Goal: Task Accomplishment & Management: Manage account settings

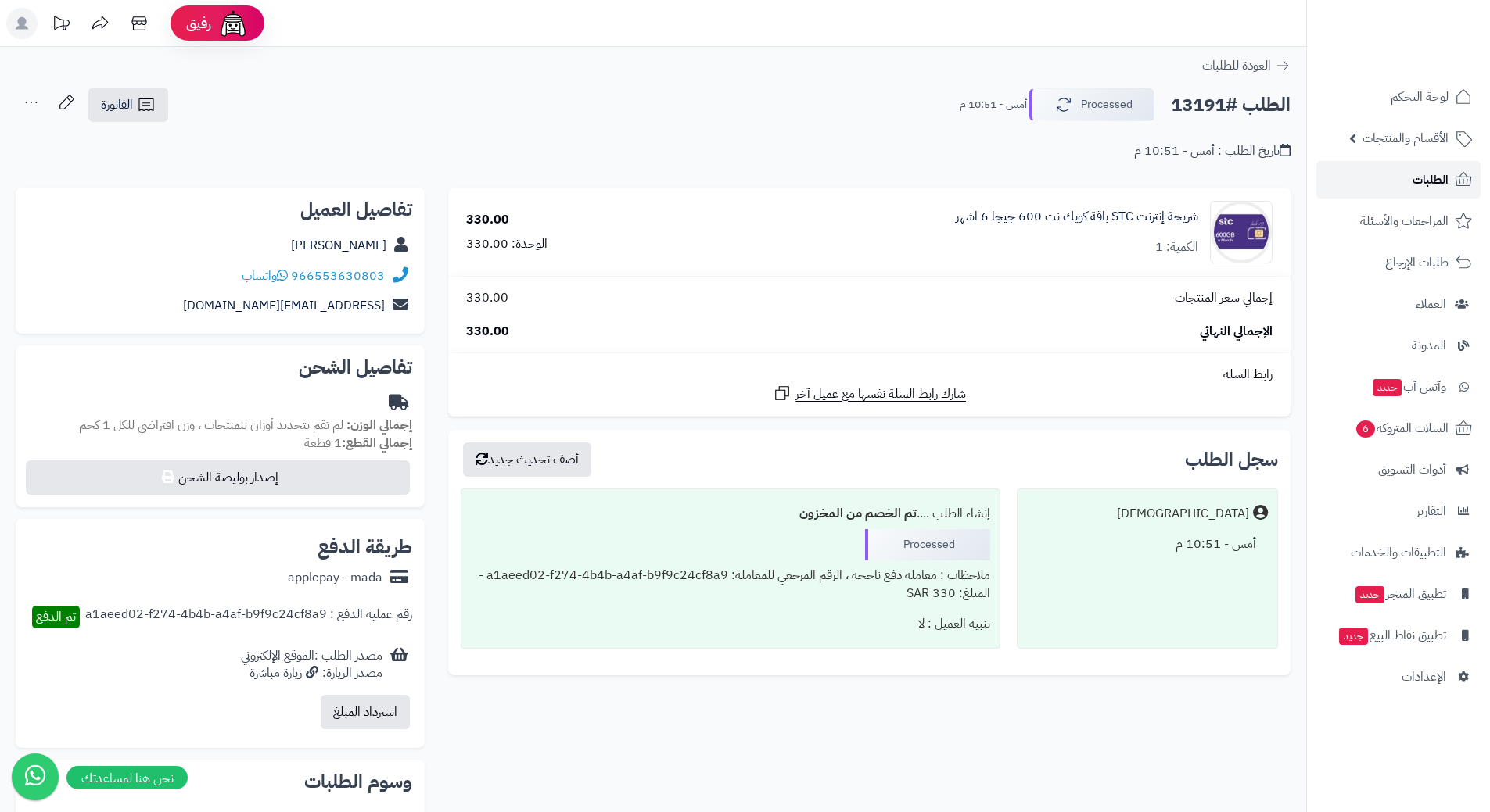
drag, startPoint x: 0, startPoint y: 0, endPoint x: 1448, endPoint y: 175, distance: 1458.5
click at [1448, 175] on span "الطلبات" at bounding box center [1431, 180] width 36 height 22
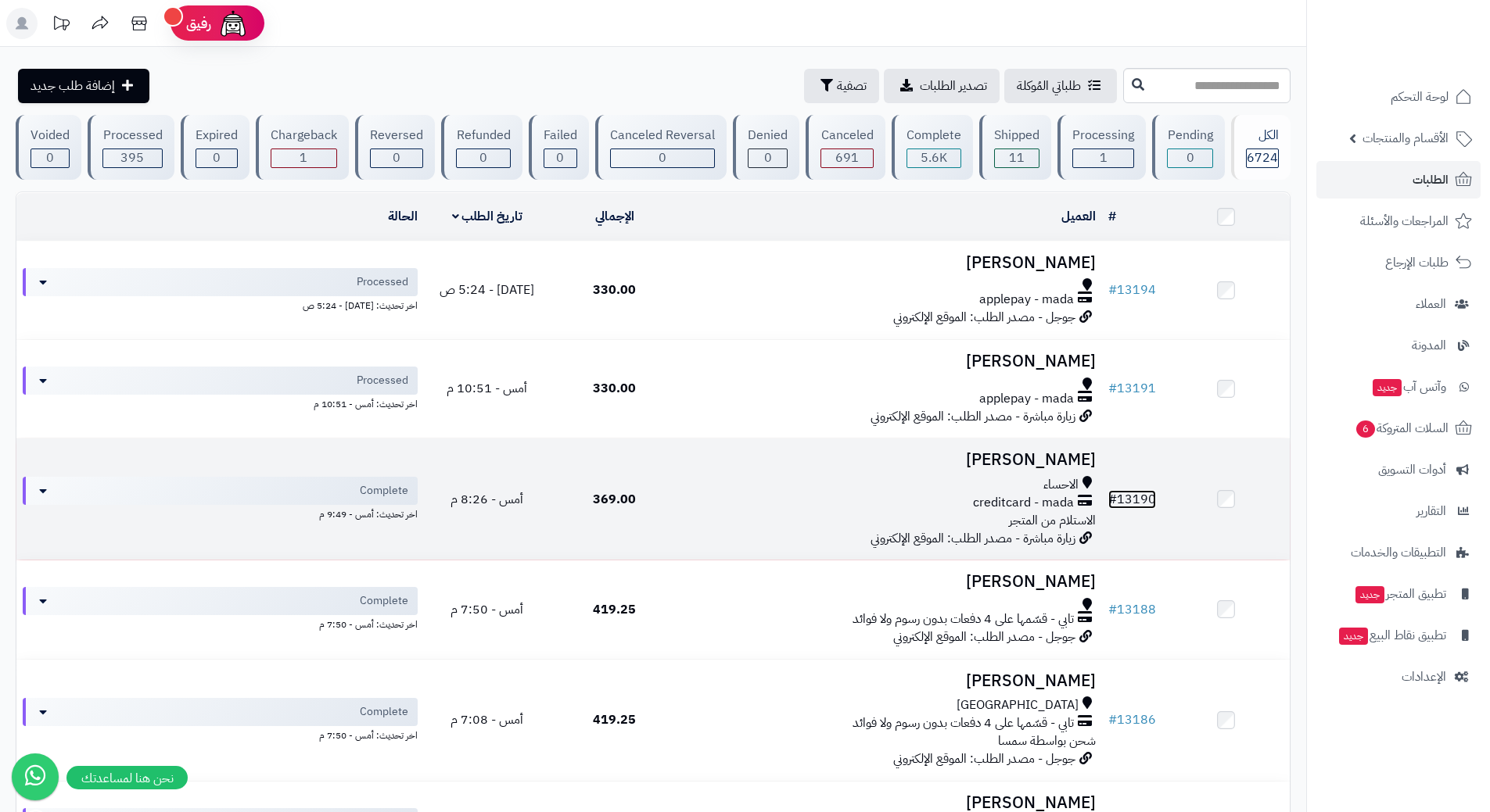
click at [1151, 496] on link "# 13190" at bounding box center [1132, 500] width 48 height 19
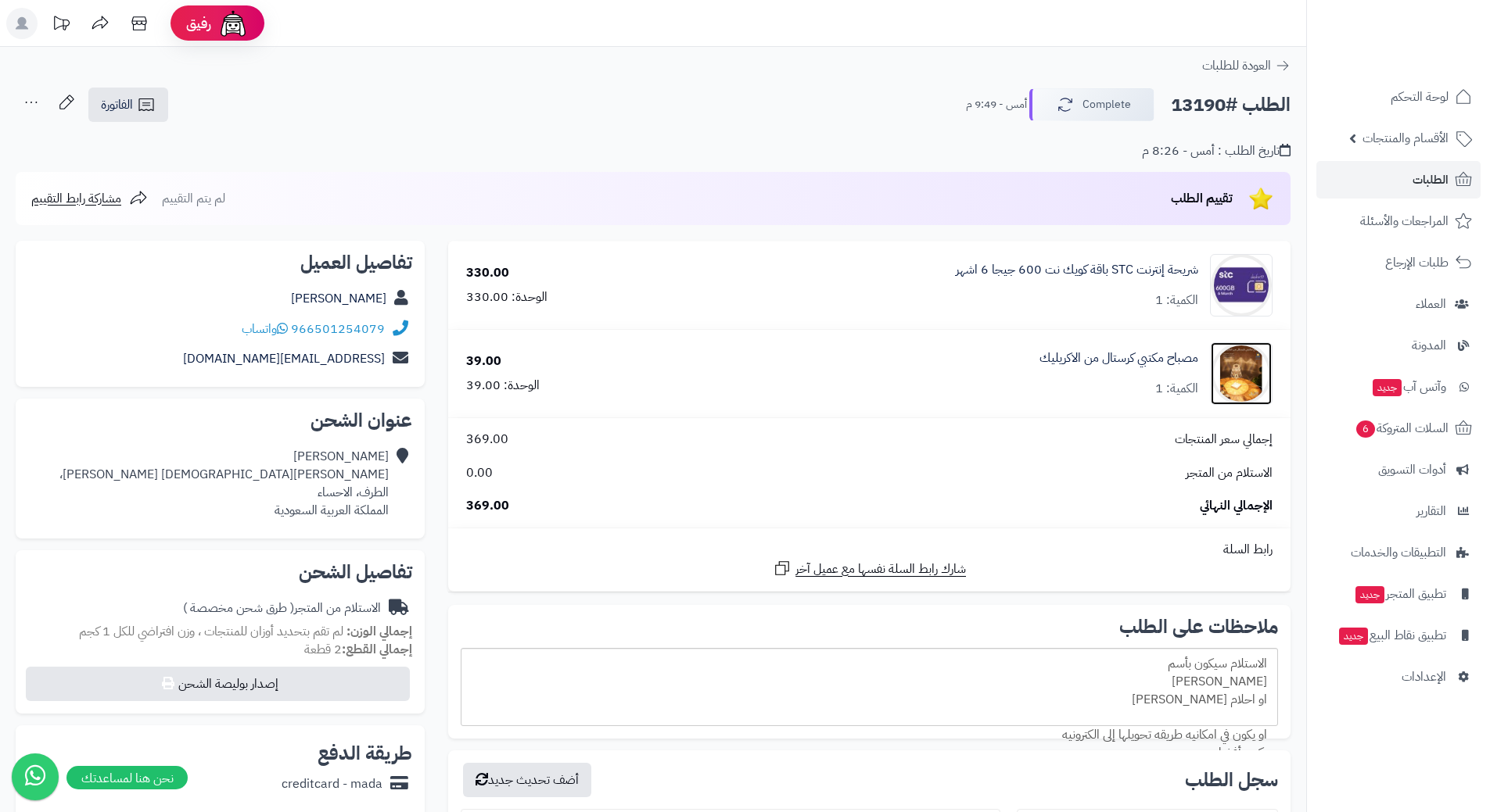
click at [1252, 373] on img at bounding box center [1241, 373] width 61 height 63
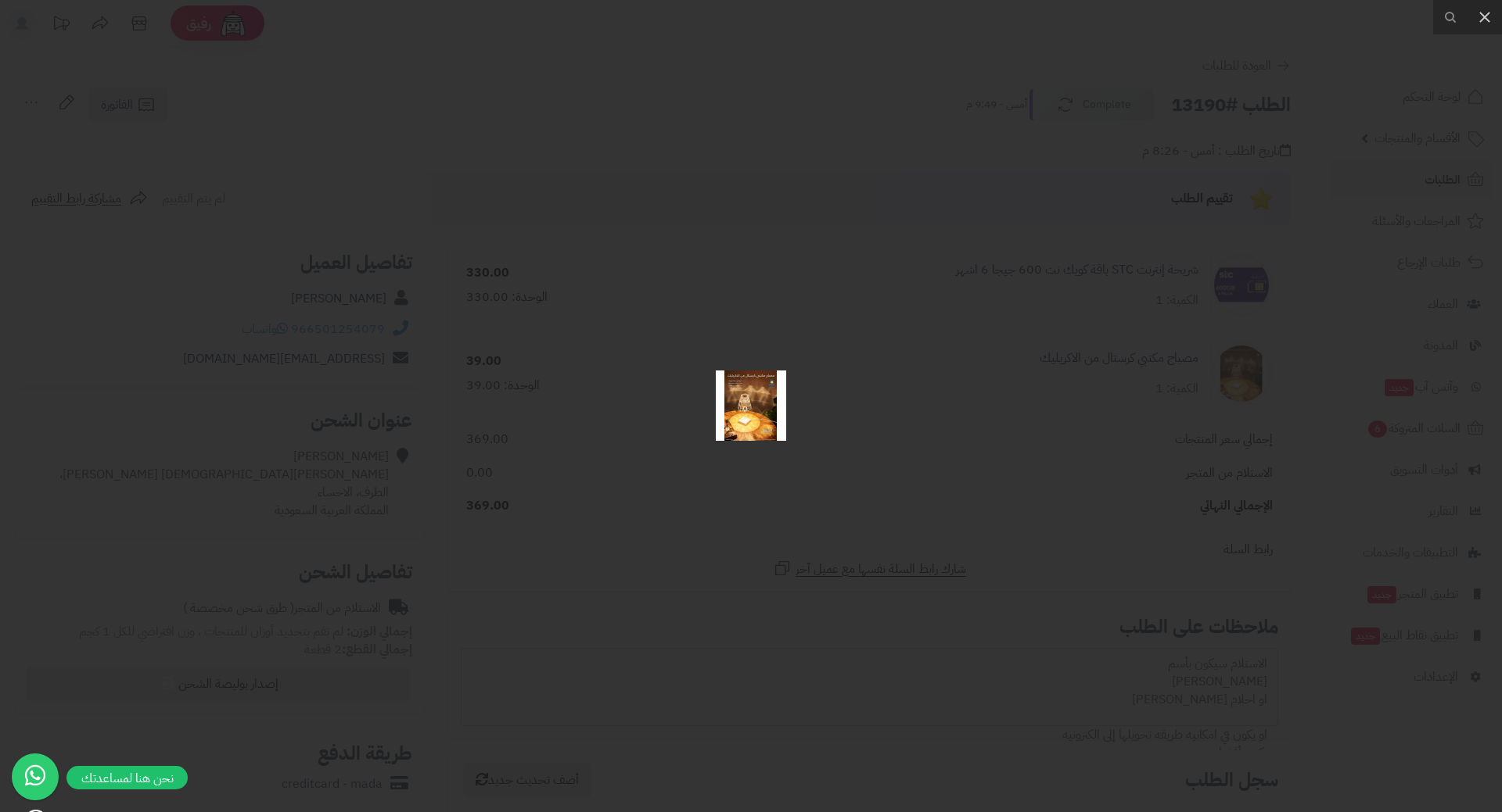
click at [1139, 428] on div at bounding box center [751, 406] width 1502 height 812
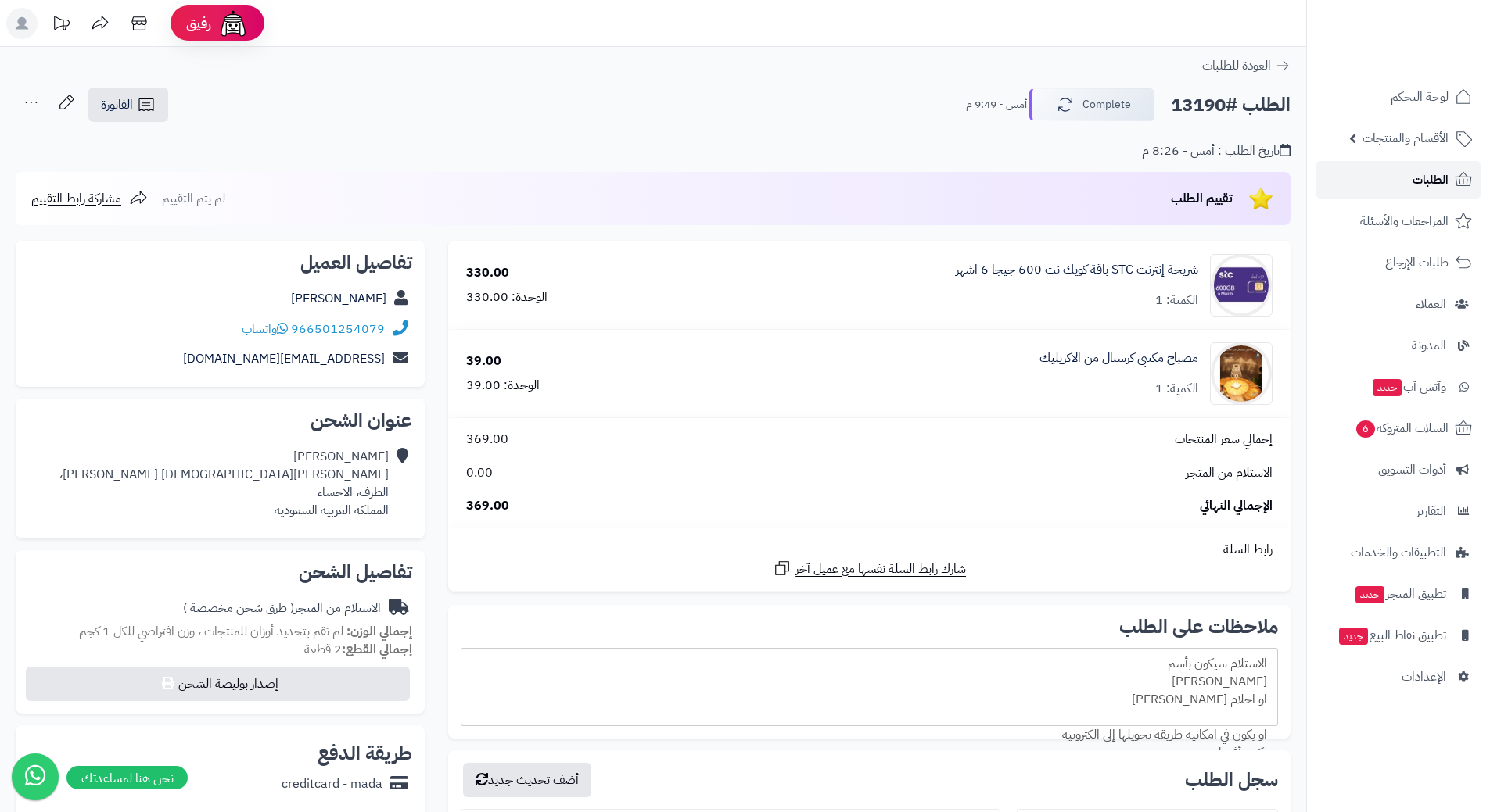
drag, startPoint x: 1124, startPoint y: 434, endPoint x: 1435, endPoint y: 182, distance: 400.3
click at [1435, 182] on span "الطلبات" at bounding box center [1431, 180] width 36 height 22
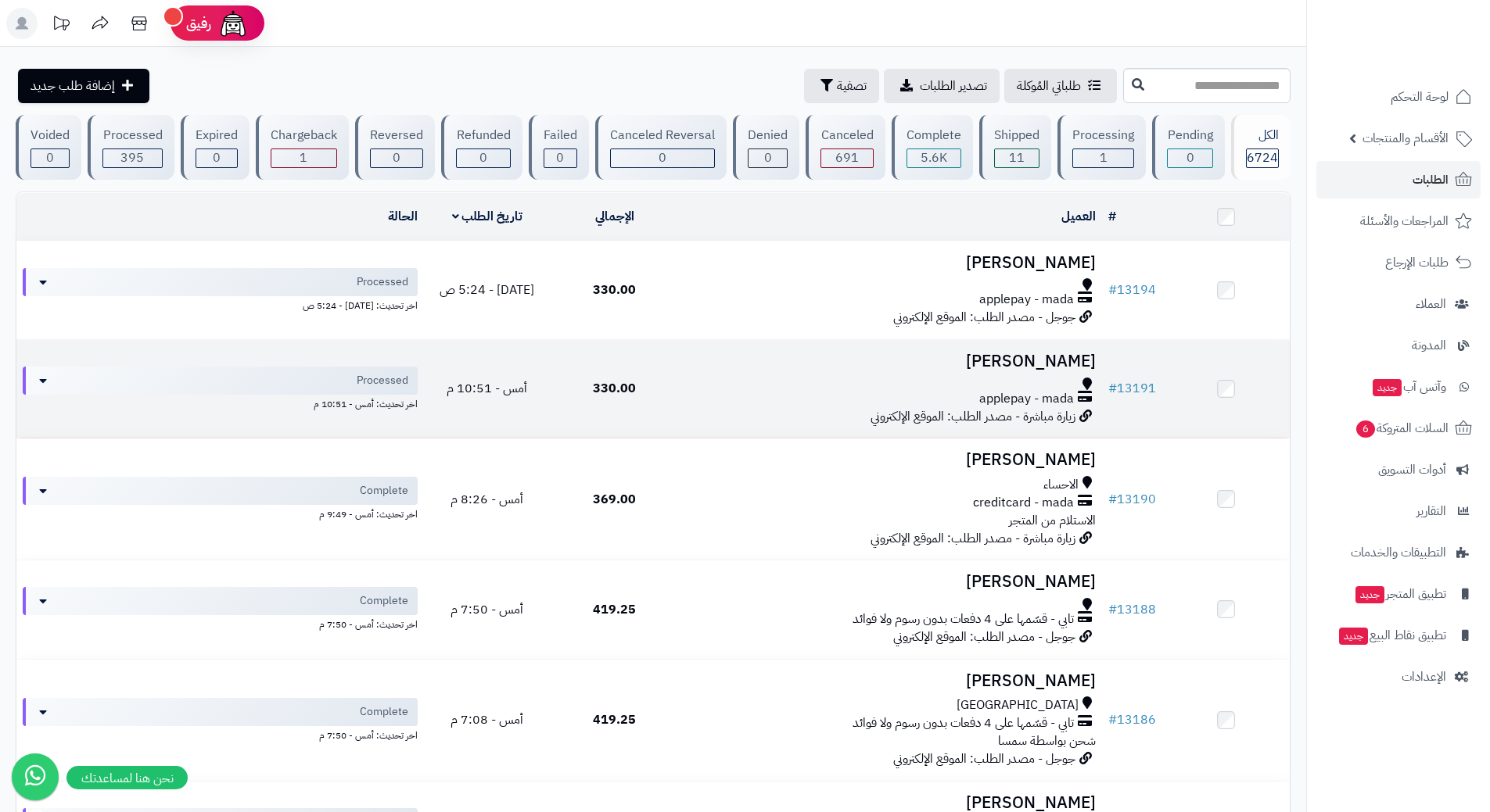
click at [1136, 373] on td "# 13191" at bounding box center [1131, 389] width 60 height 98
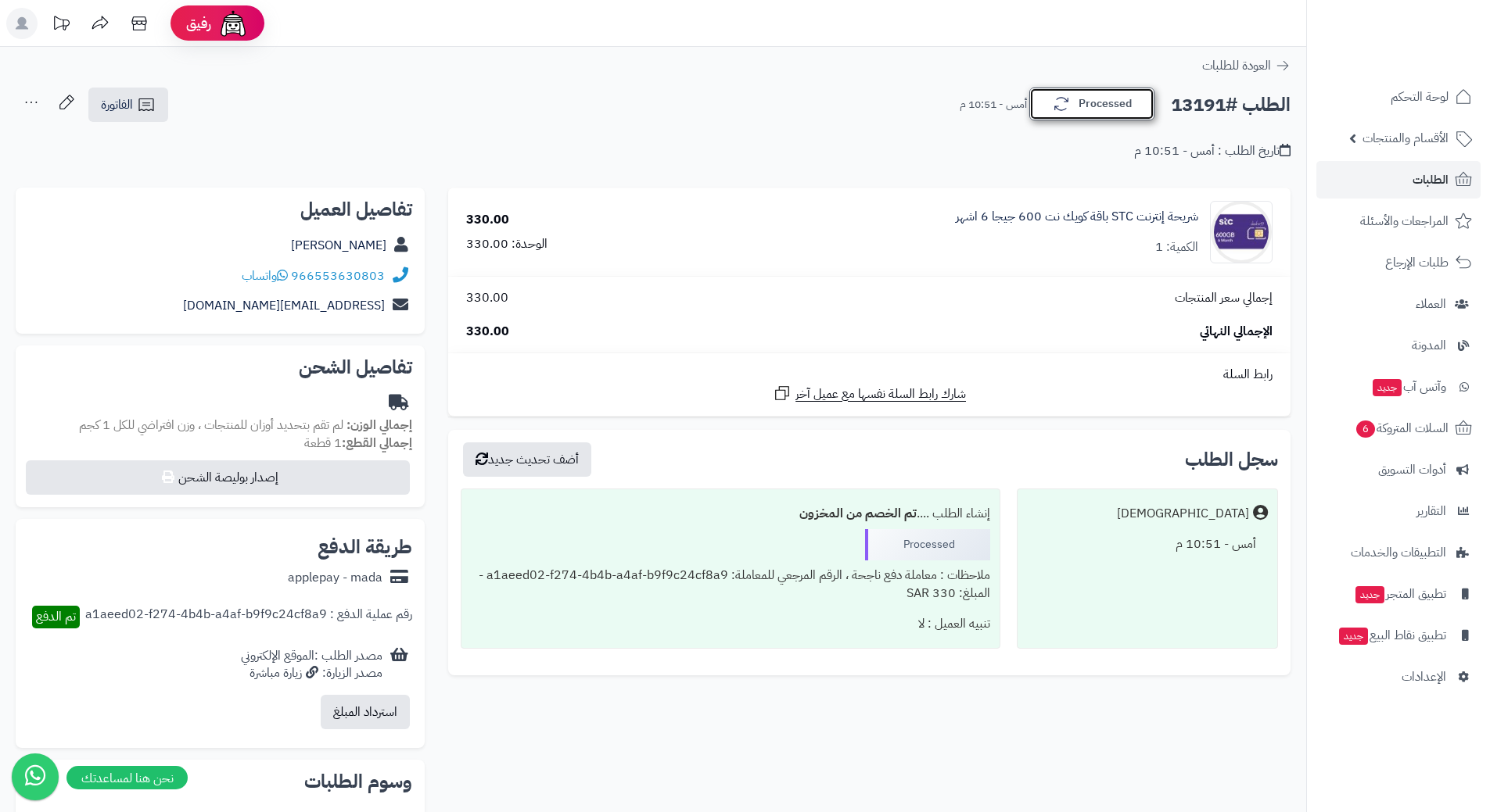
click at [1081, 106] on button "Processed" at bounding box center [1092, 104] width 125 height 33
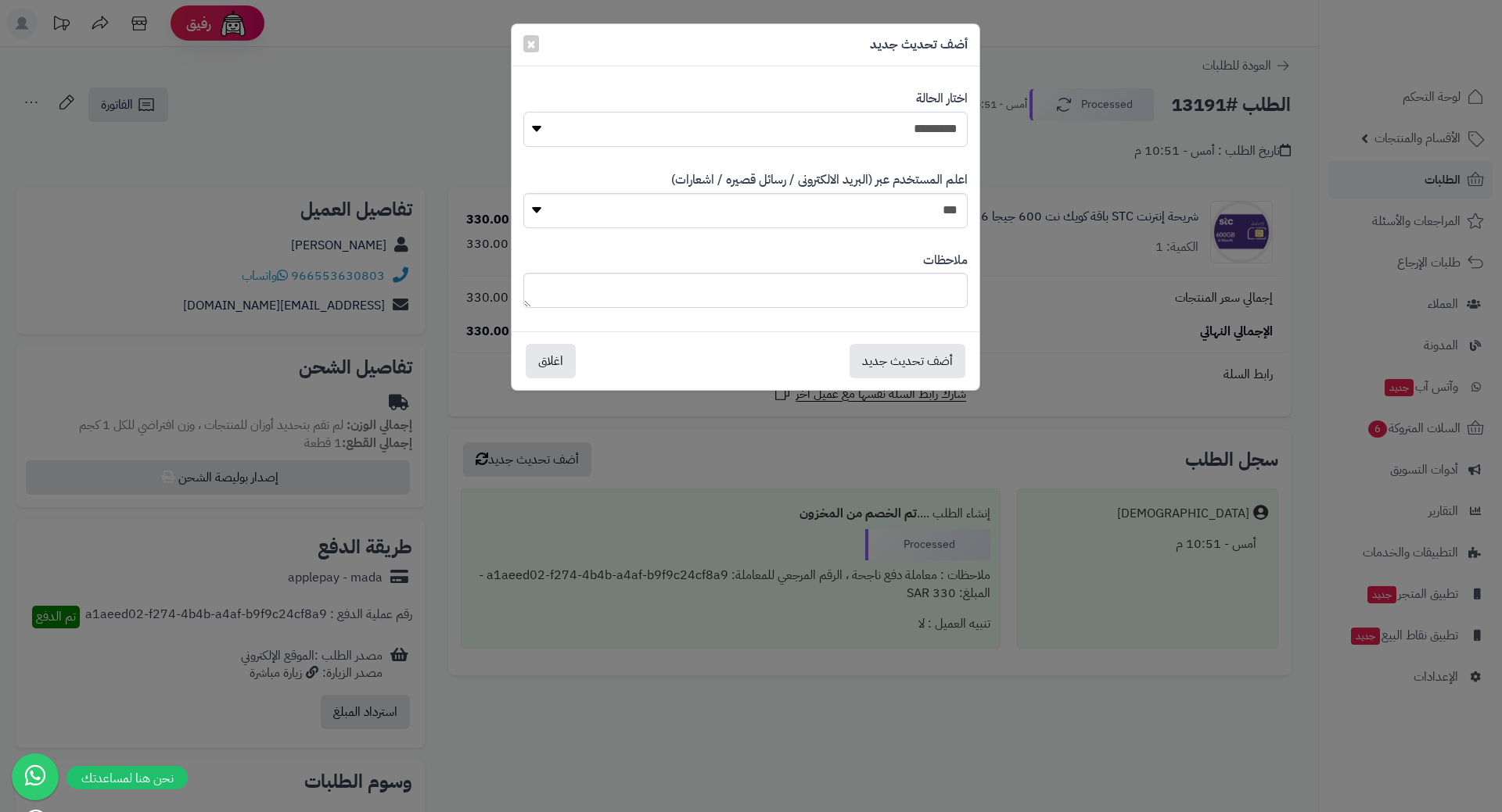
click at [921, 120] on select "**********" at bounding box center [745, 129] width 445 height 35
select select "*"
click at [523, 112] on select "**********" at bounding box center [745, 129] width 445 height 35
click at [920, 366] on button "أضف تحديث جديد" at bounding box center [907, 360] width 115 height 35
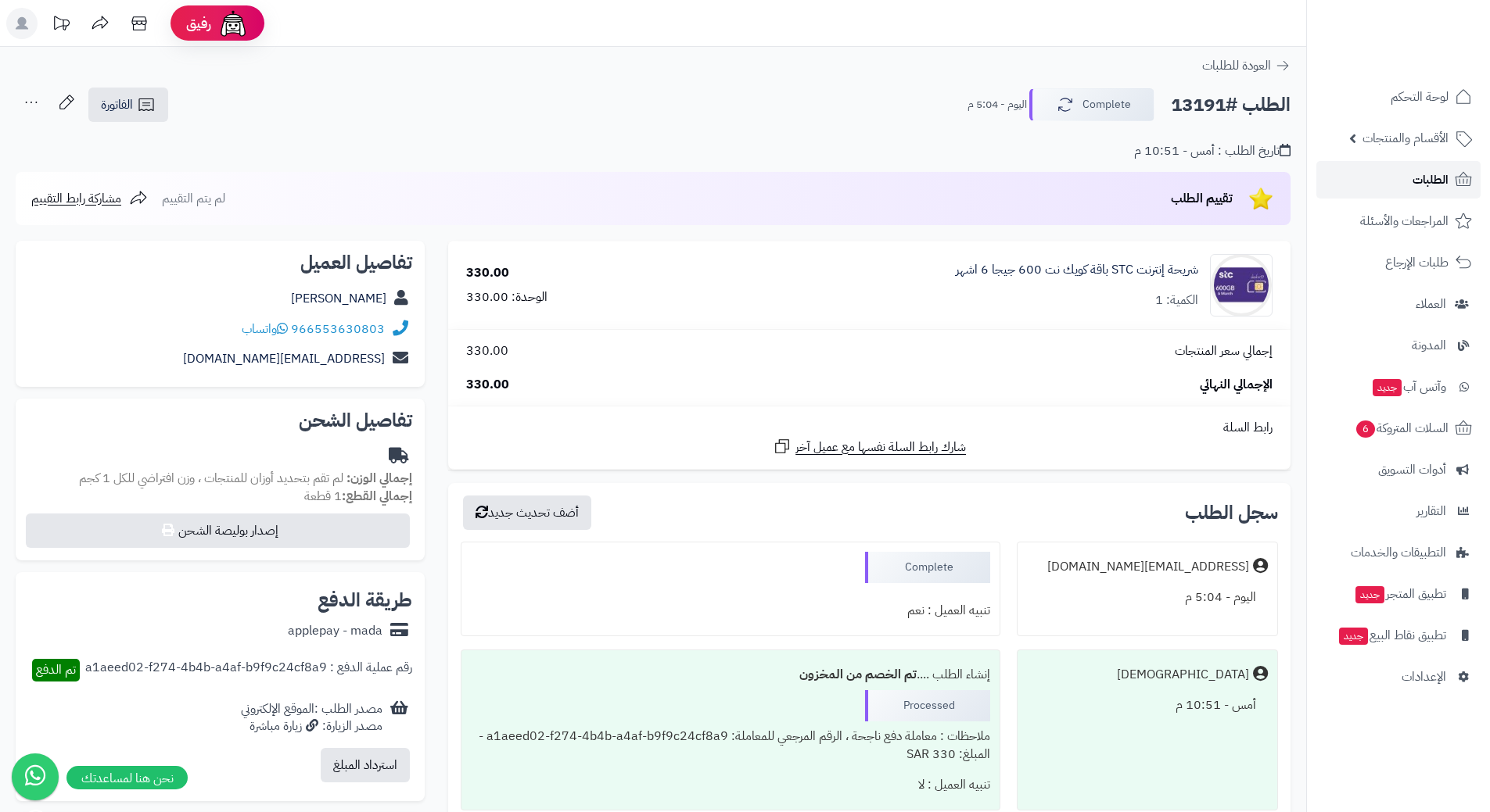
click at [1440, 181] on span "الطلبات" at bounding box center [1431, 180] width 36 height 22
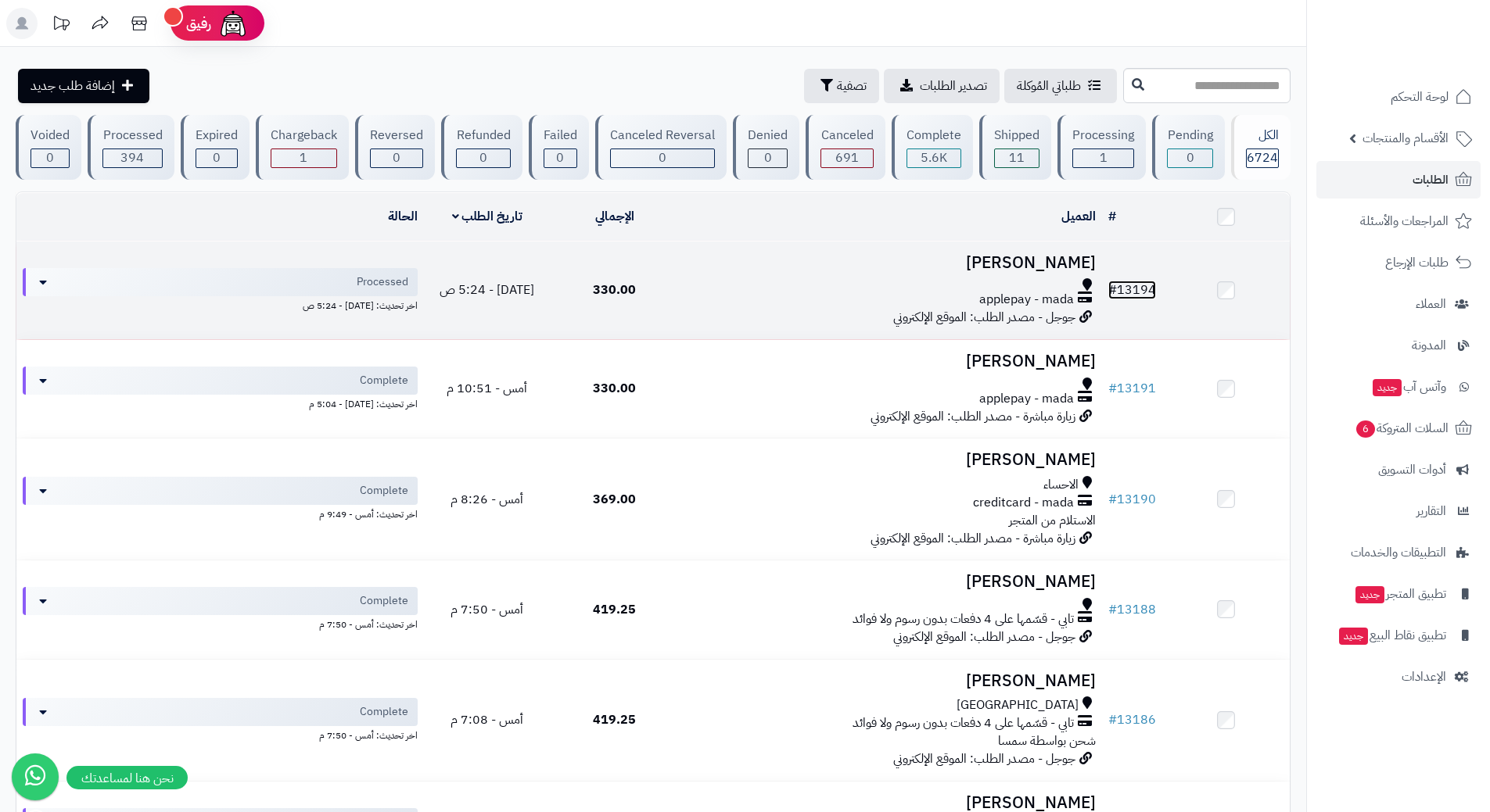
click at [1137, 288] on link "# 13194" at bounding box center [1132, 289] width 48 height 19
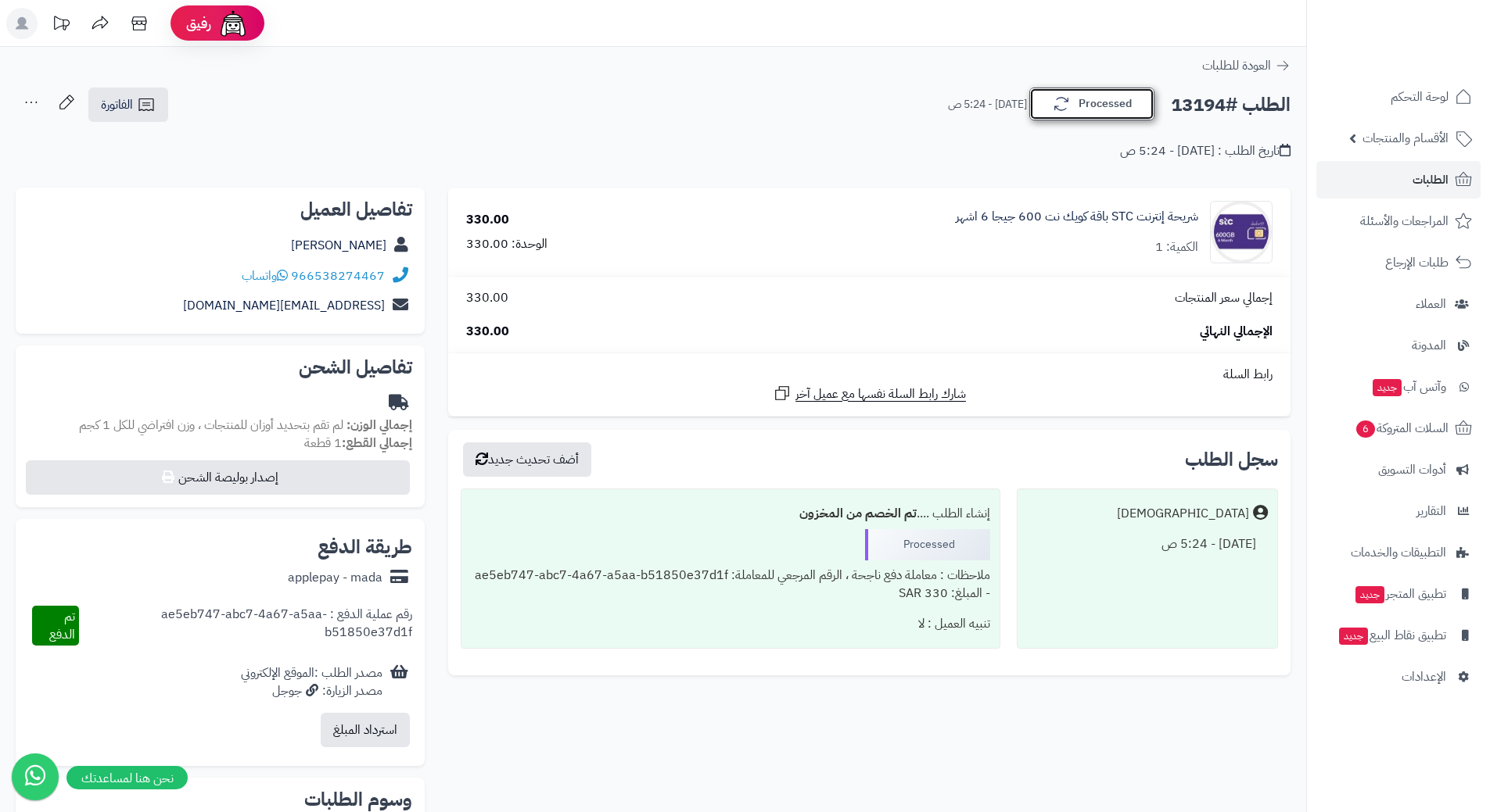
click at [1130, 98] on button "Processed" at bounding box center [1092, 104] width 125 height 33
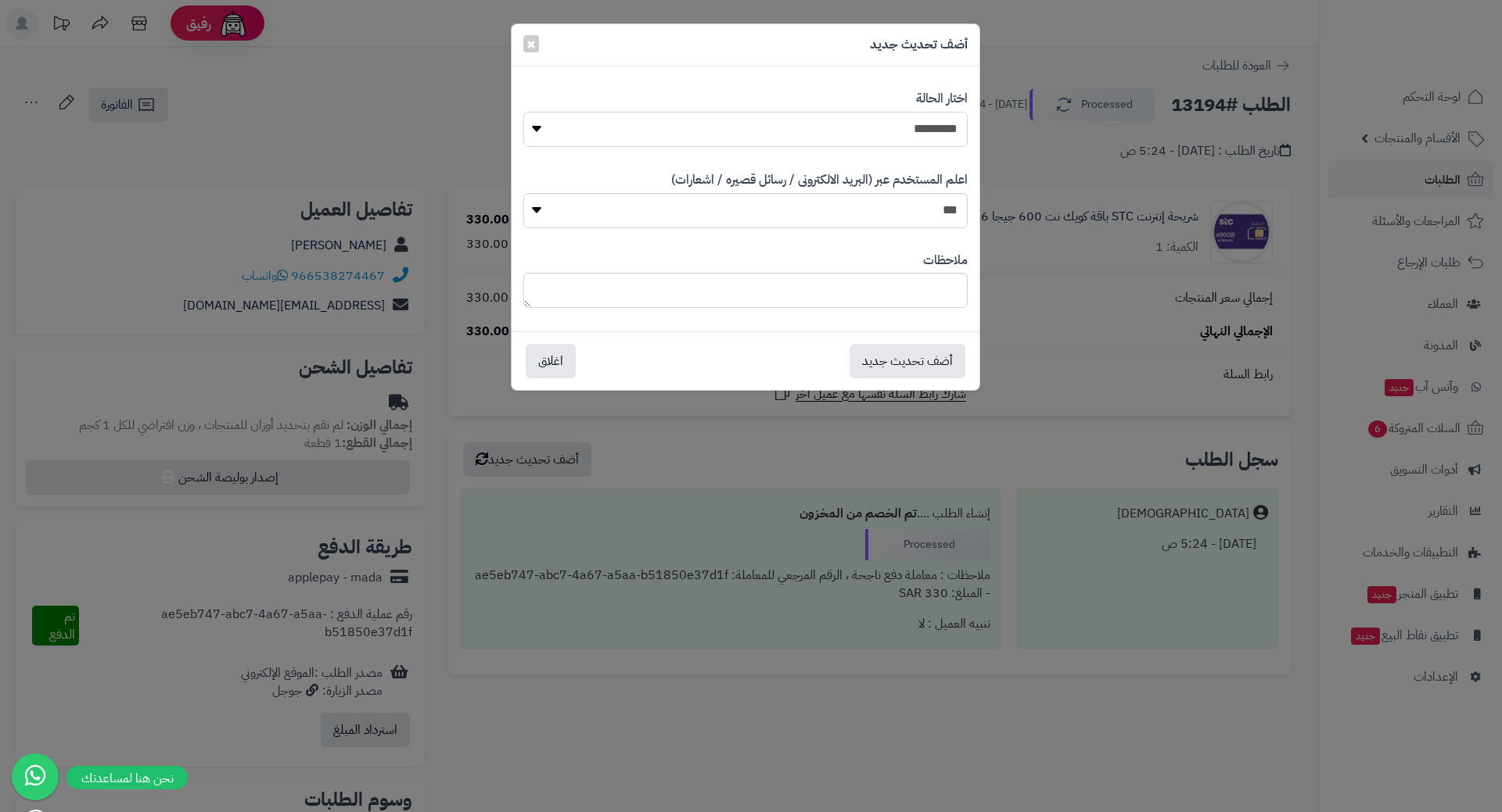
click at [881, 118] on select "**********" at bounding box center [745, 129] width 445 height 35
select select "*"
click at [523, 112] on select "**********" at bounding box center [745, 129] width 445 height 35
click at [916, 368] on button "أضف تحديث جديد" at bounding box center [907, 360] width 115 height 35
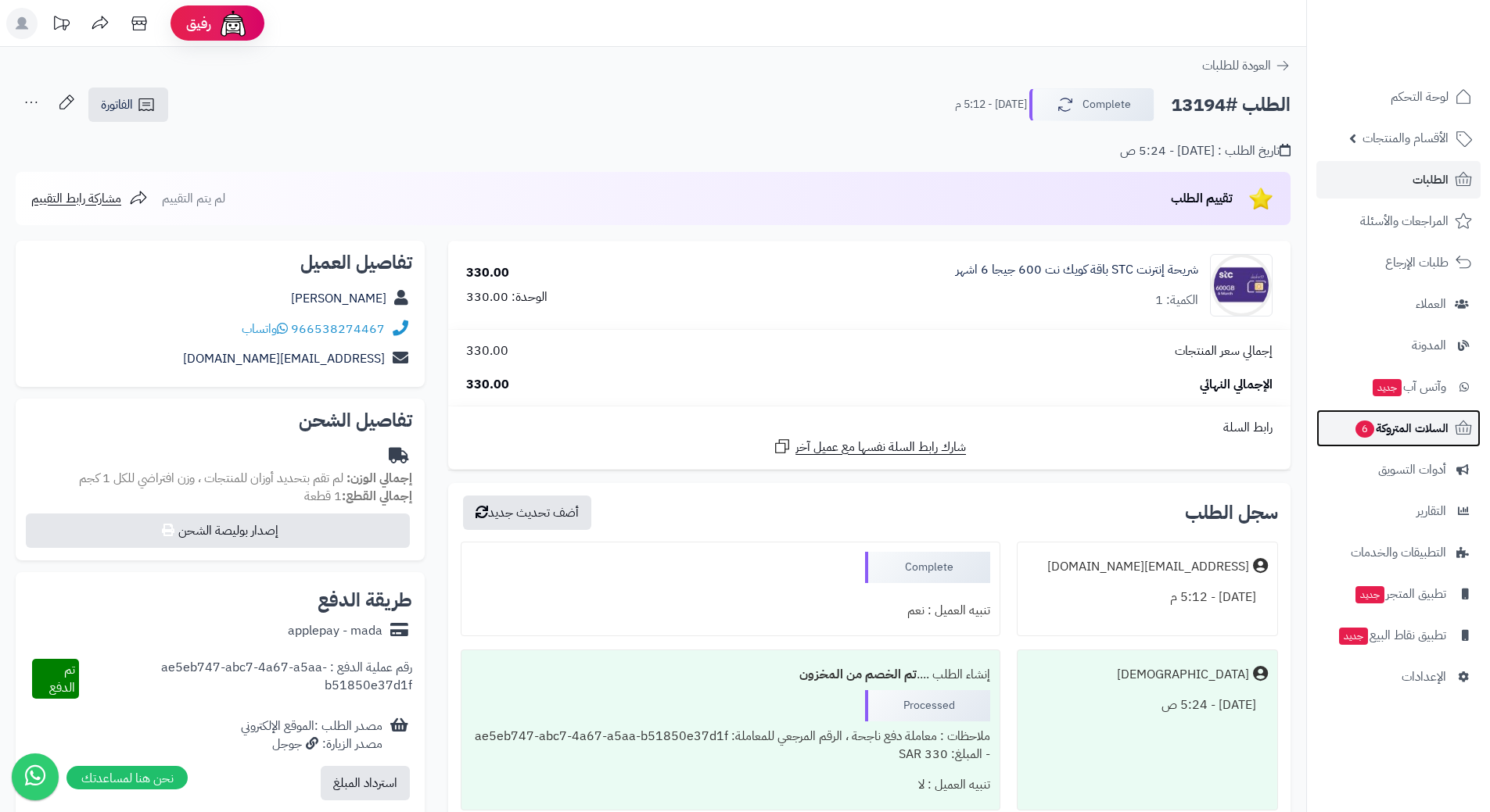
click at [1337, 419] on link "السلات المتروكة 6" at bounding box center [1398, 429] width 164 height 38
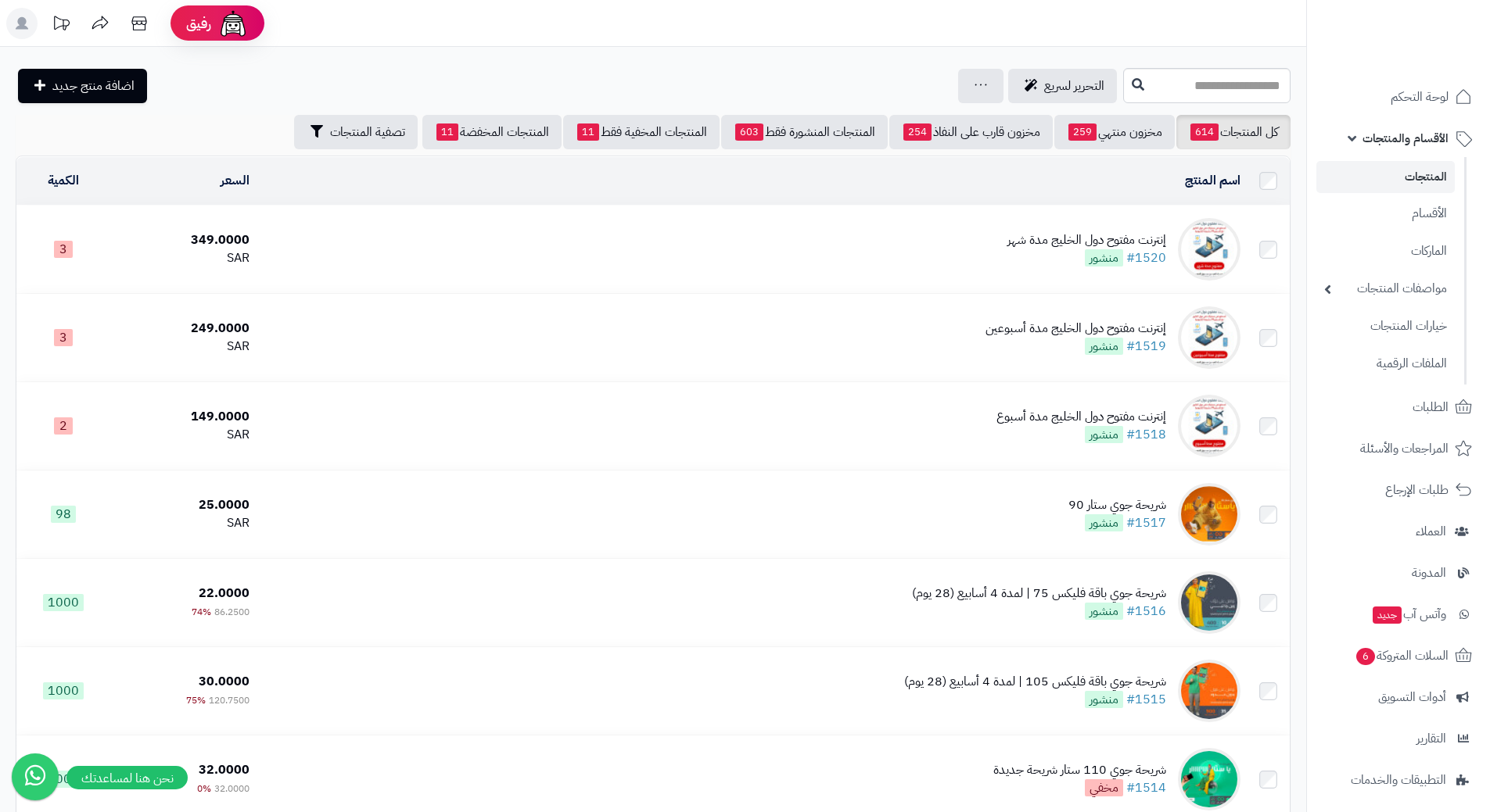
click at [1356, 181] on link "المنتجات" at bounding box center [1385, 176] width 139 height 32
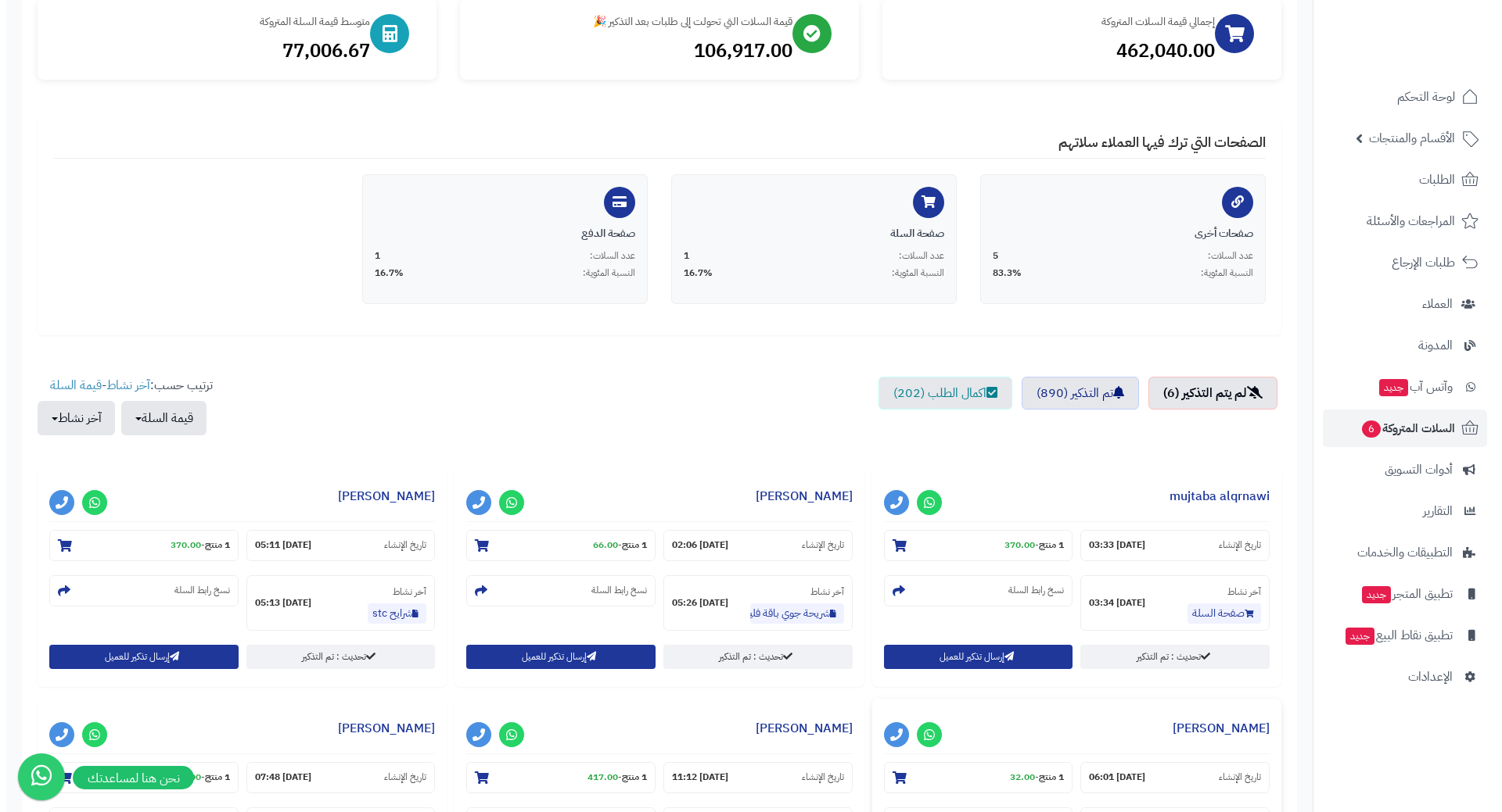
scroll to position [391, 0]
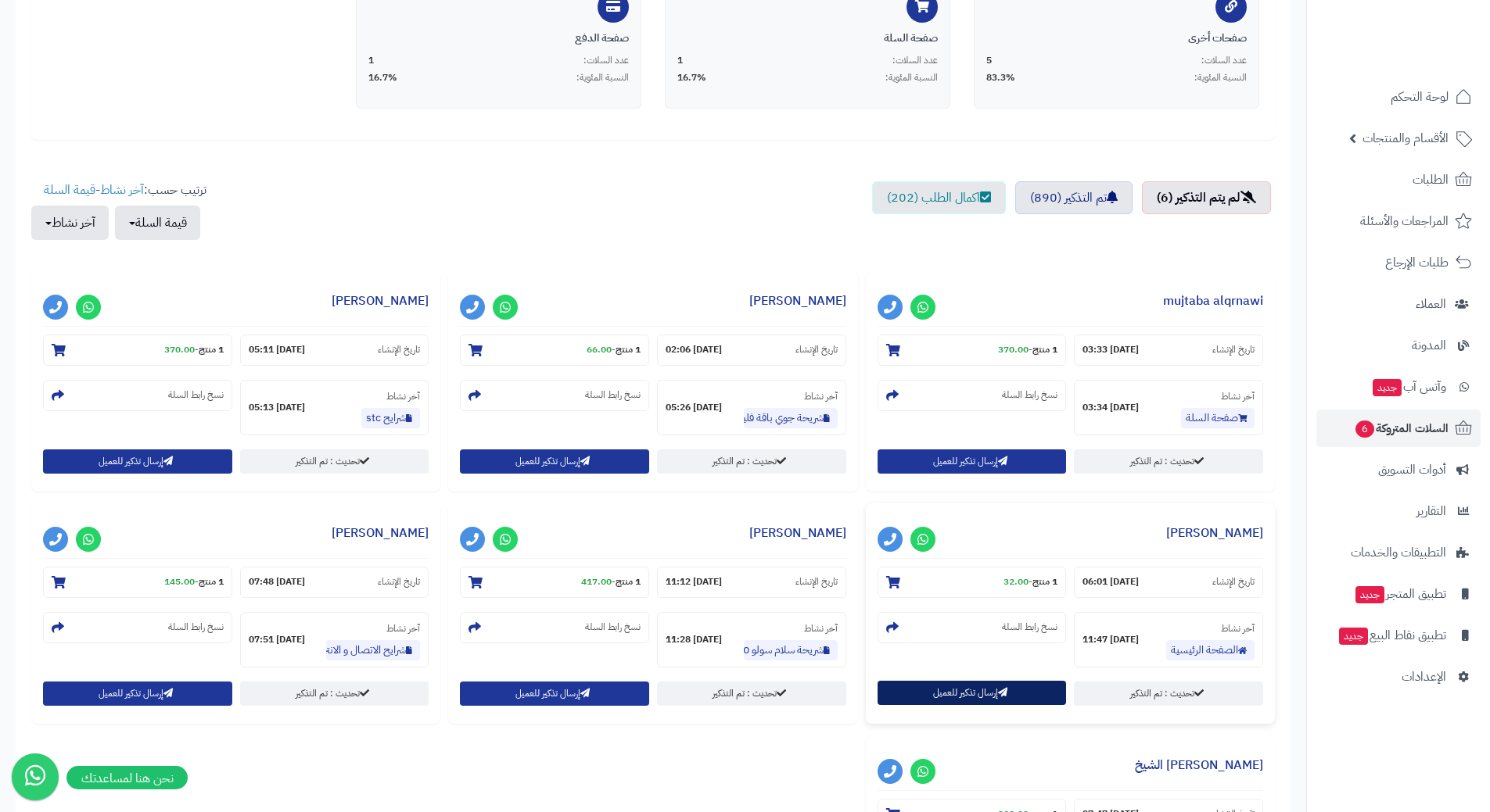
click at [971, 698] on button "إرسال تذكير للعميل" at bounding box center [972, 692] width 190 height 24
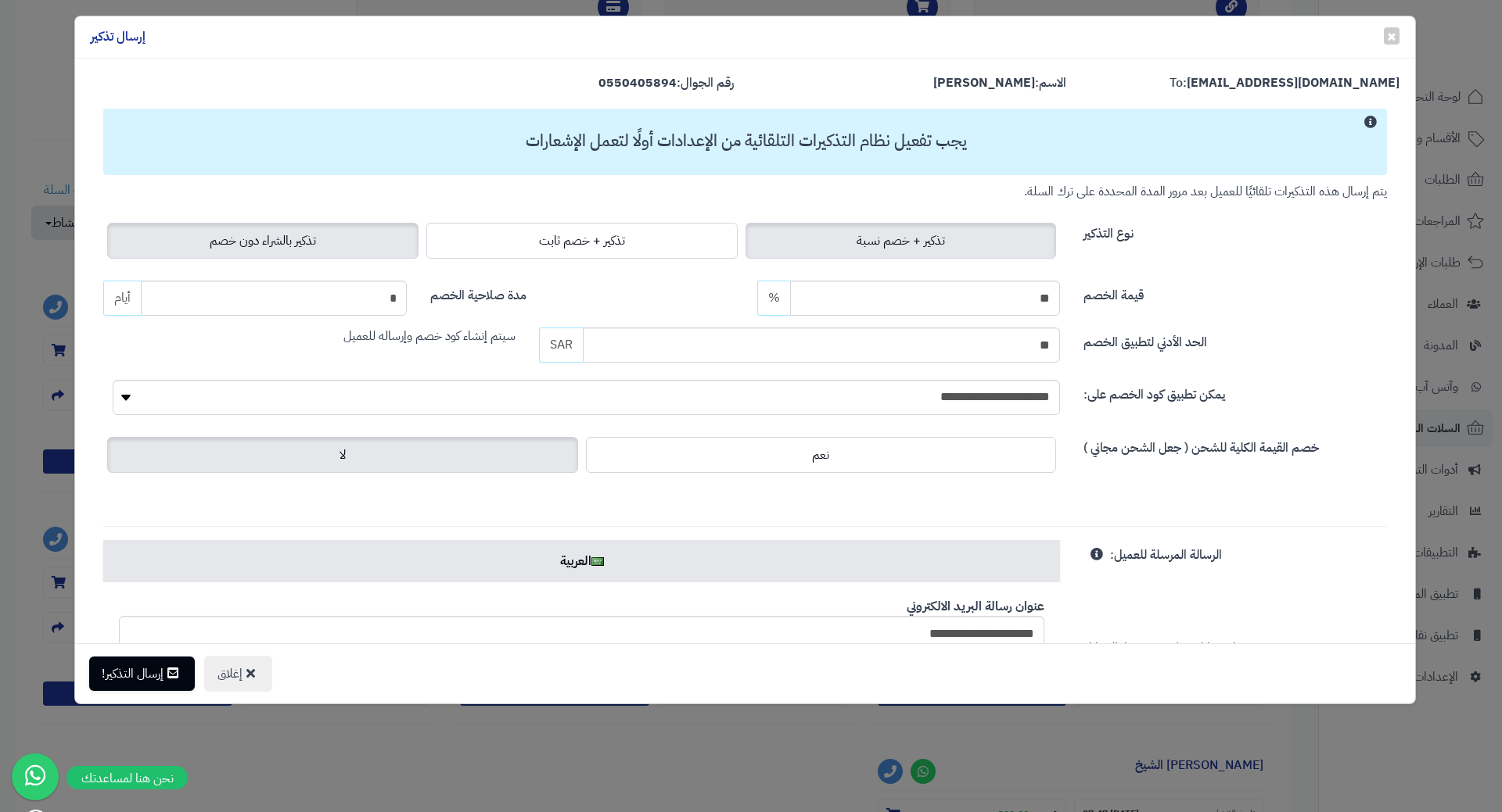
click at [275, 245] on span "تذكير بالشراء دون خصم" at bounding box center [262, 241] width 106 height 19
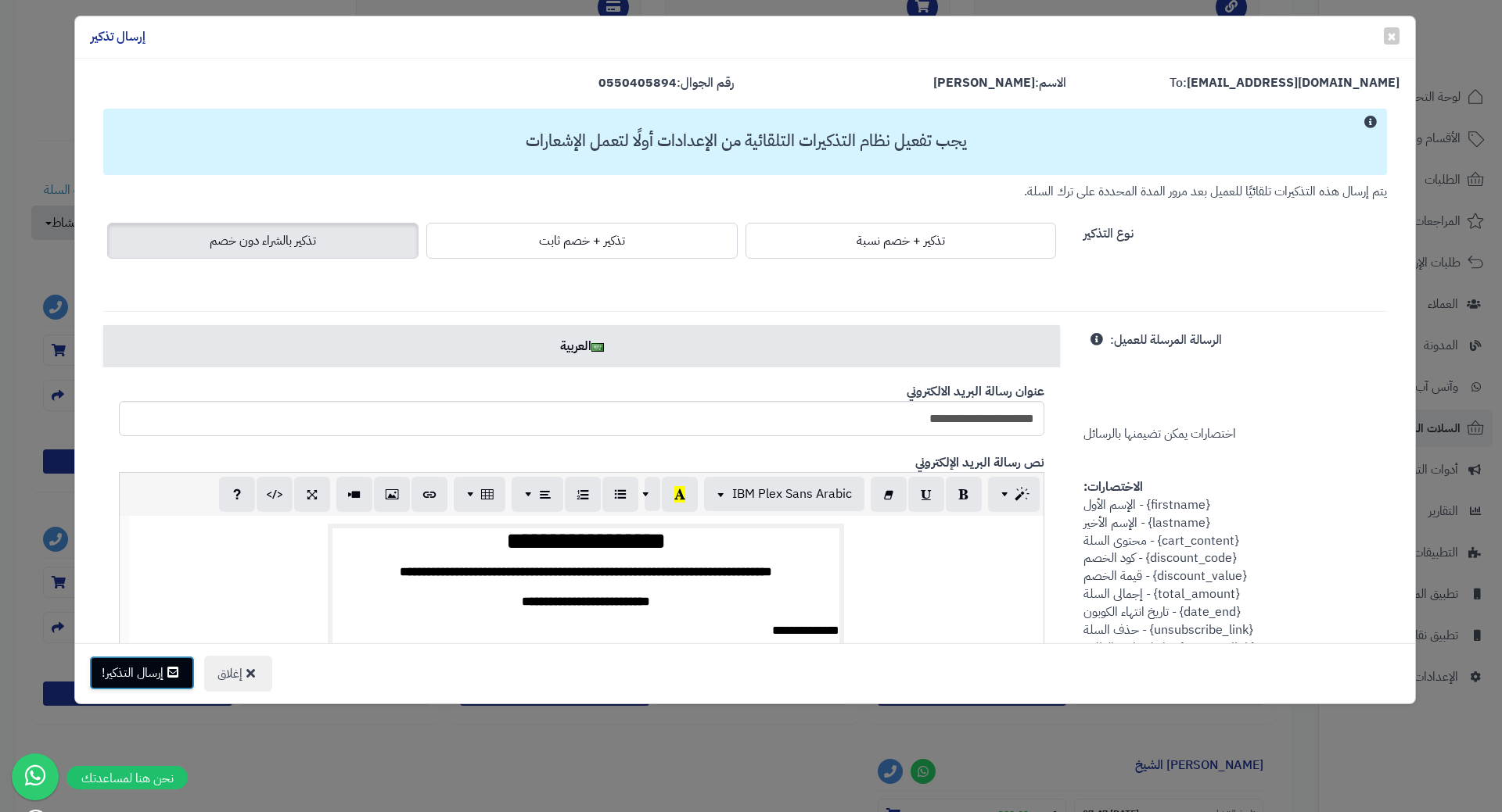
click at [162, 683] on button "إرسال التذكير!" at bounding box center [142, 674] width 106 height 35
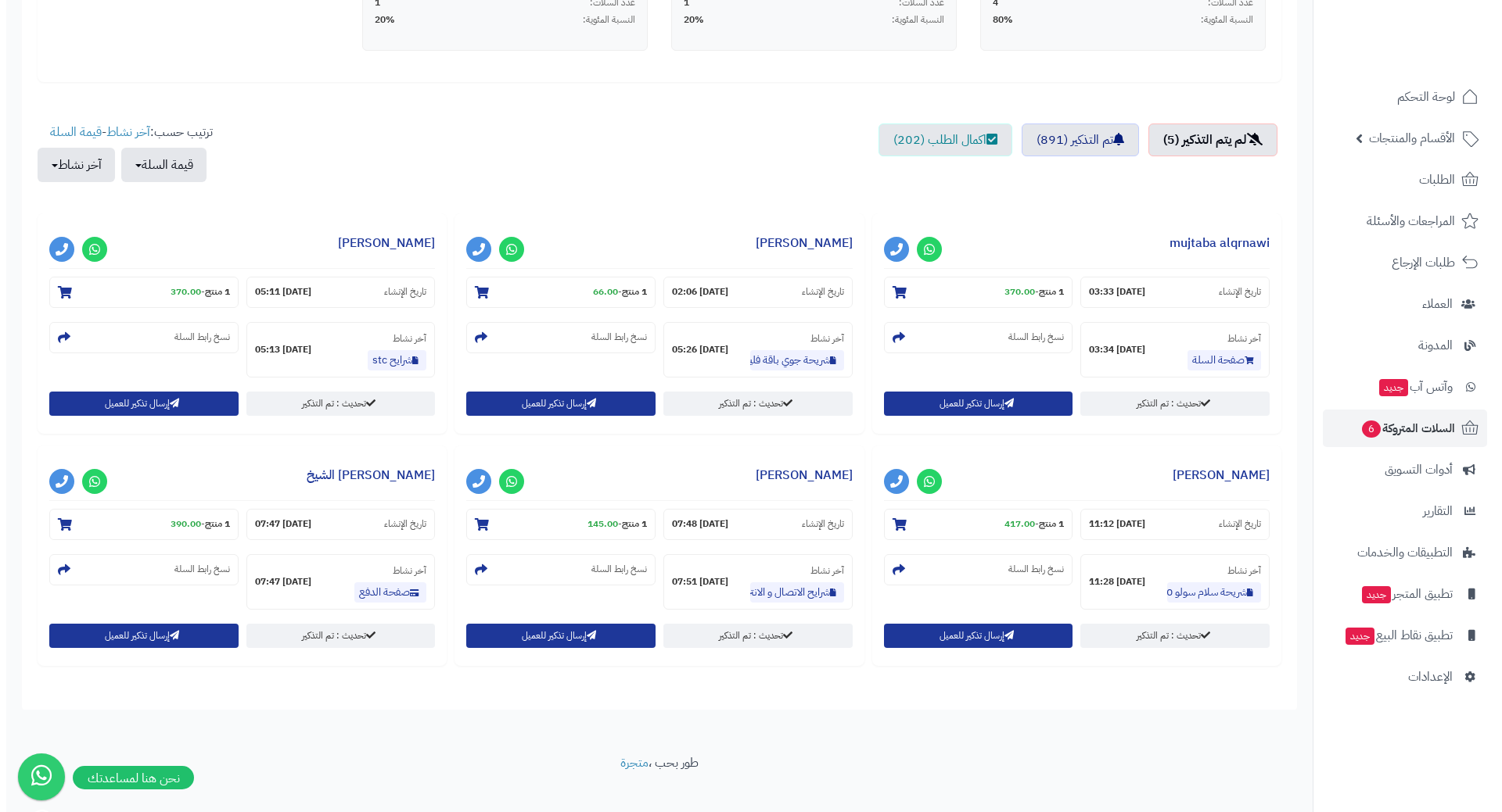
scroll to position [469, 0]
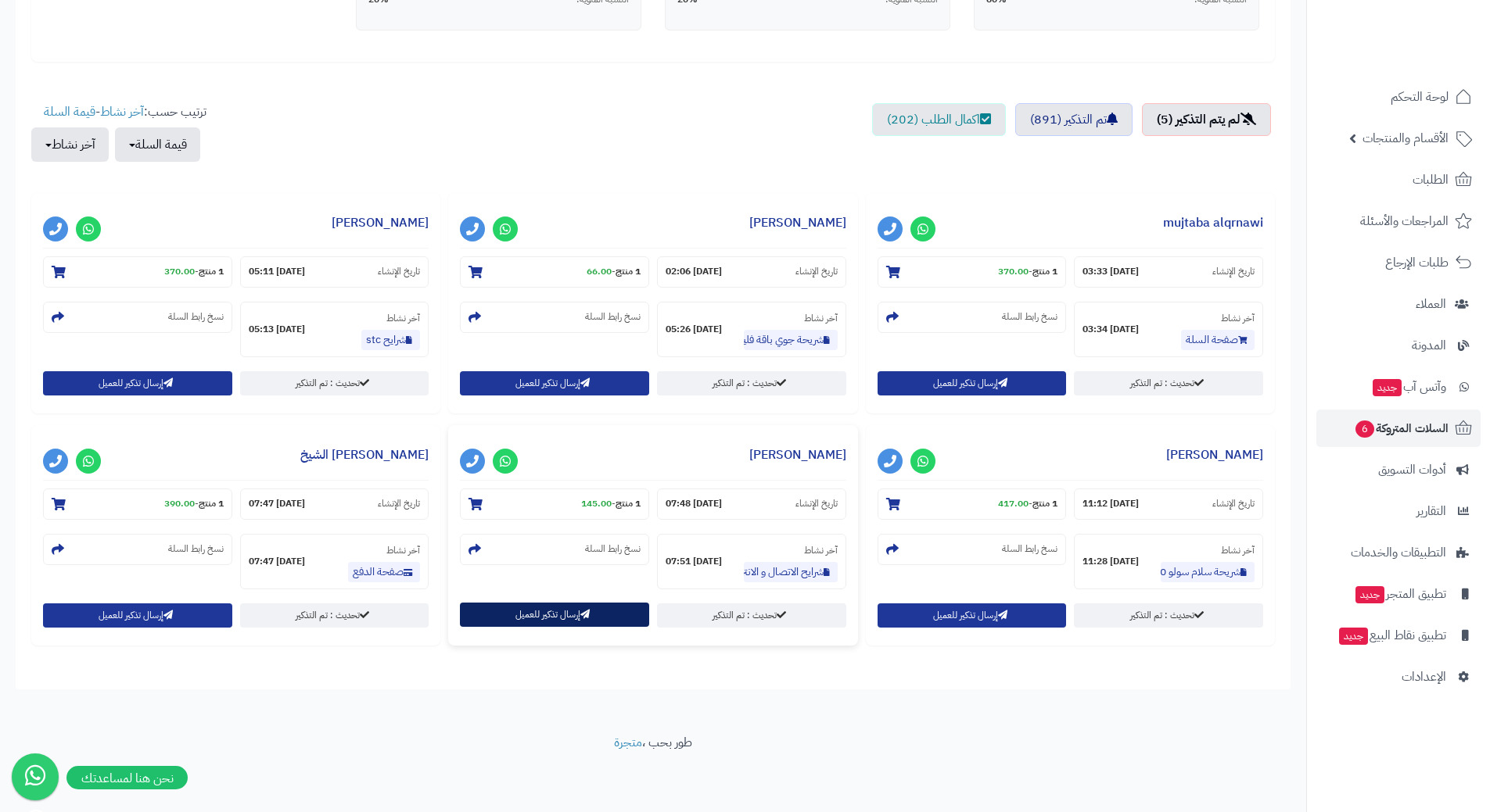
click at [585, 623] on button "إرسال تذكير للعميل" at bounding box center [555, 614] width 190 height 24
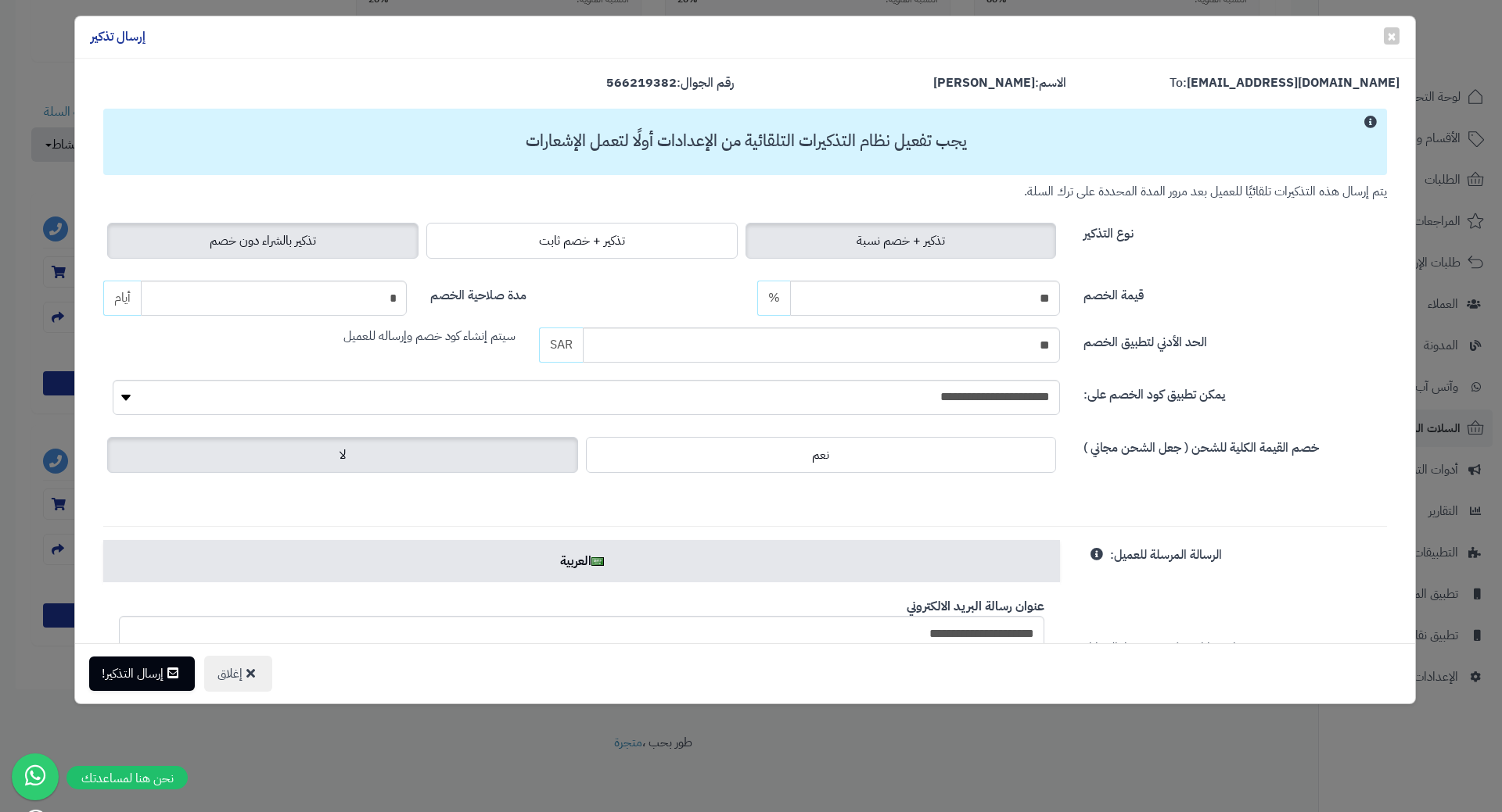
click at [209, 255] on label "تذكير بالشراء دون خصم" at bounding box center [262, 241] width 311 height 36
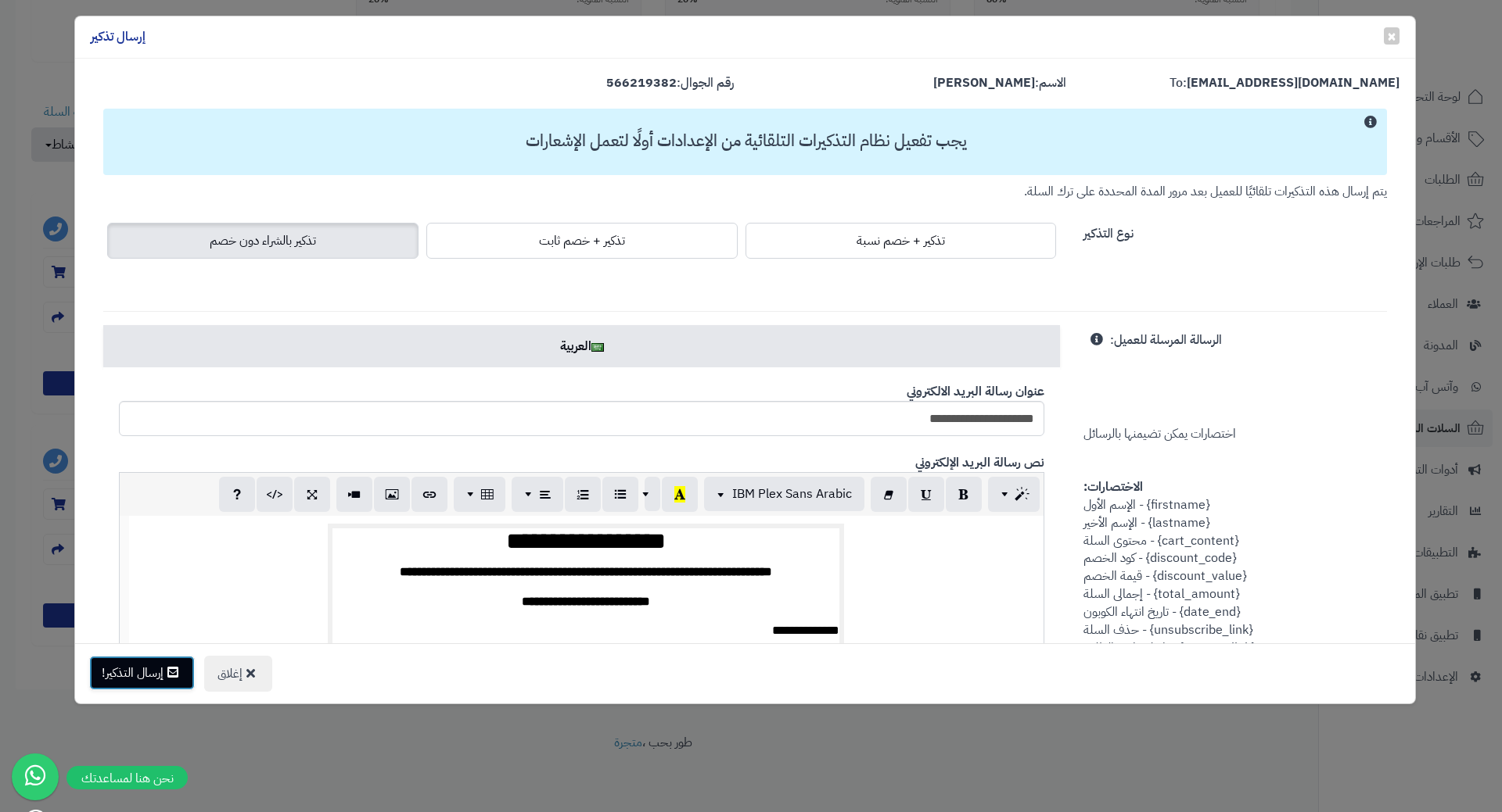
click at [139, 684] on button "إرسال التذكير!" at bounding box center [142, 674] width 106 height 35
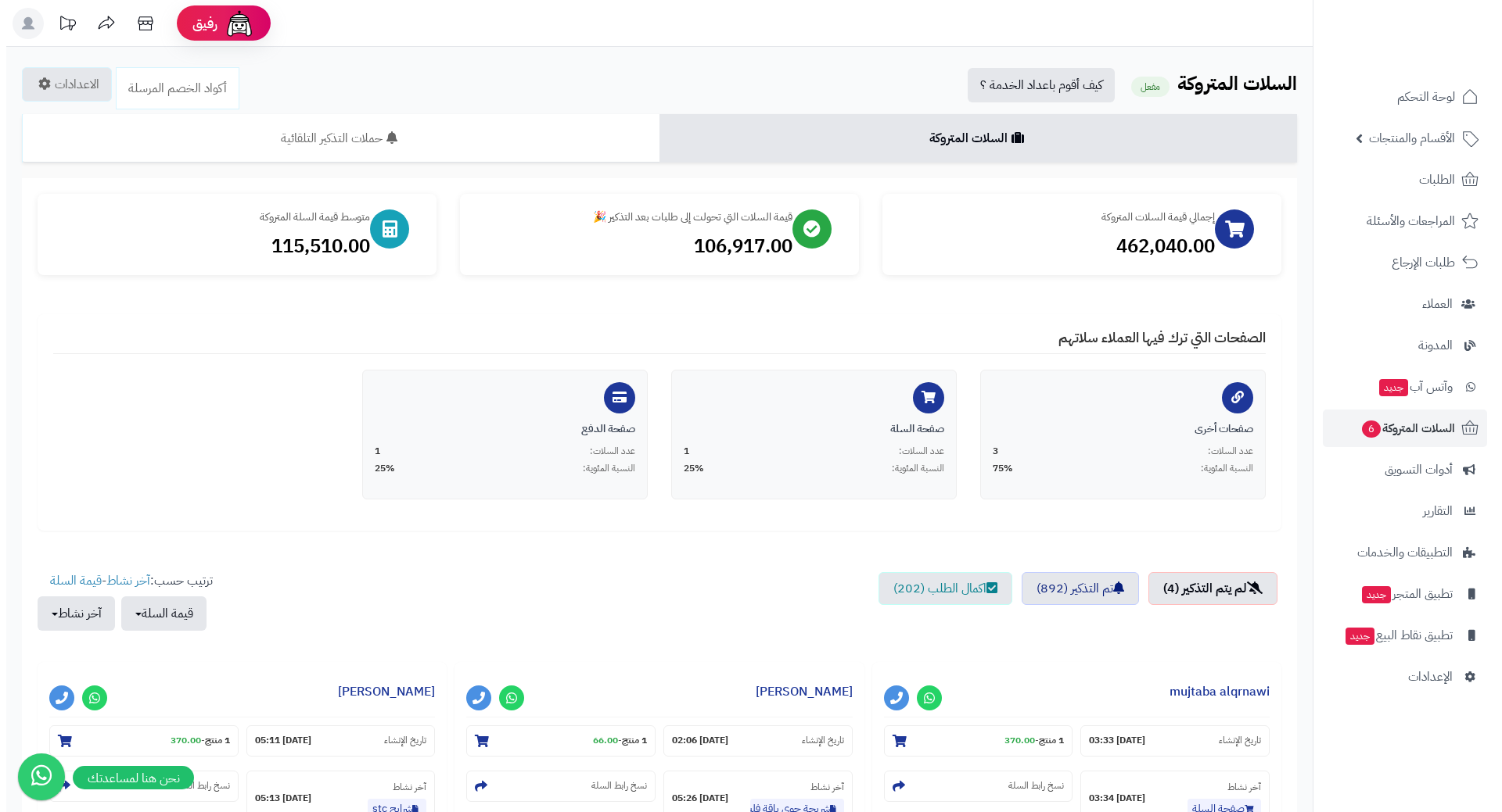
scroll to position [469, 0]
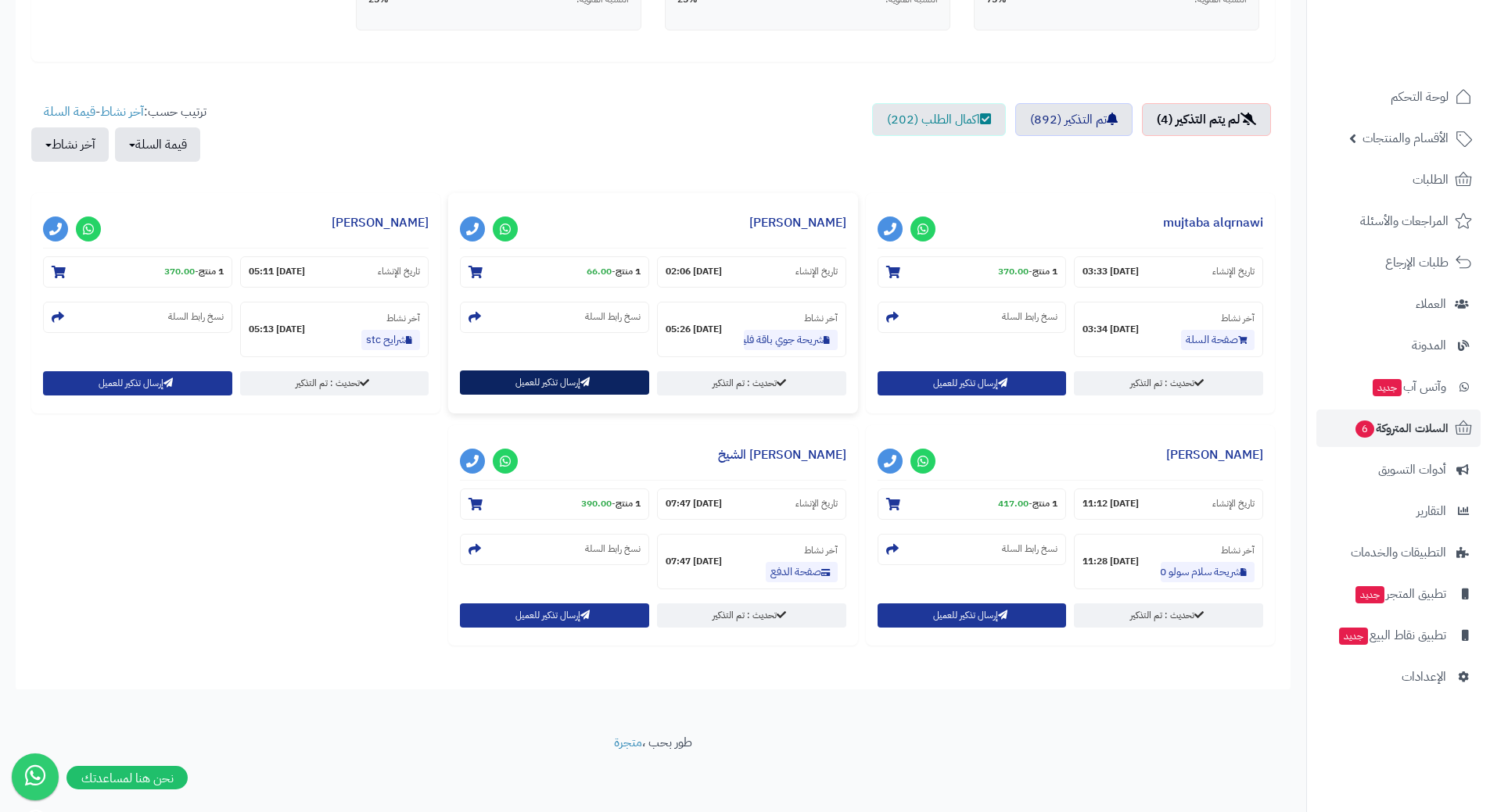
click at [586, 383] on icon "button" at bounding box center [585, 382] width 9 height 9
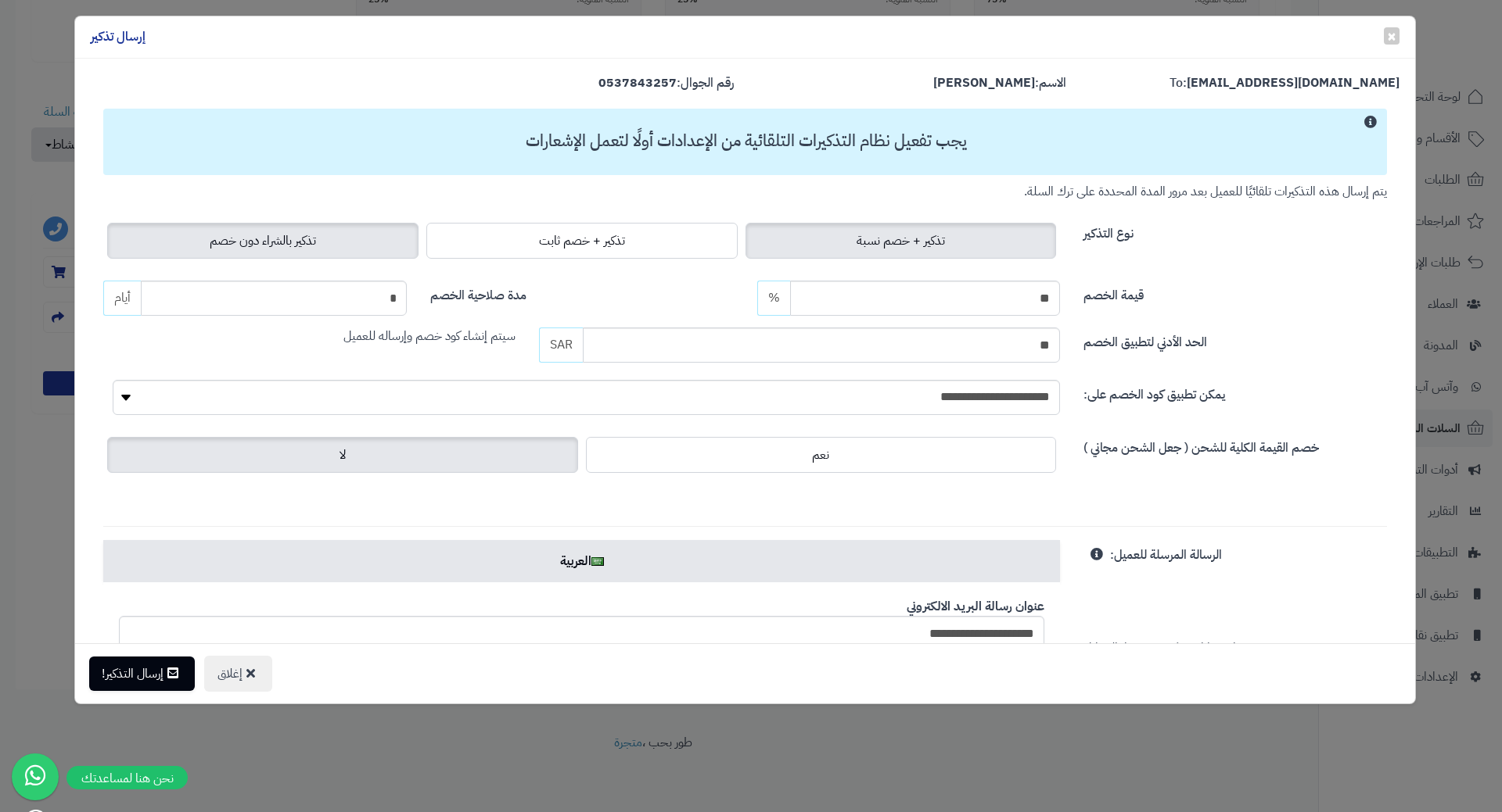
click at [370, 250] on label "تذكير بالشراء دون خصم" at bounding box center [262, 241] width 311 height 36
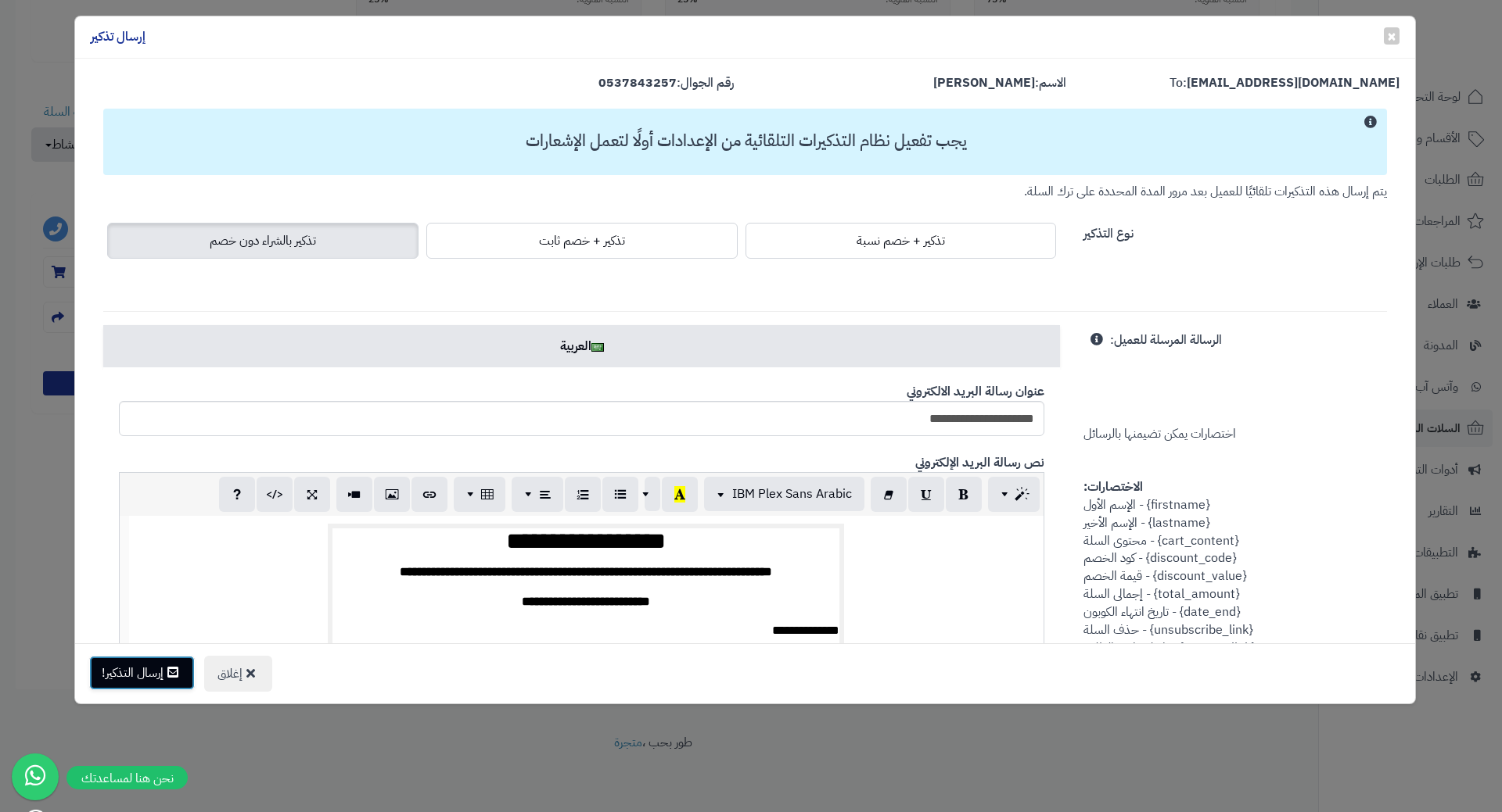
click at [142, 668] on button "إرسال التذكير!" at bounding box center [142, 674] width 106 height 35
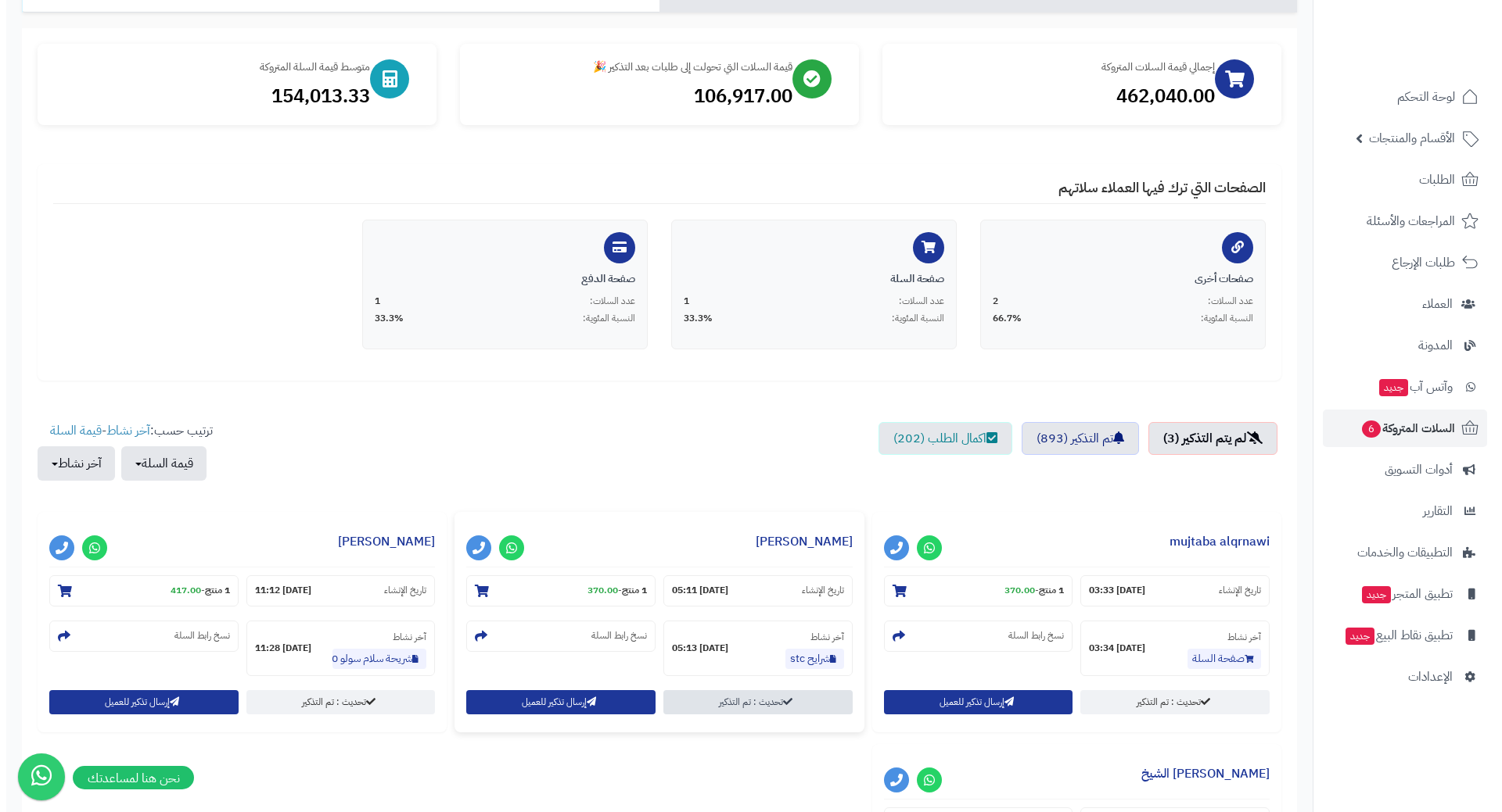
scroll to position [312, 0]
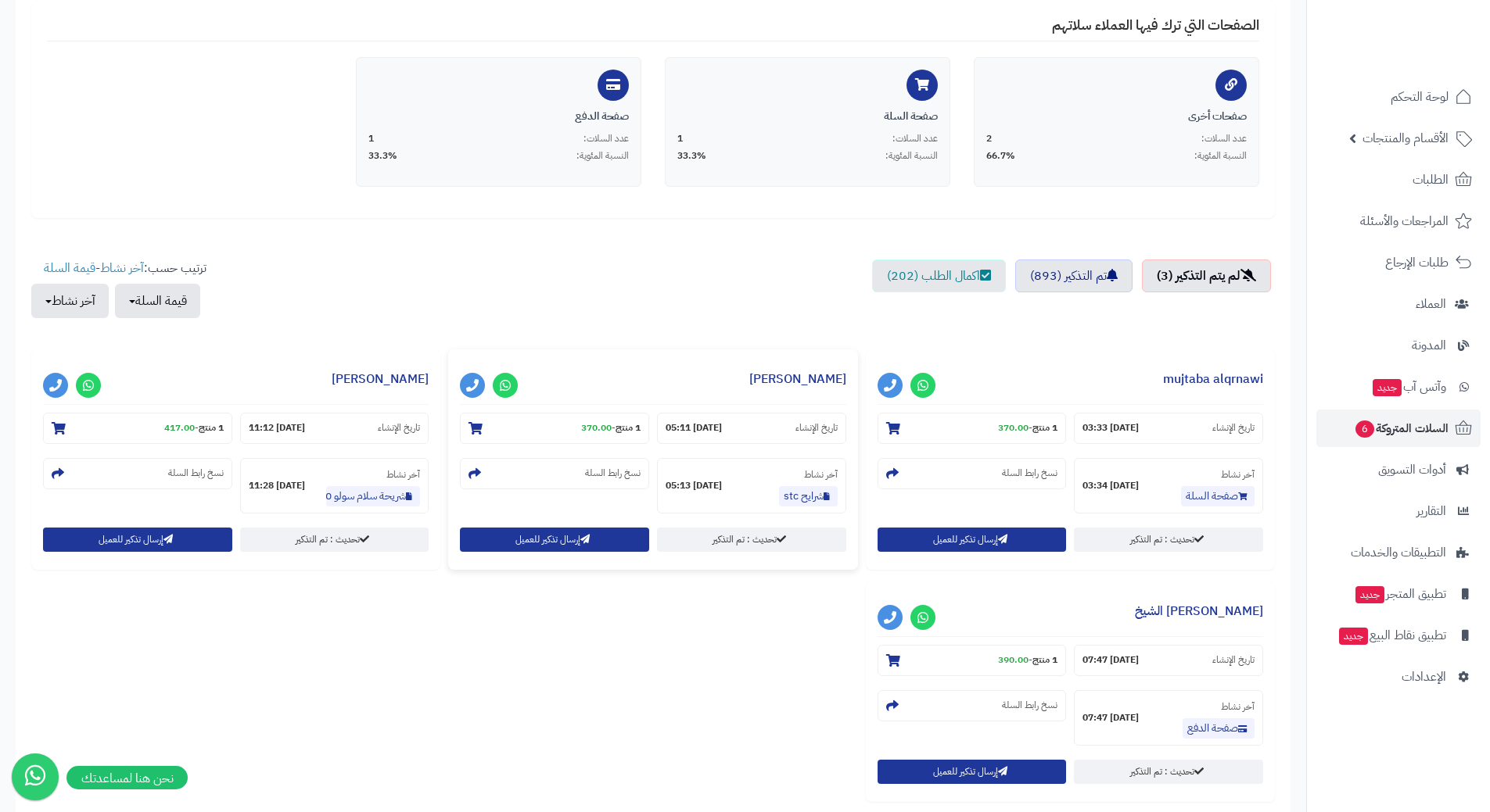
click at [582, 564] on div "**********" at bounding box center [652, 459] width 409 height 220
click at [580, 552] on div "إرسال تذكير للعميل" at bounding box center [555, 539] width 190 height 24
click at [543, 552] on div "إرسال تذكير للعميل" at bounding box center [555, 539] width 190 height 24
click at [541, 538] on button "إرسال تذكير للعميل" at bounding box center [555, 538] width 190 height 24
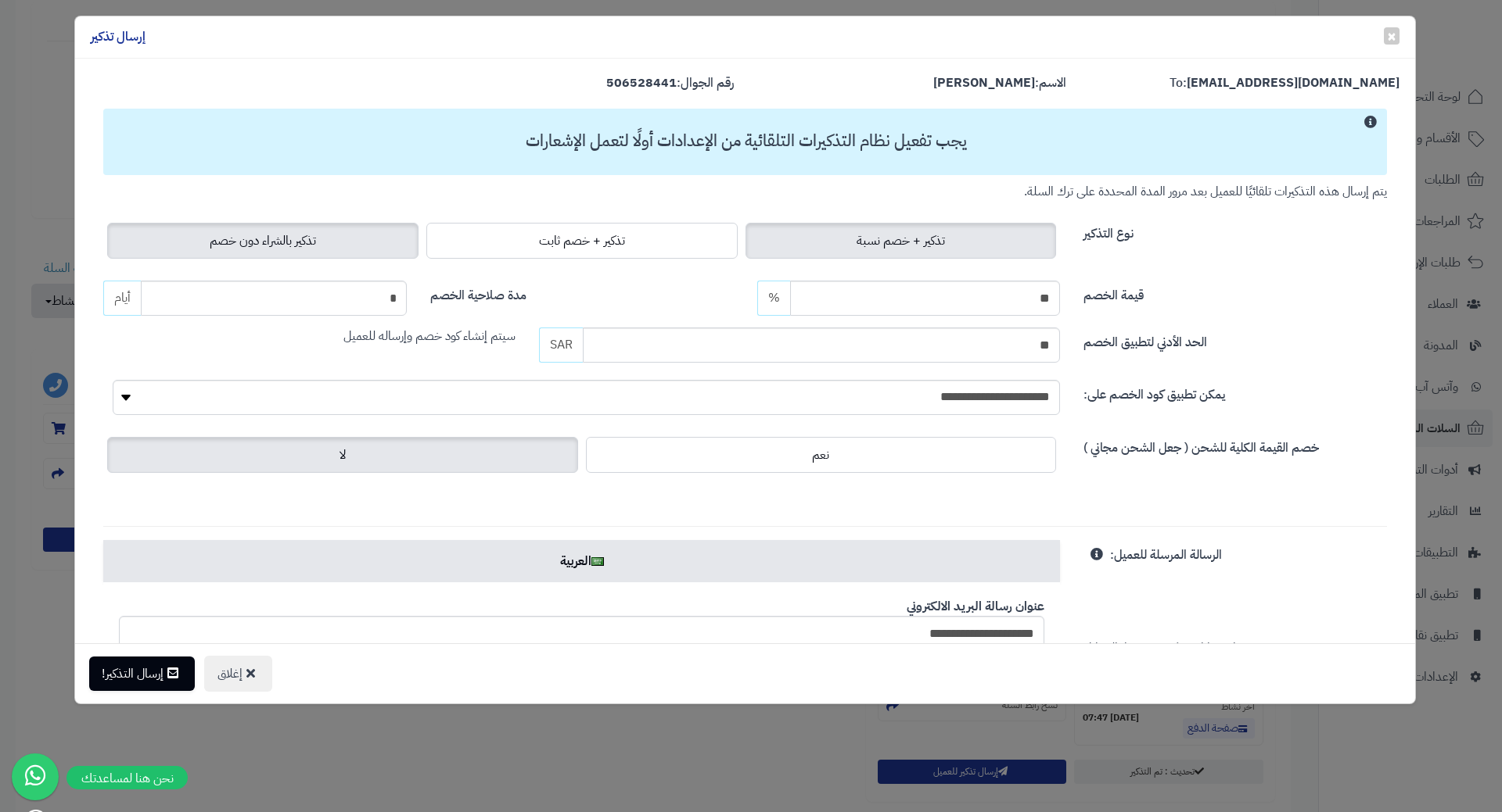
click at [333, 248] on label "تذكير بالشراء دون خصم" at bounding box center [262, 241] width 311 height 36
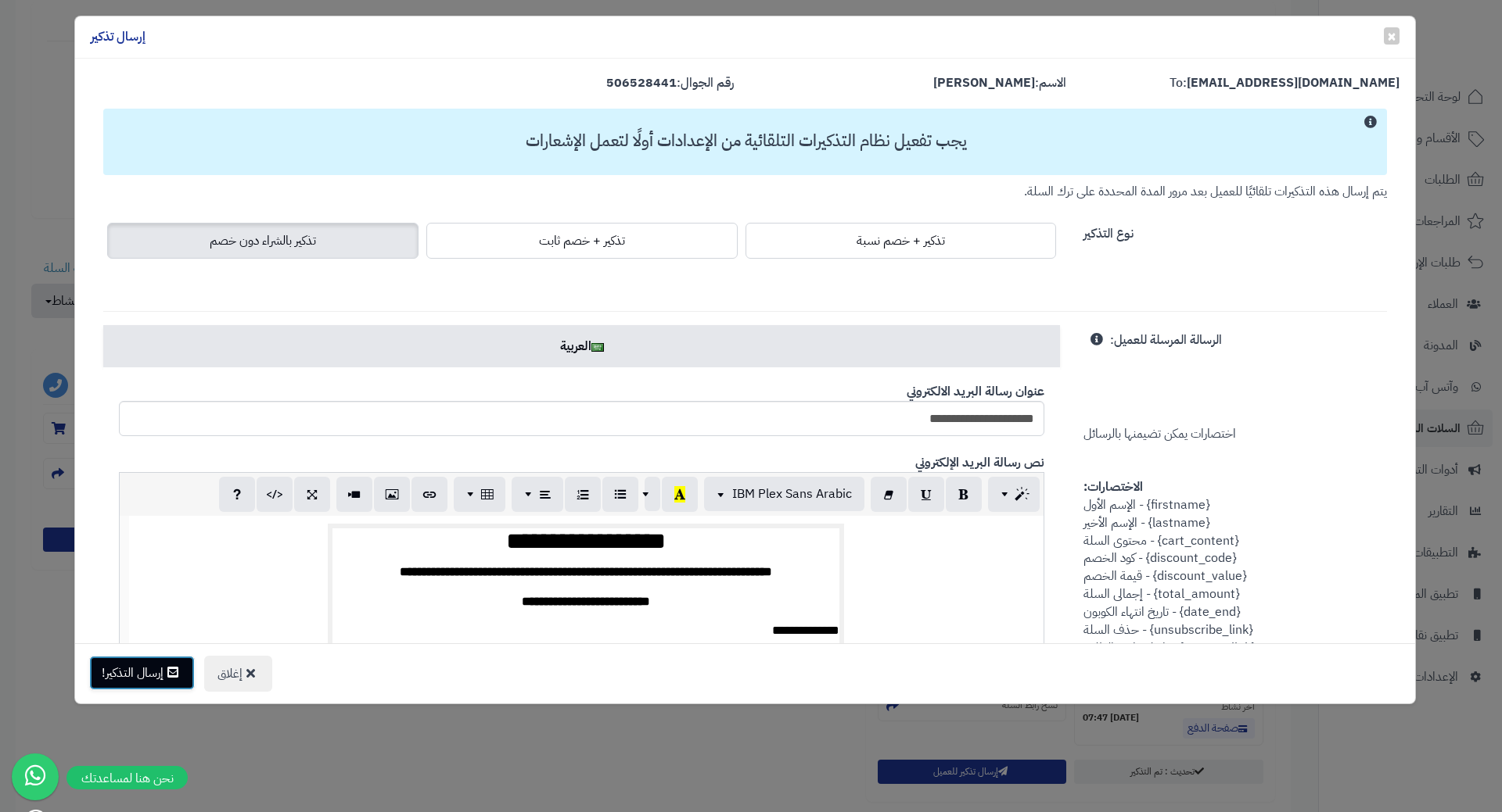
click at [144, 681] on button "إرسال التذكير!" at bounding box center [142, 674] width 106 height 35
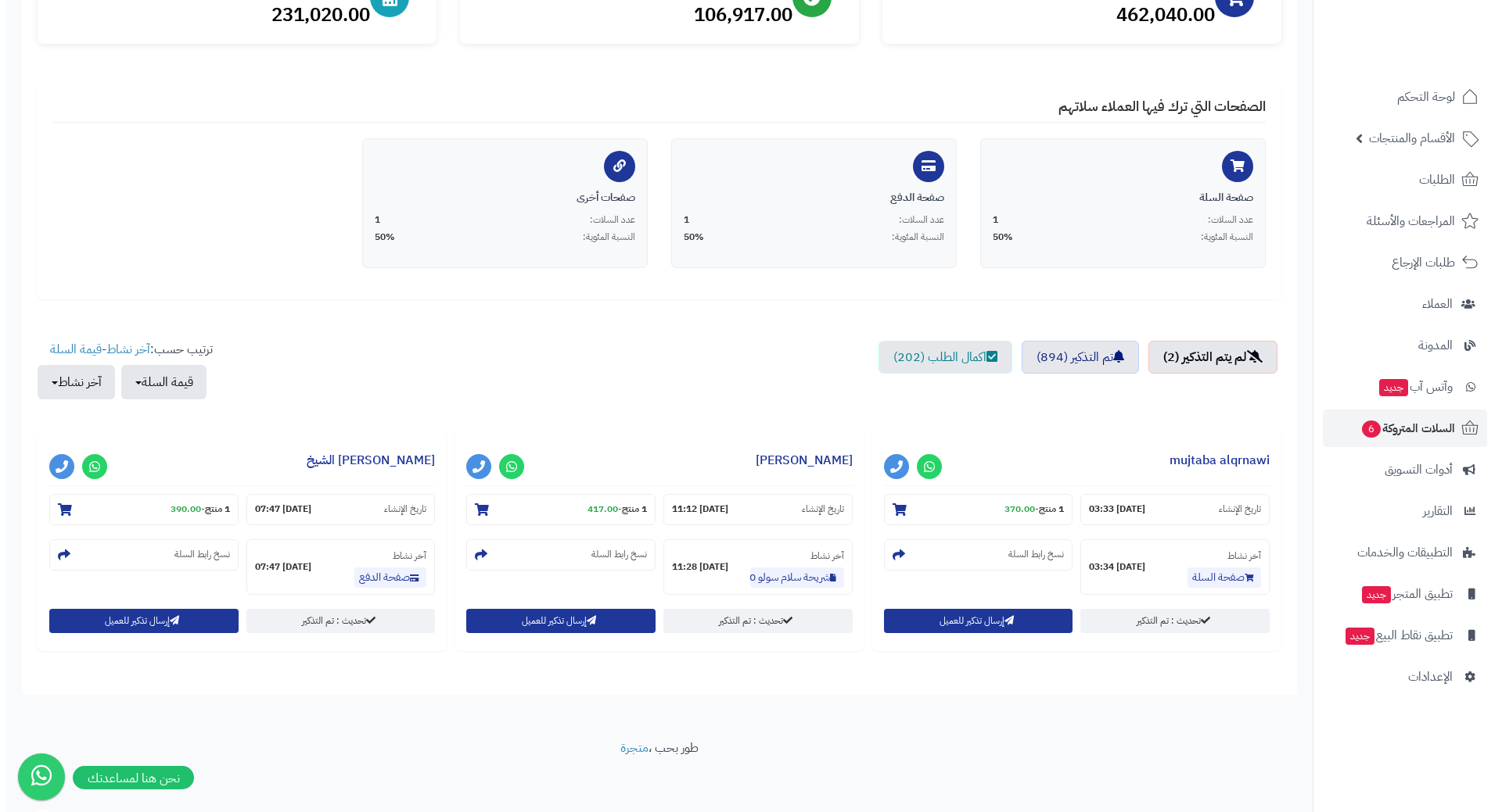
scroll to position [237, 0]
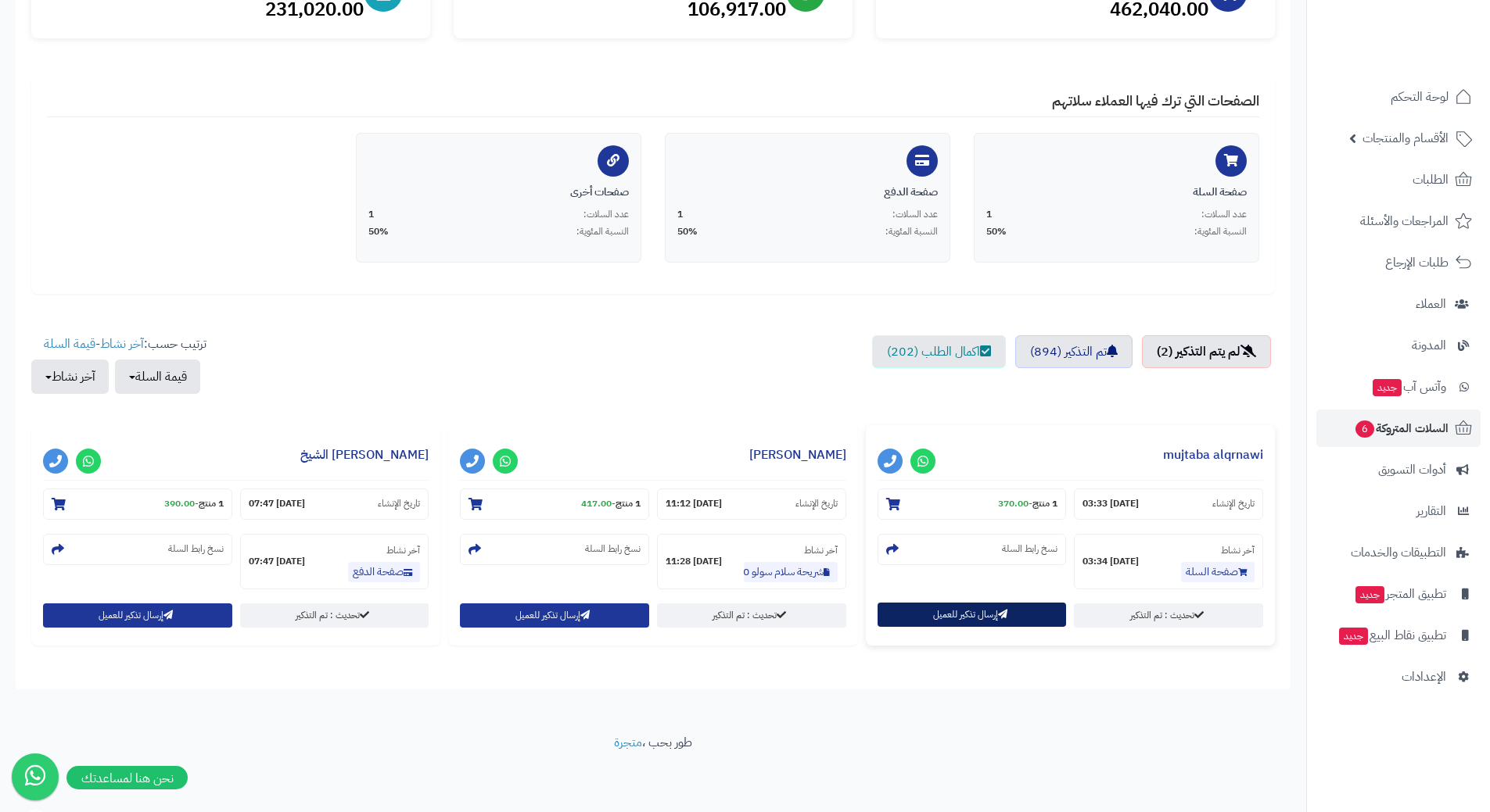
click at [954, 622] on button "إرسال تذكير للعميل" at bounding box center [972, 614] width 190 height 24
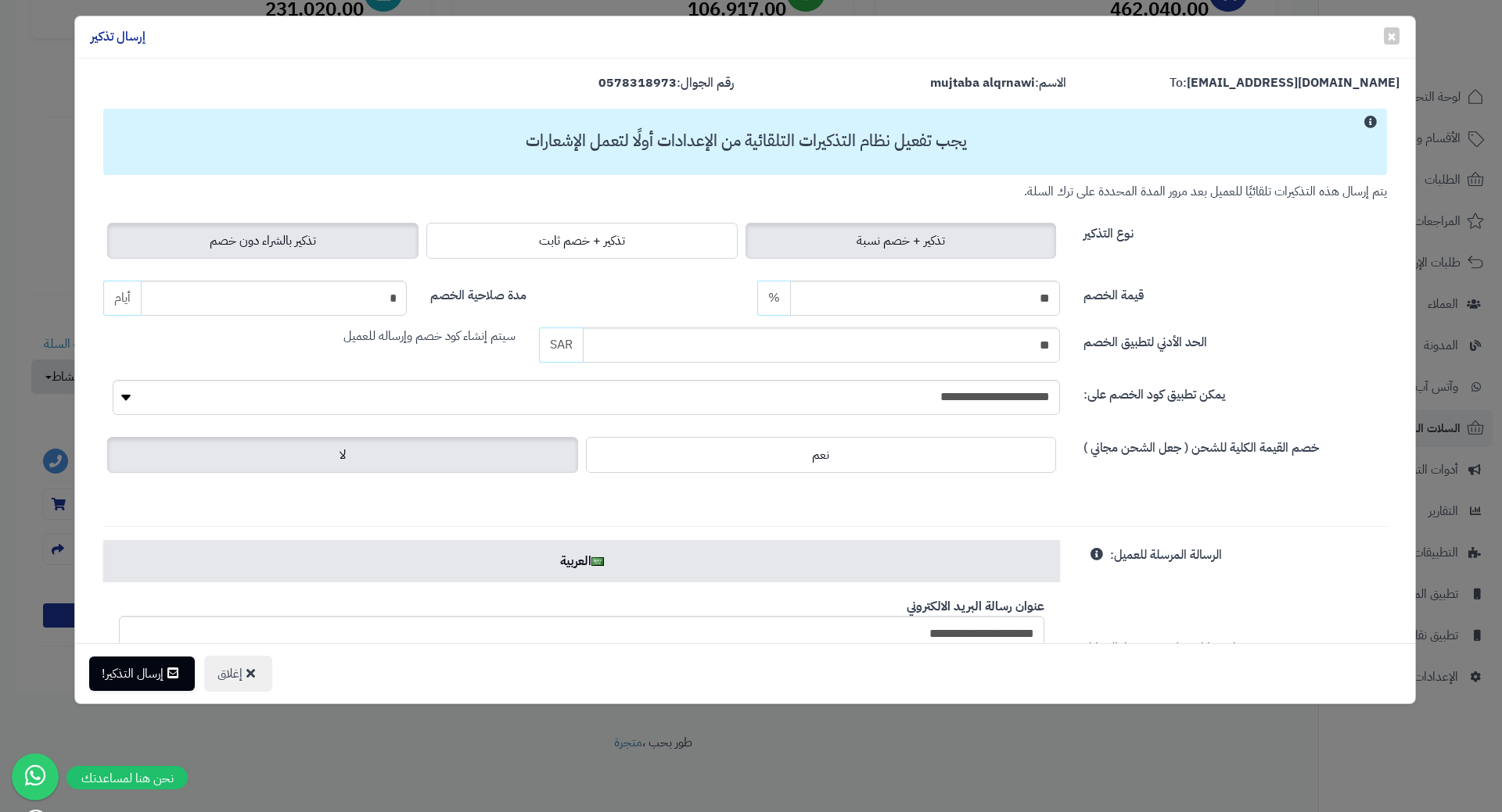
click at [276, 250] on span "تذكير بالشراء دون خصم" at bounding box center [262, 241] width 106 height 19
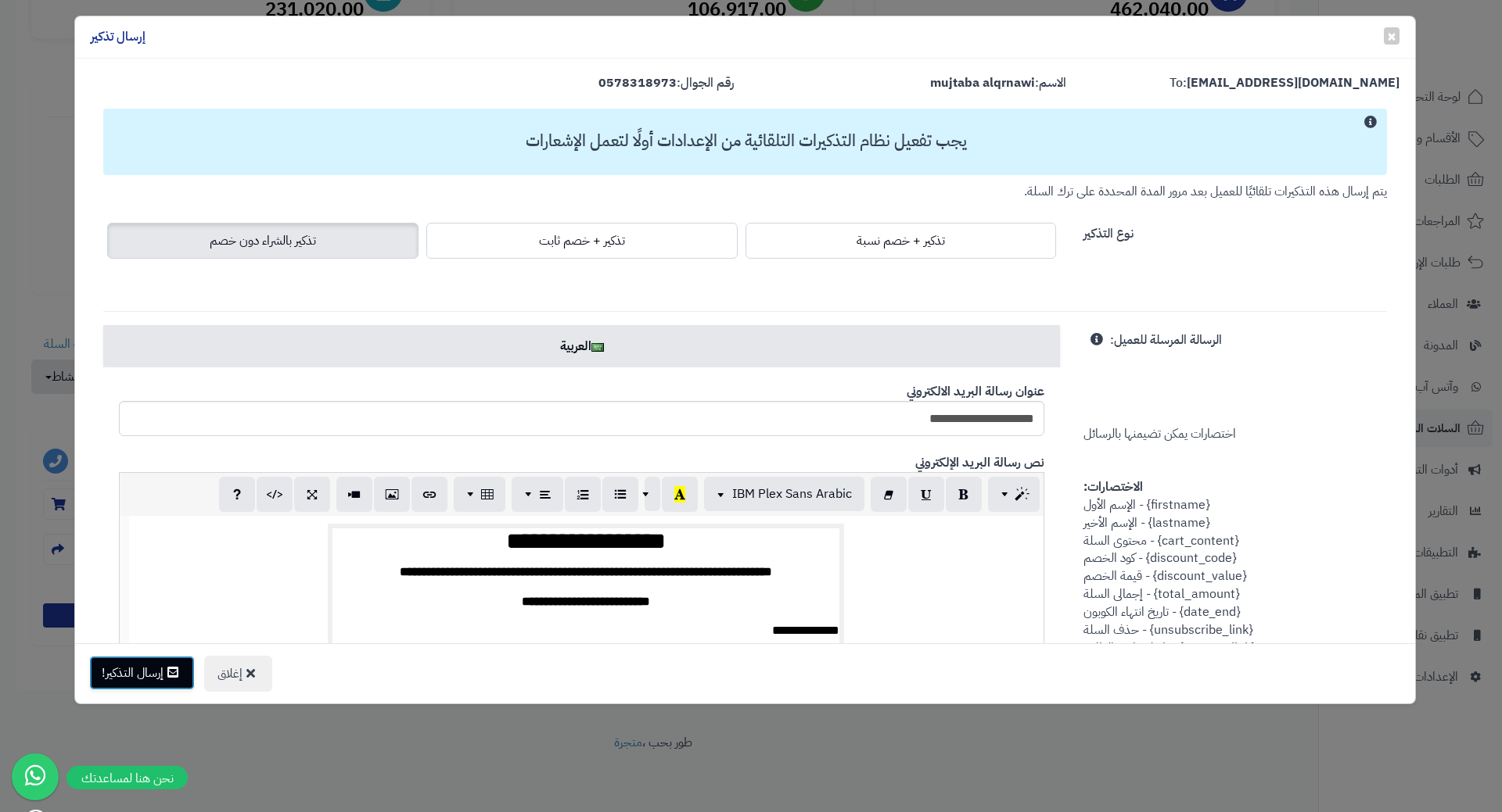
click at [143, 682] on button "إرسال التذكير!" at bounding box center [142, 674] width 106 height 35
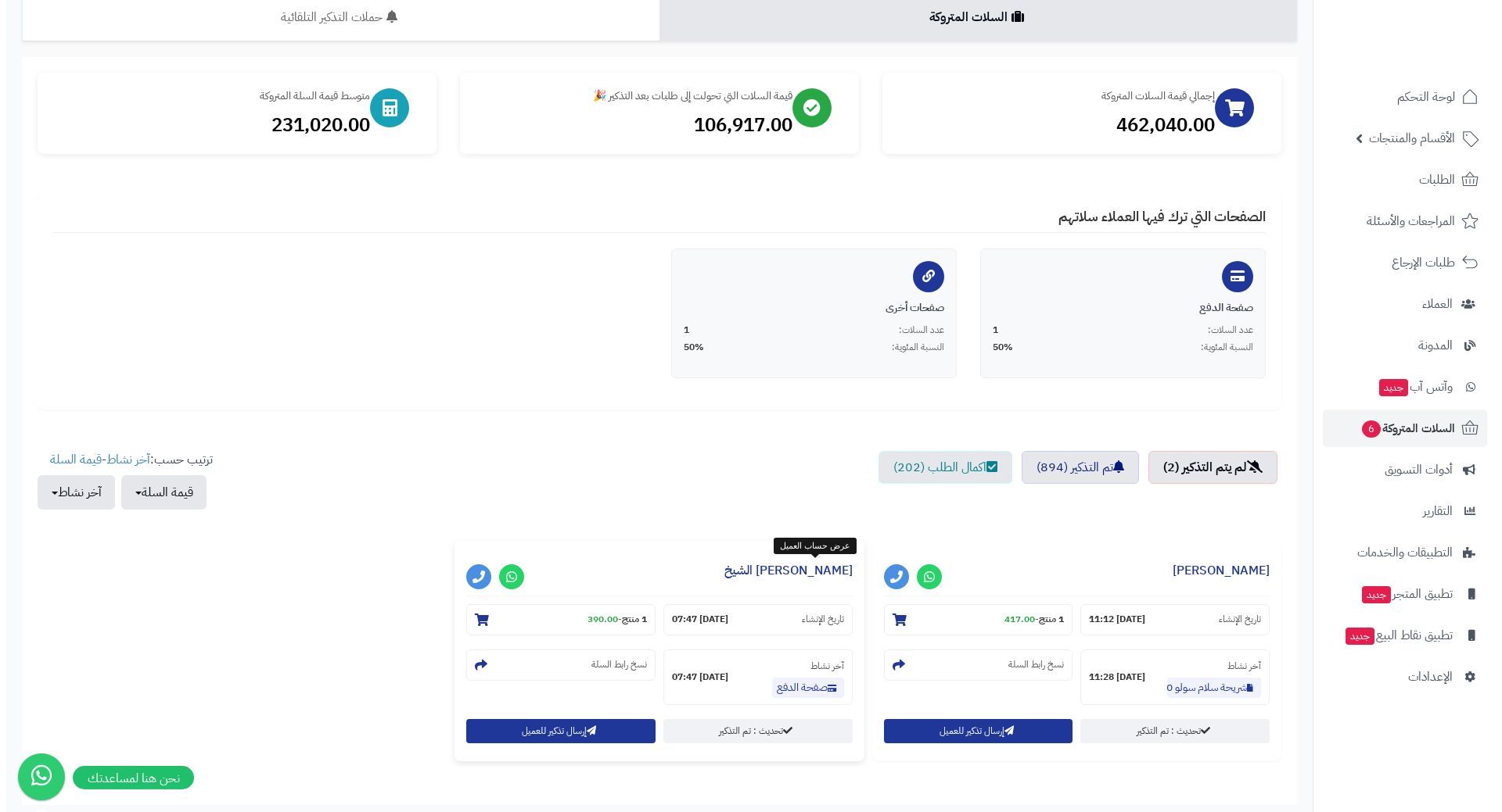
scroll to position [235, 0]
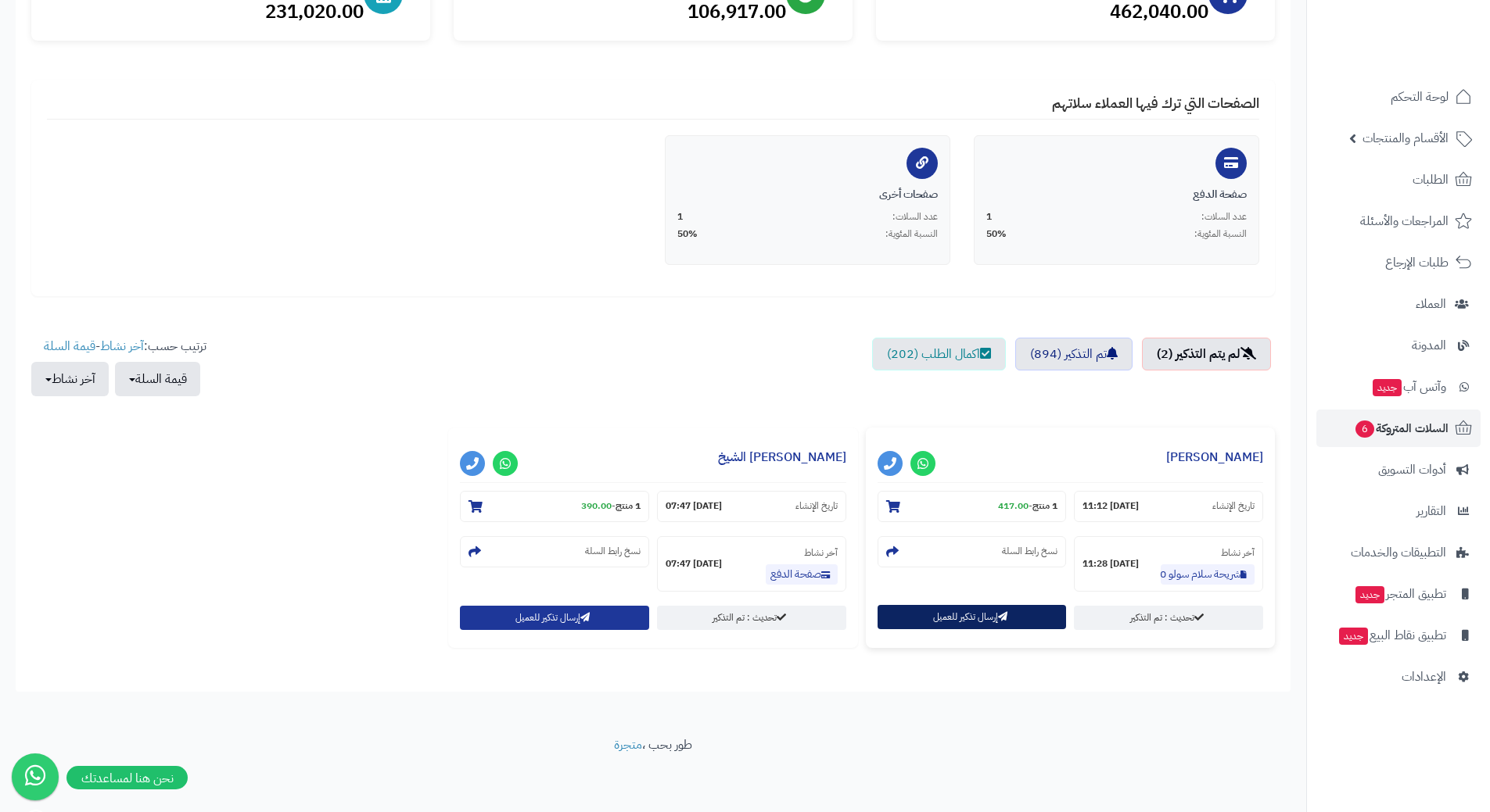
click at [935, 614] on button "إرسال تذكير للعميل" at bounding box center [972, 617] width 190 height 24
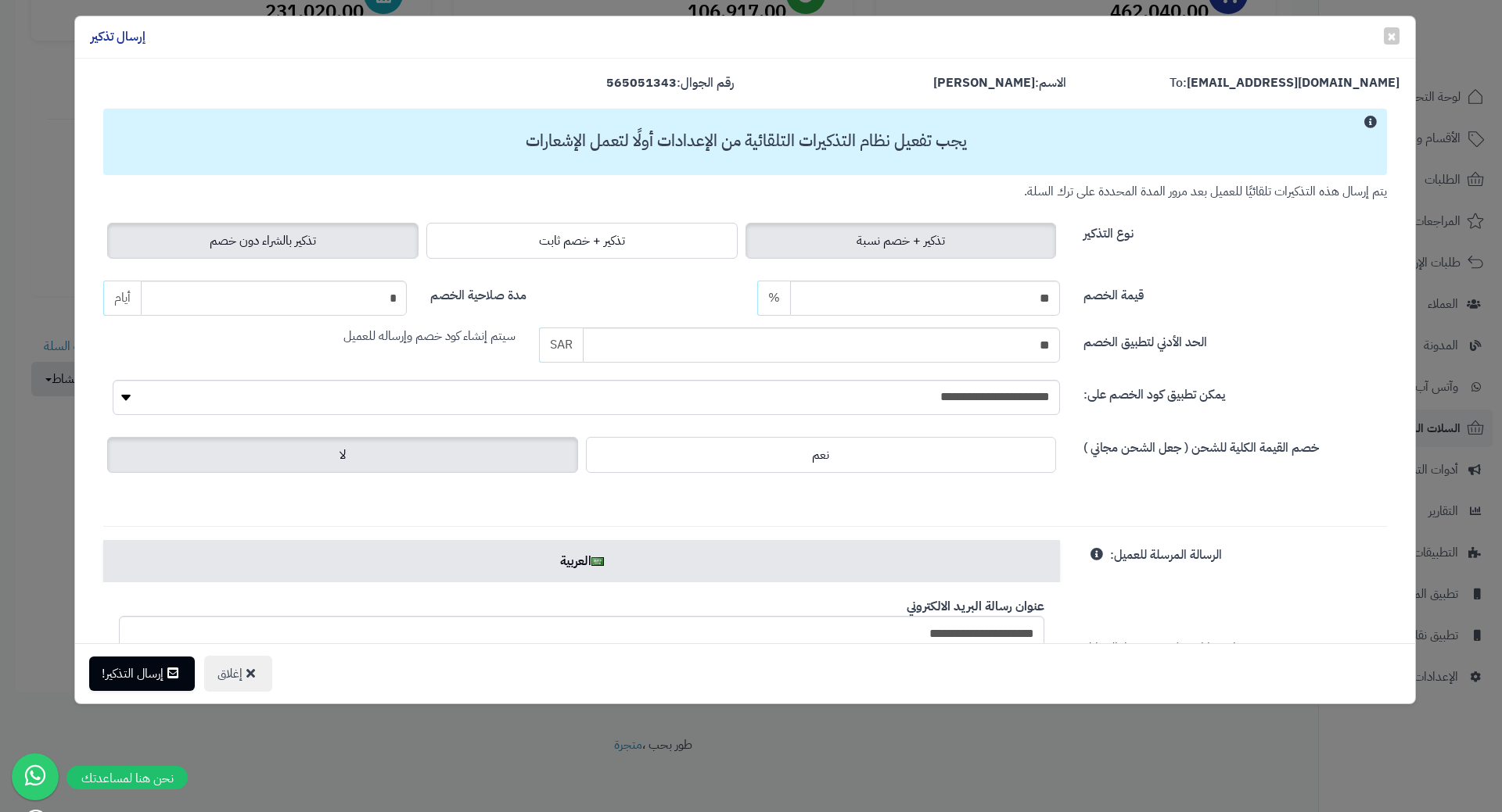
click at [338, 235] on label "تذكير بالشراء دون خصم" at bounding box center [262, 241] width 311 height 36
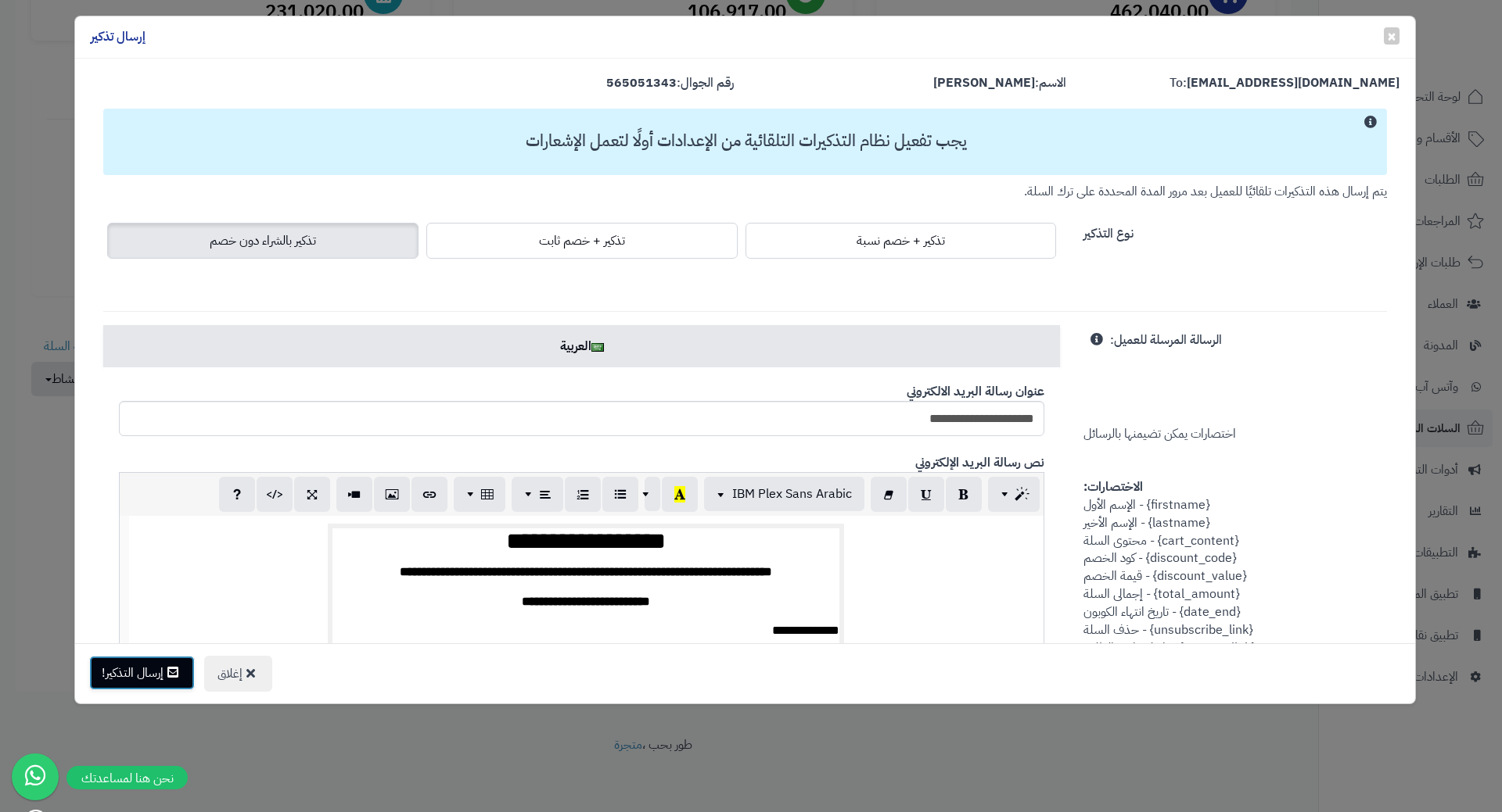
click at [177, 671] on icon at bounding box center [172, 672] width 11 height 12
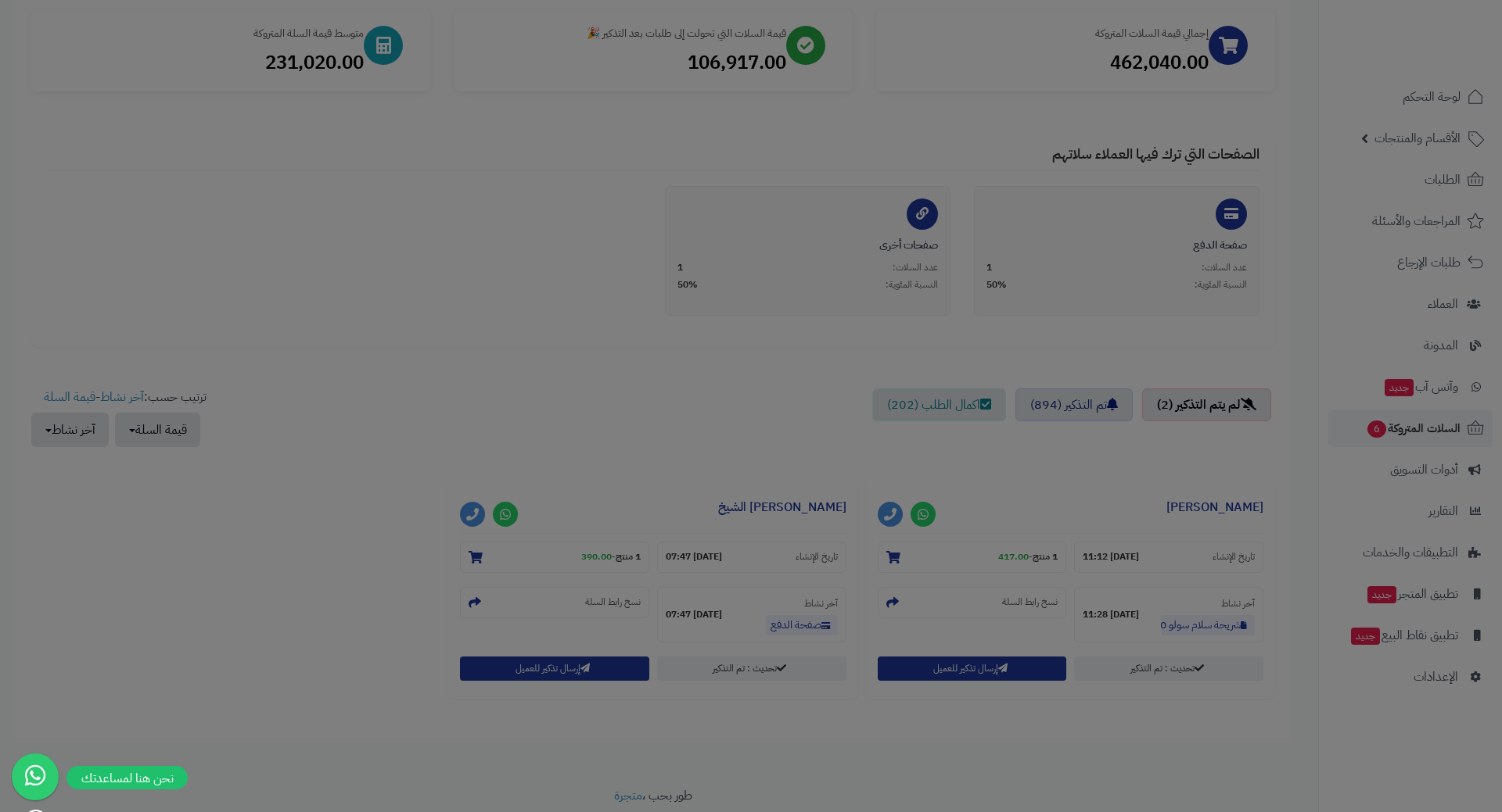
scroll to position [285, 0]
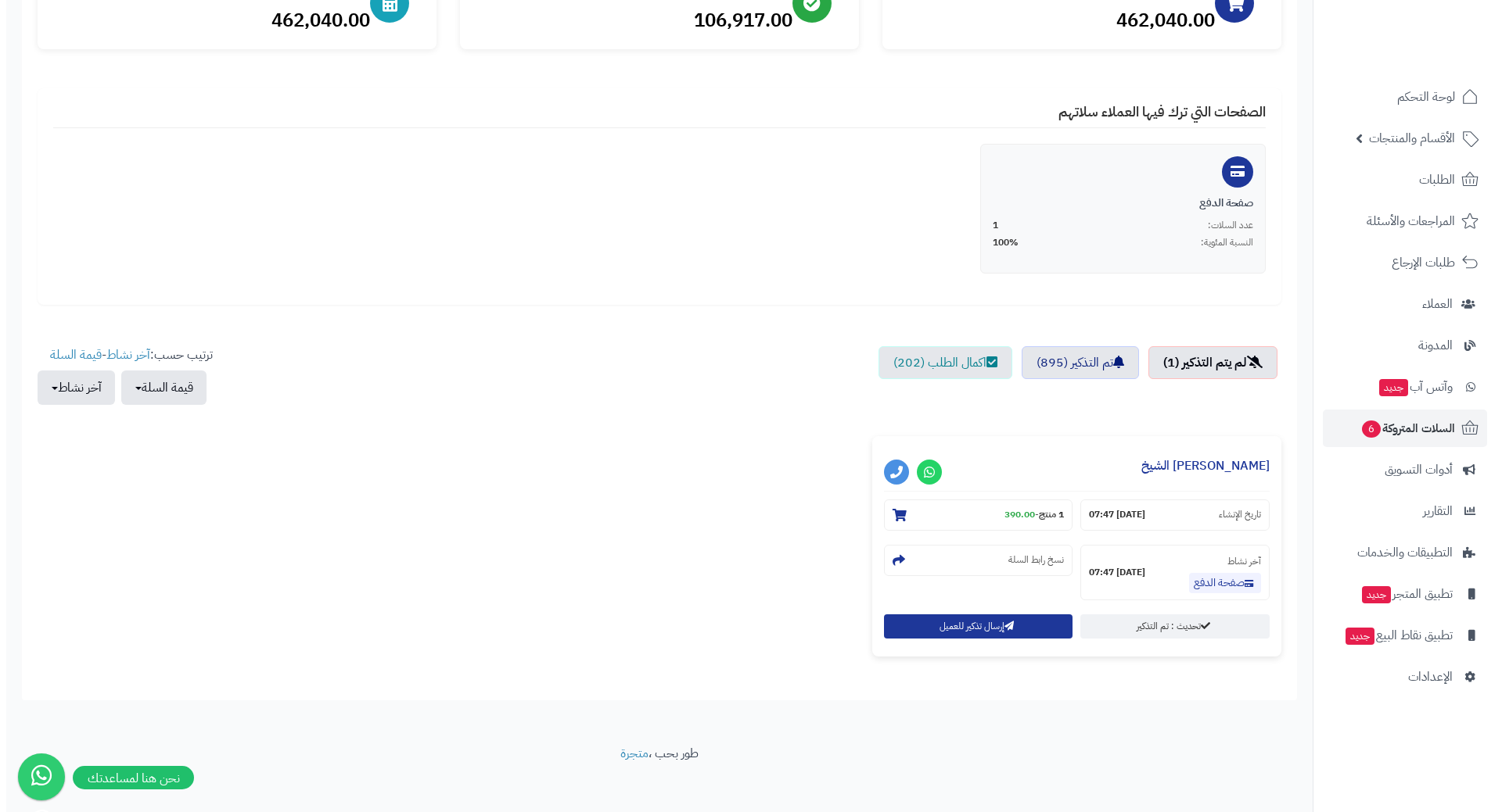
scroll to position [237, 0]
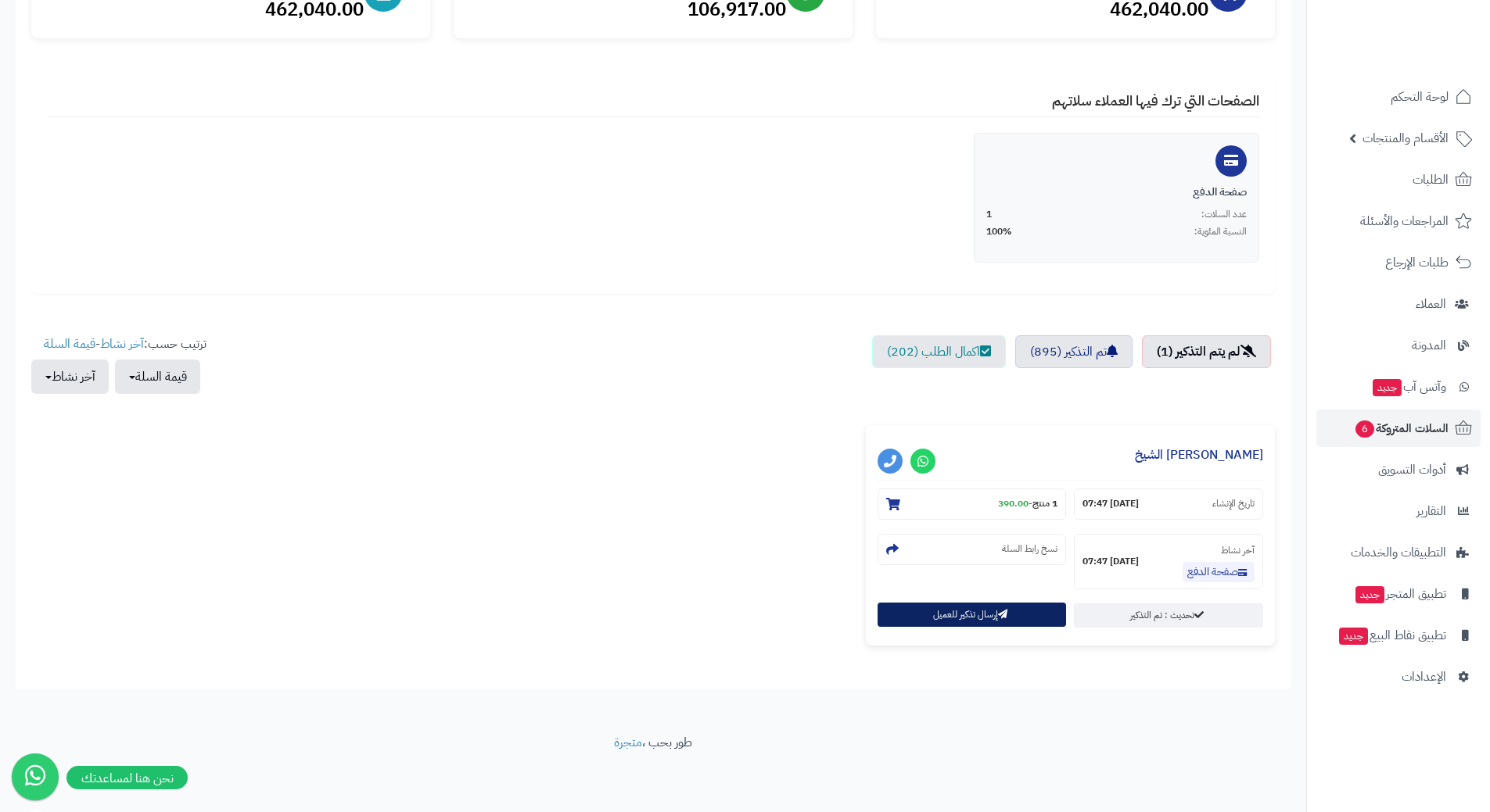
click at [933, 609] on button "إرسال تذكير للعميل" at bounding box center [972, 614] width 190 height 24
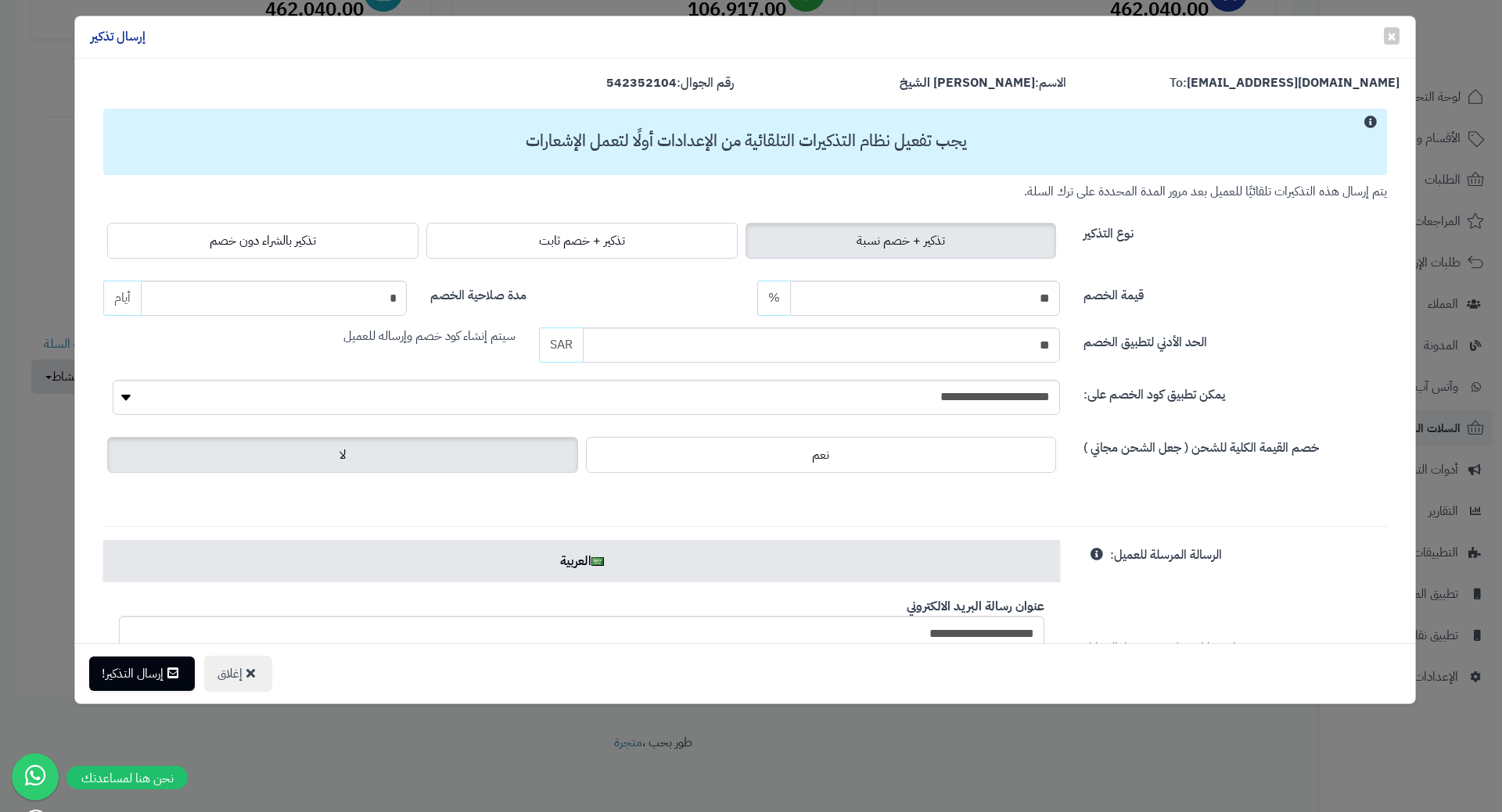
drag, startPoint x: 365, startPoint y: 230, endPoint x: 337, endPoint y: 278, distance: 55.6
click at [365, 230] on label "تذكير بالشراء دون خصم" at bounding box center [262, 241] width 311 height 36
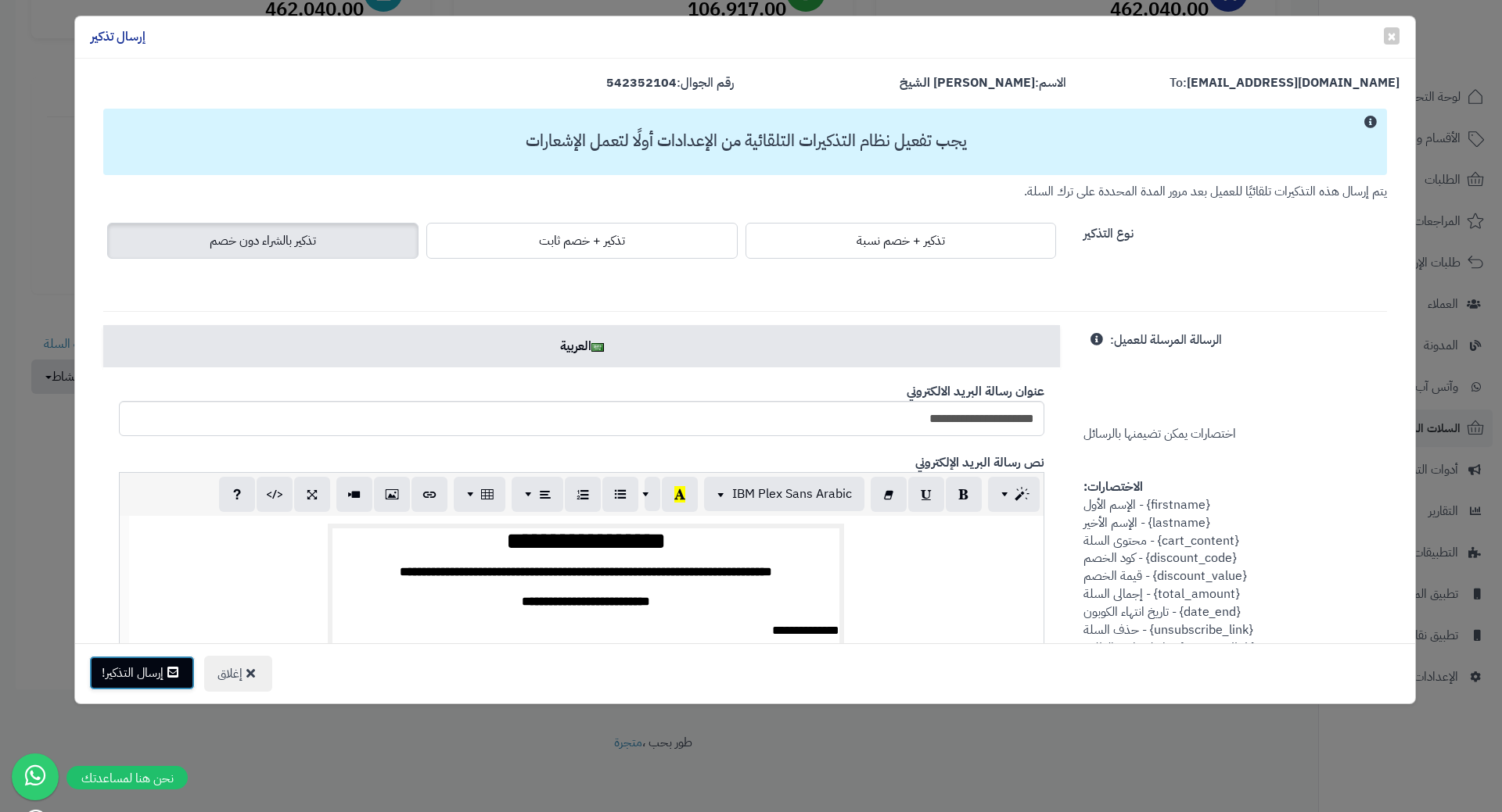
click at [143, 678] on button "إرسال التذكير!" at bounding box center [142, 674] width 106 height 35
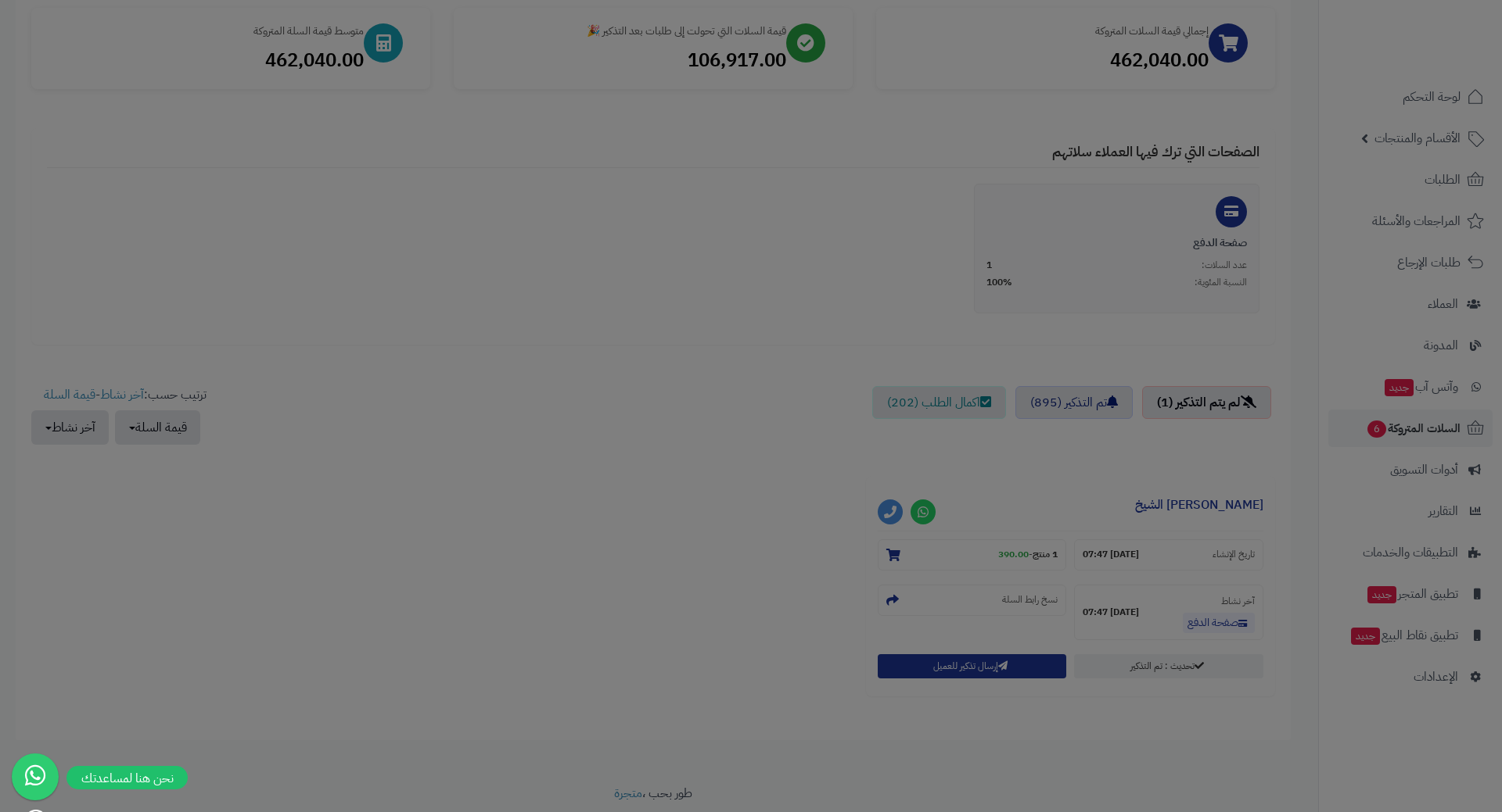
scroll to position [288, 0]
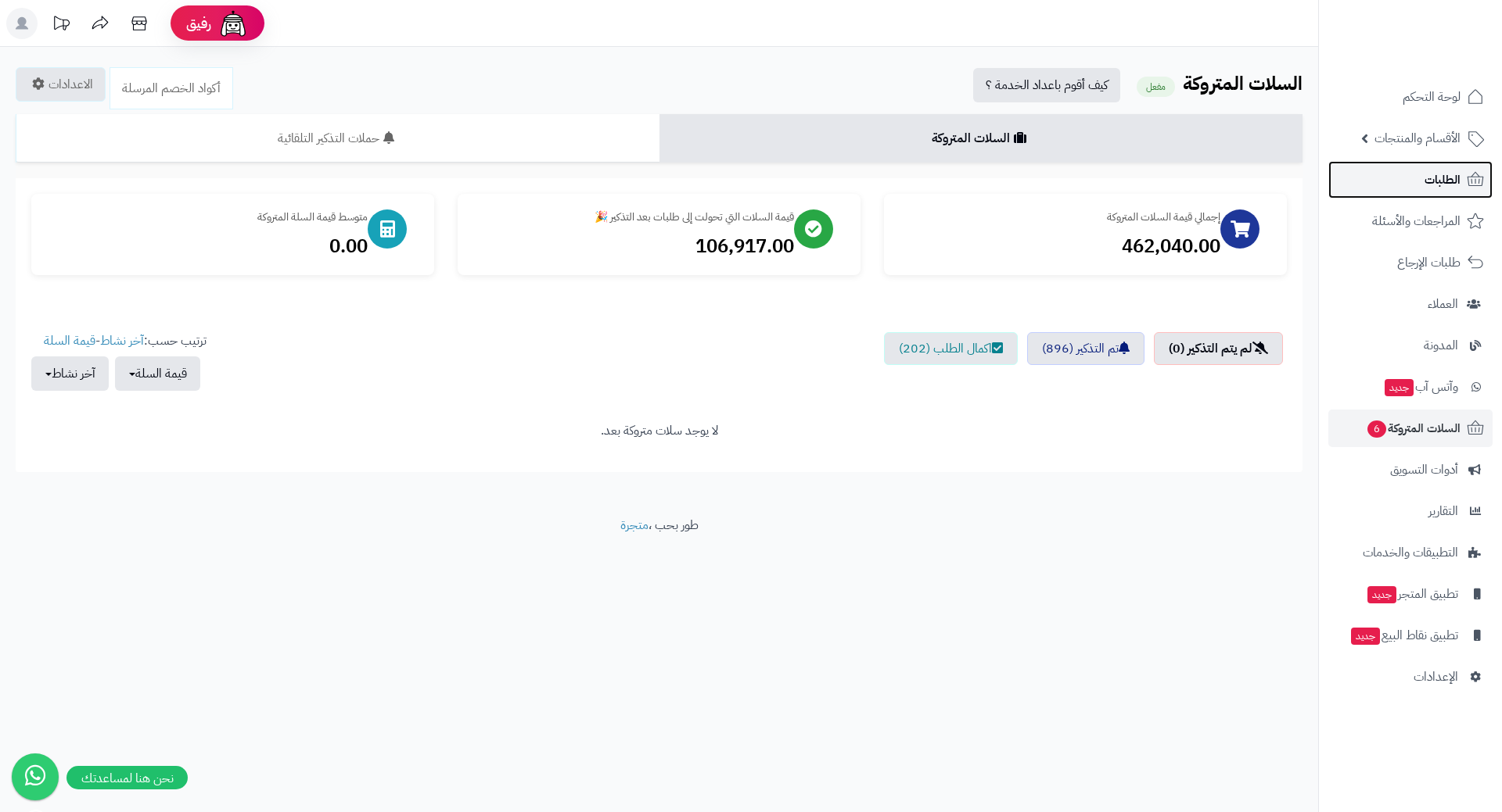
click at [1373, 179] on link "الطلبات" at bounding box center [1410, 180] width 164 height 38
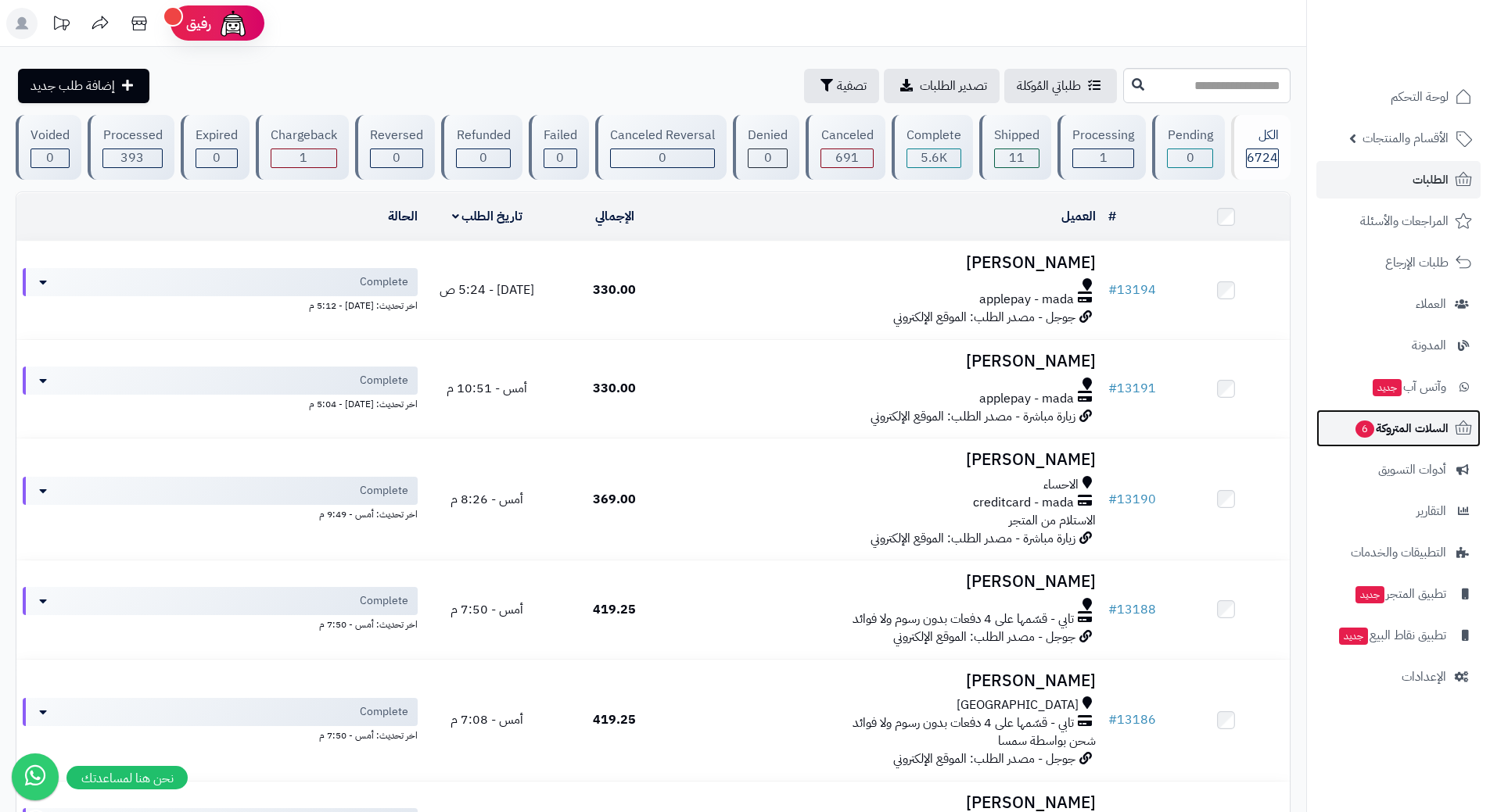
click at [1318, 420] on link "السلات المتروكة 6" at bounding box center [1398, 429] width 164 height 38
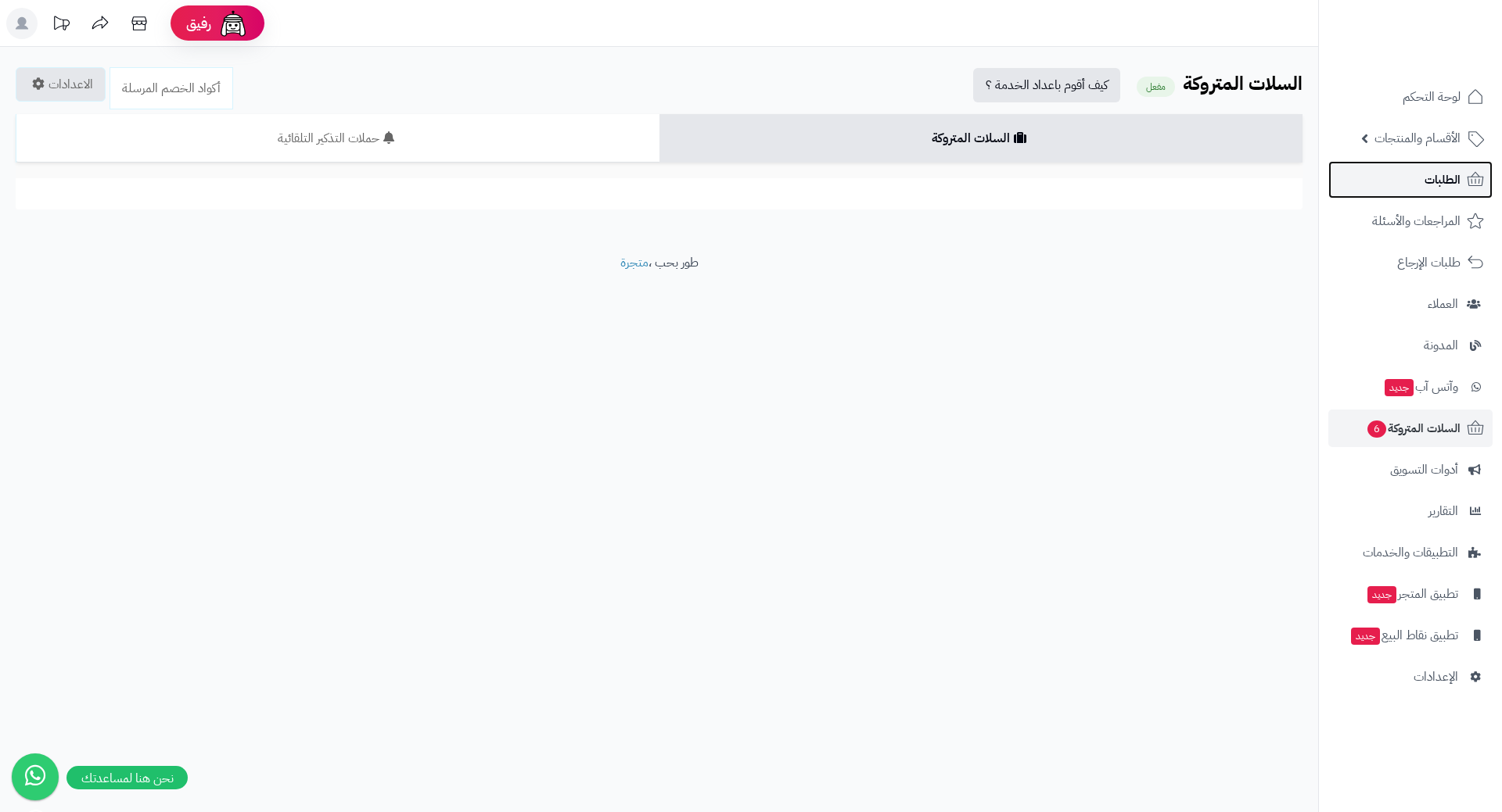
click at [1382, 194] on link "الطلبات" at bounding box center [1410, 180] width 164 height 38
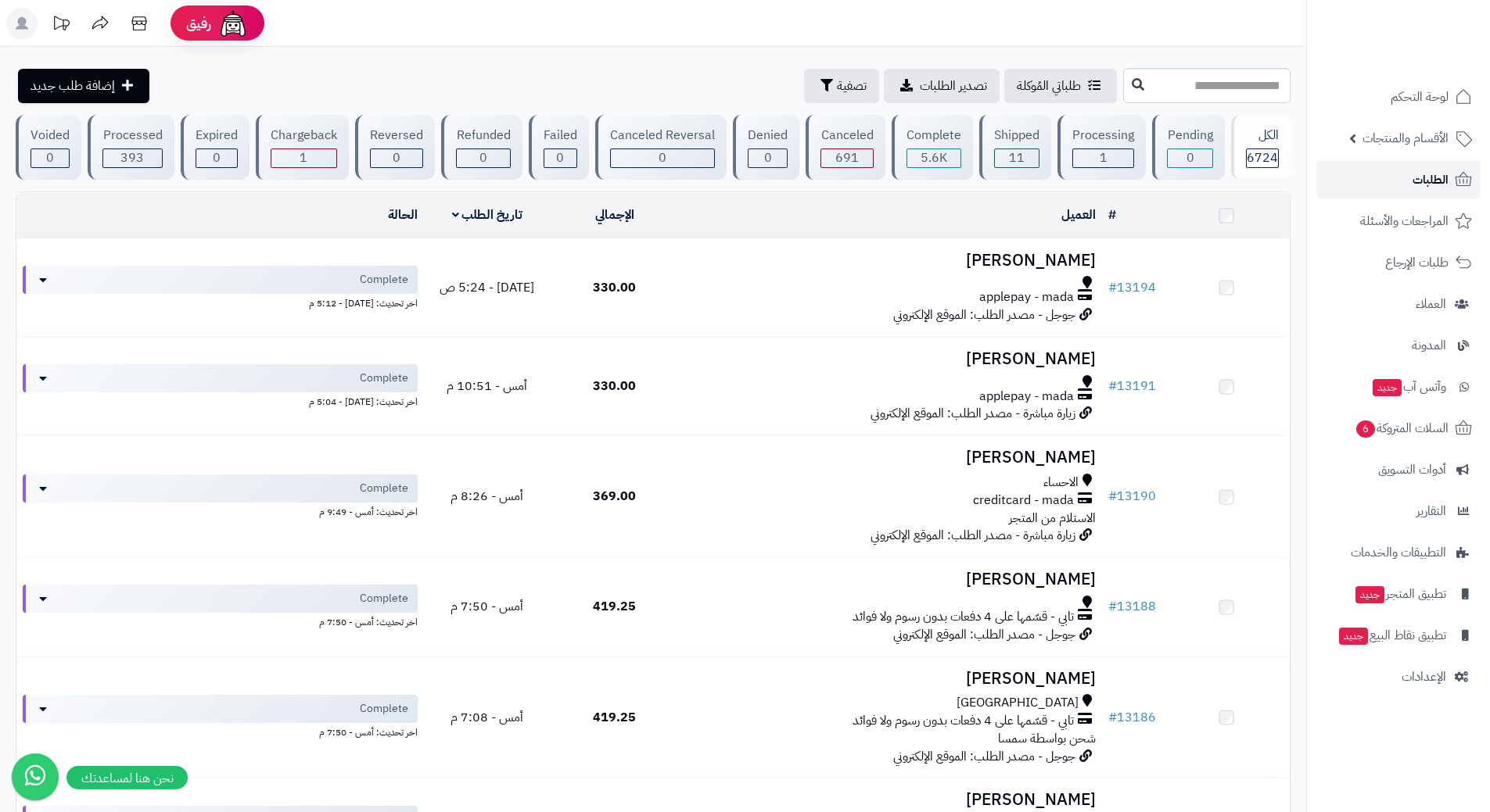
click at [1383, 190] on link "الطلبات" at bounding box center [1398, 180] width 164 height 38
click at [1370, 180] on link "الطلبات" at bounding box center [1398, 180] width 164 height 38
click at [1374, 199] on ul "لوحة التحكم الأقسام والمنتجات المنتجات الأقسام الماركات مواصفات المنتجات مواصفا…" at bounding box center [1398, 387] width 183 height 617
click at [1375, 190] on link "الطلبات" at bounding box center [1398, 180] width 164 height 38
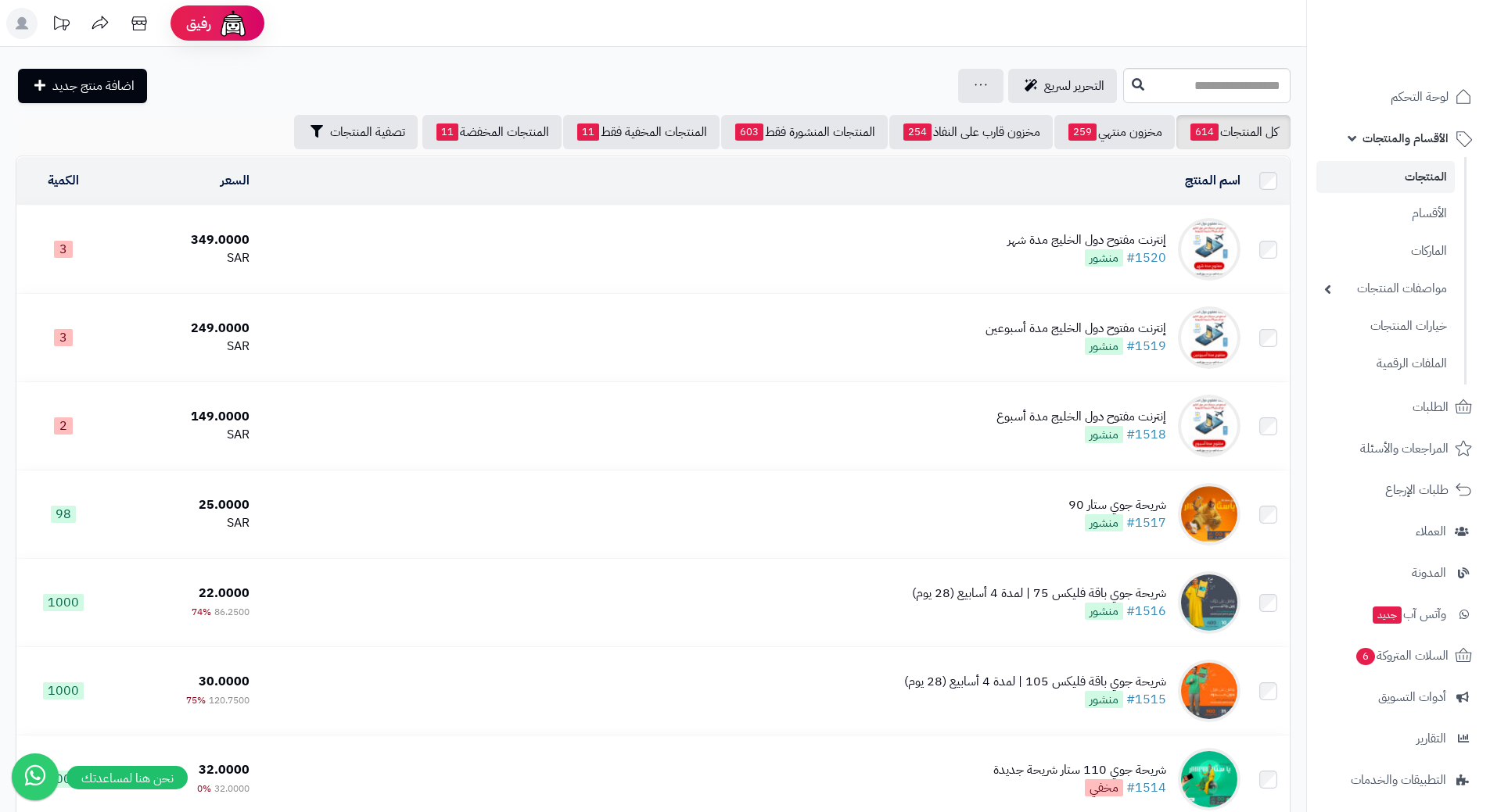
click at [1356, 133] on link "الأقسام والمنتجات" at bounding box center [1398, 138] width 164 height 38
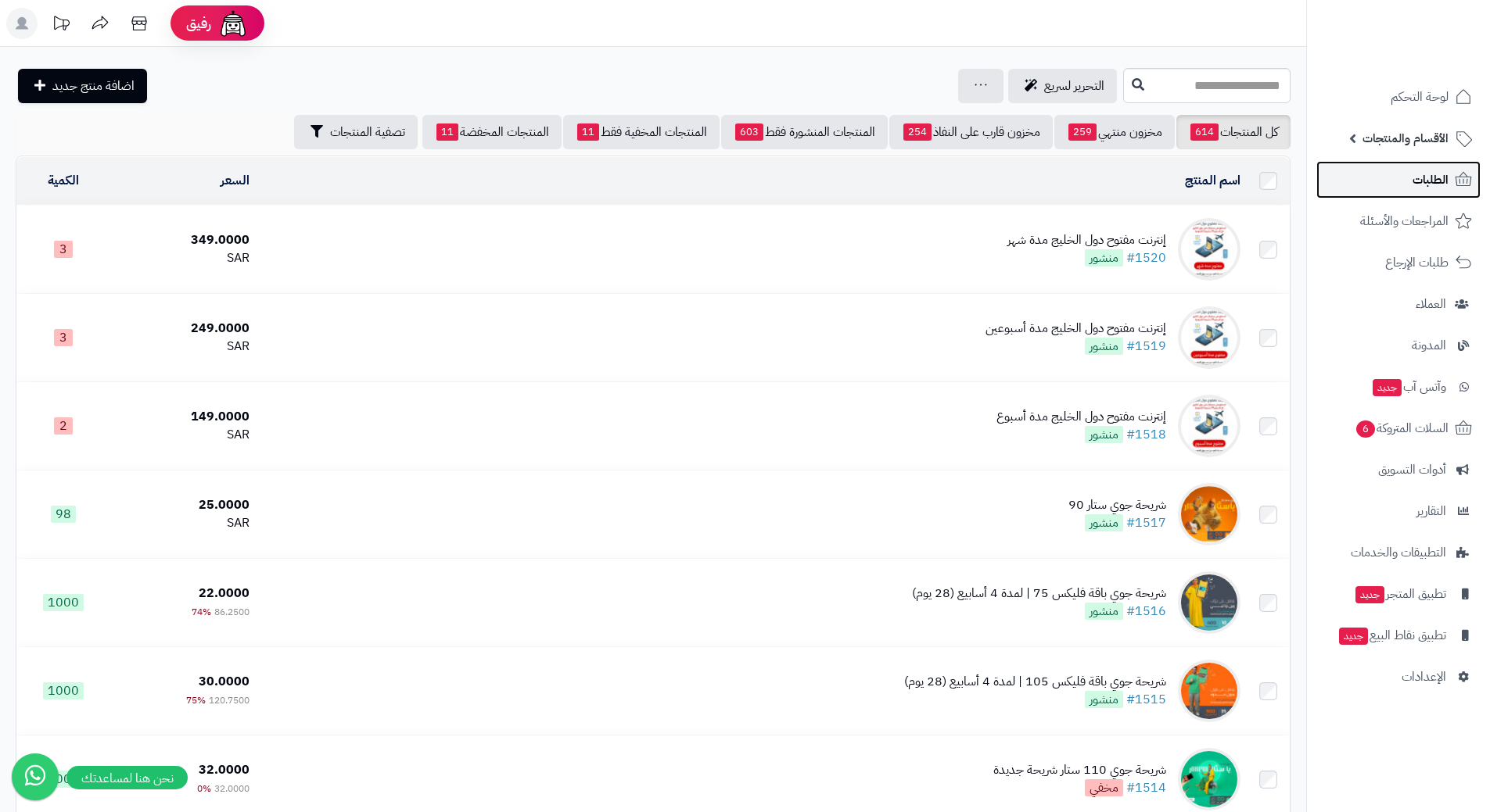
click at [1372, 181] on link "الطلبات" at bounding box center [1398, 180] width 164 height 38
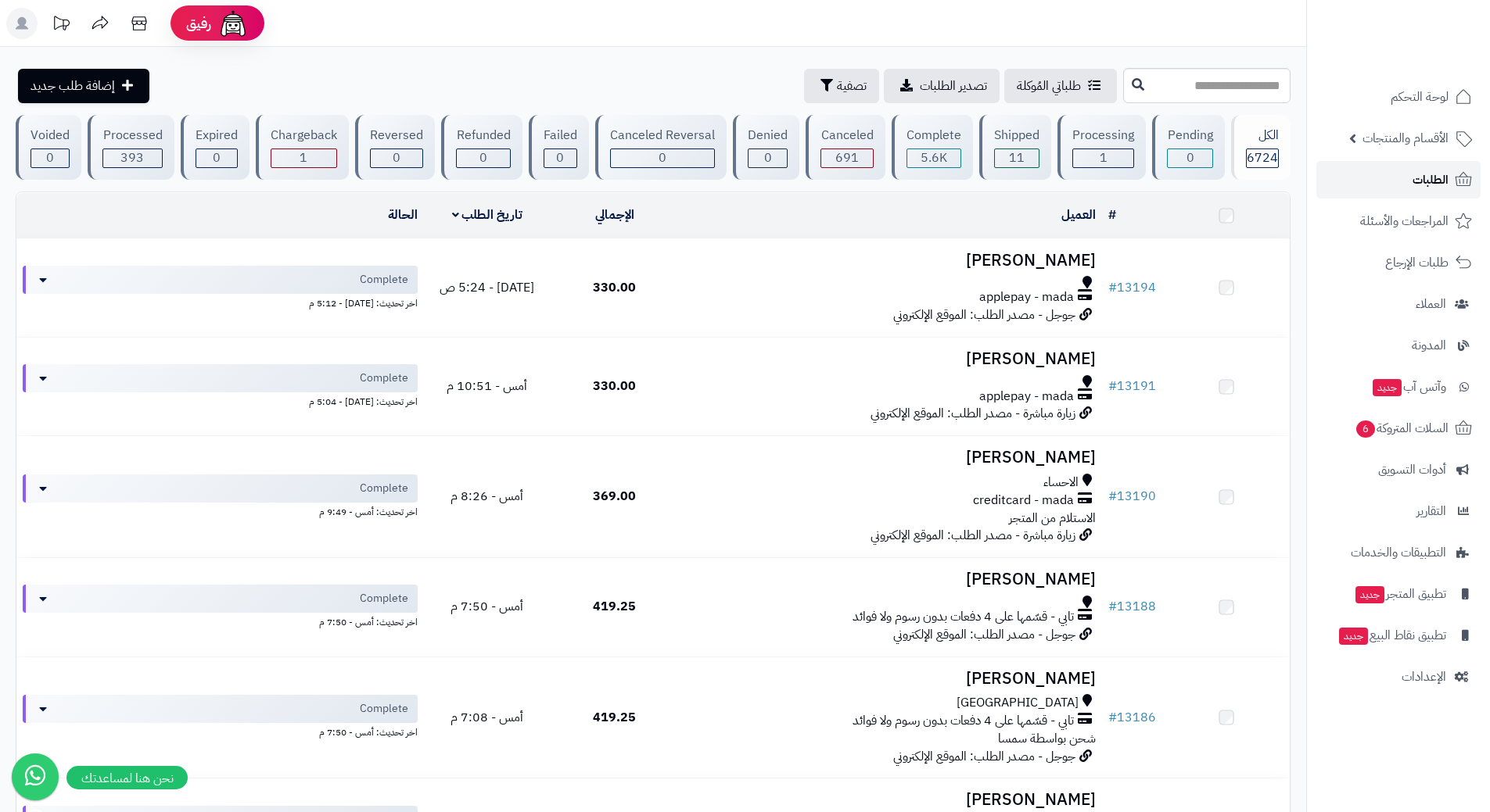
drag, startPoint x: 0, startPoint y: 0, endPoint x: 1372, endPoint y: 181, distance: 1383.9
click at [1372, 181] on link "الطلبات" at bounding box center [1398, 180] width 164 height 38
click at [1375, 186] on link "الطلبات" at bounding box center [1398, 180] width 164 height 38
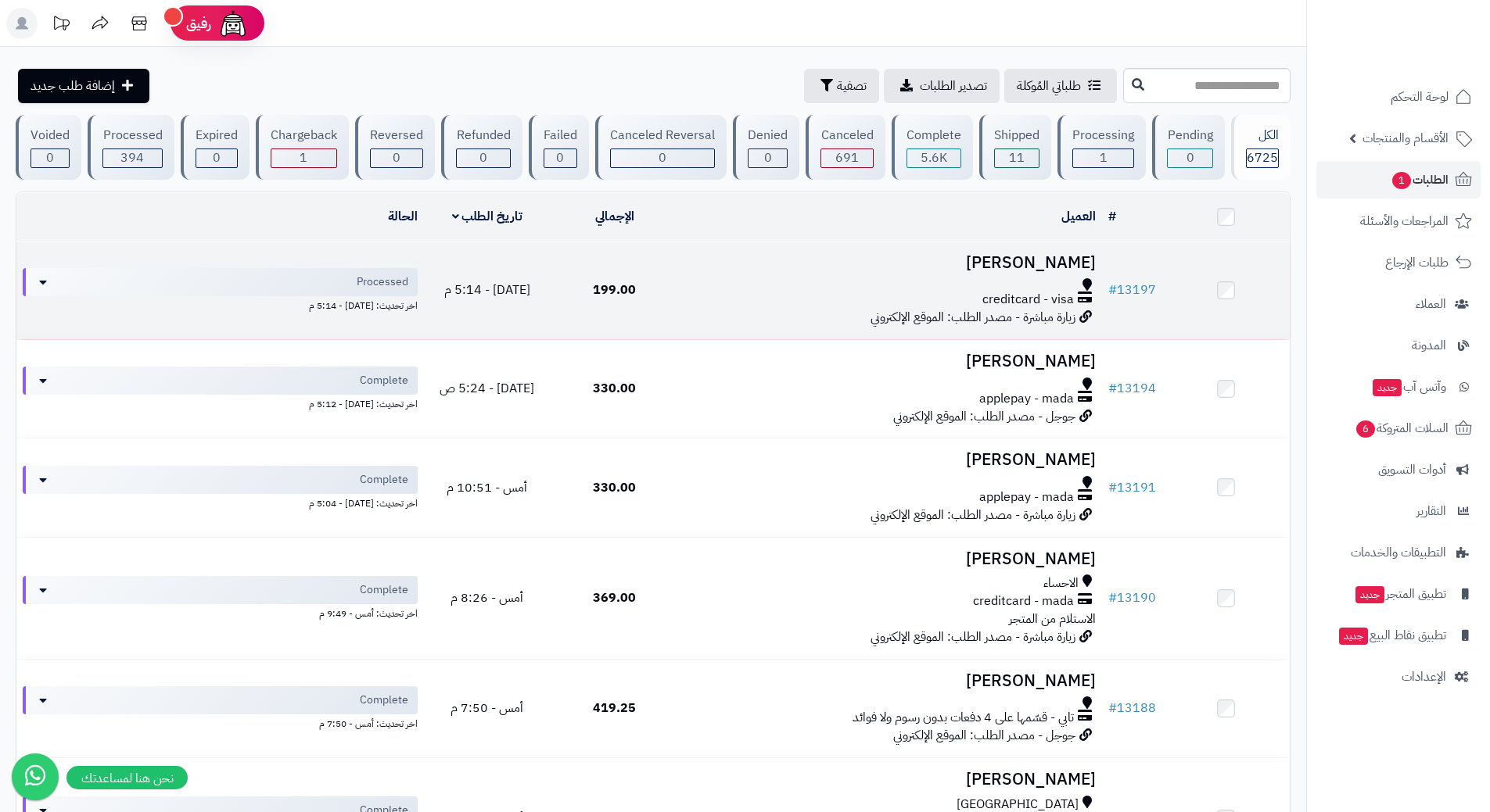
click at [736, 284] on div at bounding box center [890, 284] width 411 height 12
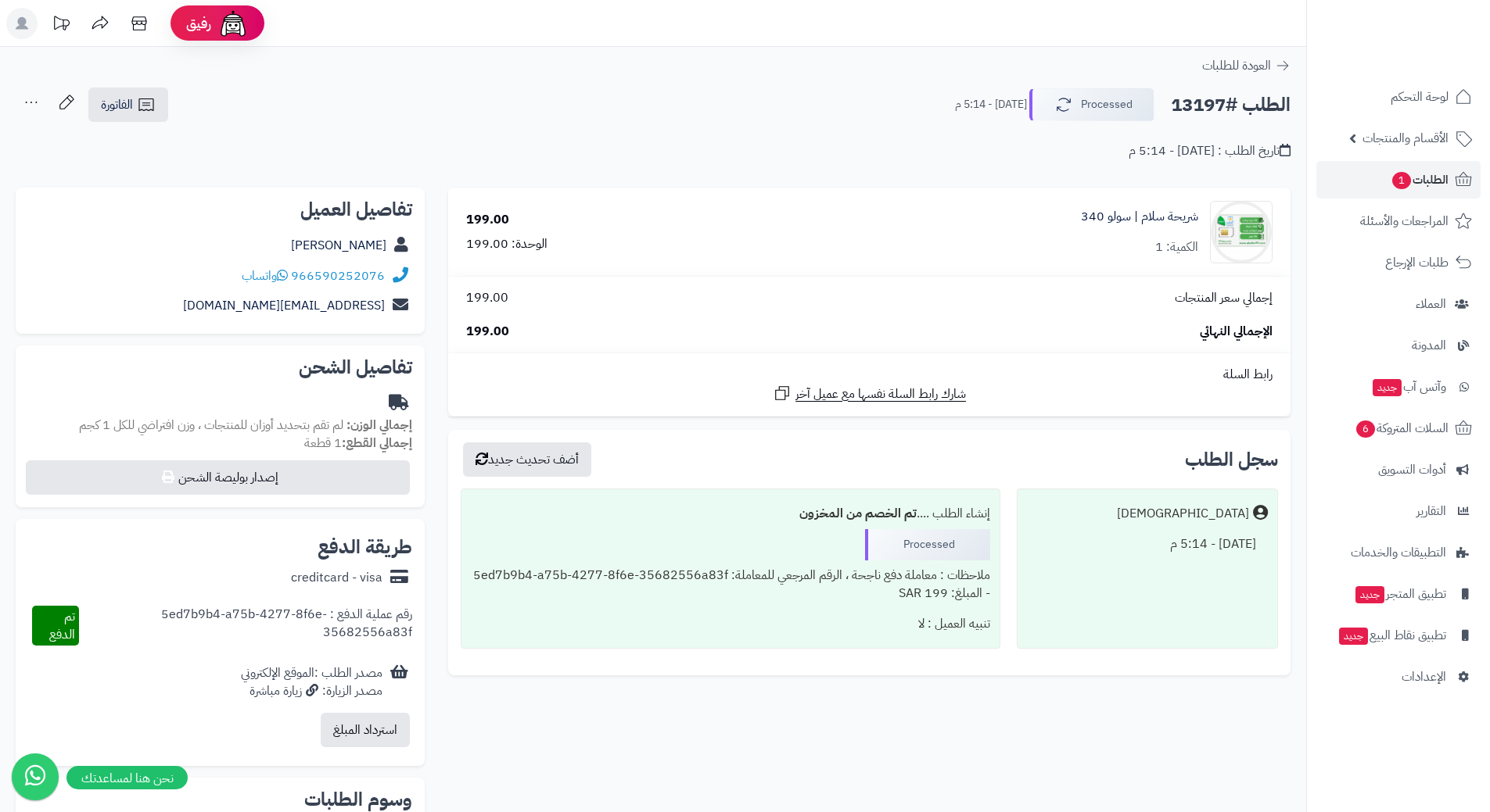
click at [1239, 104] on h2 "الطلب #13197" at bounding box center [1230, 105] width 120 height 32
click at [1240, 110] on h2 "الطلب #13197" at bounding box center [1230, 105] width 120 height 32
copy div "الطلب #13197 Processed"
click at [290, 275] on div "966590252076 واتساب" at bounding box center [313, 276] width 143 height 18
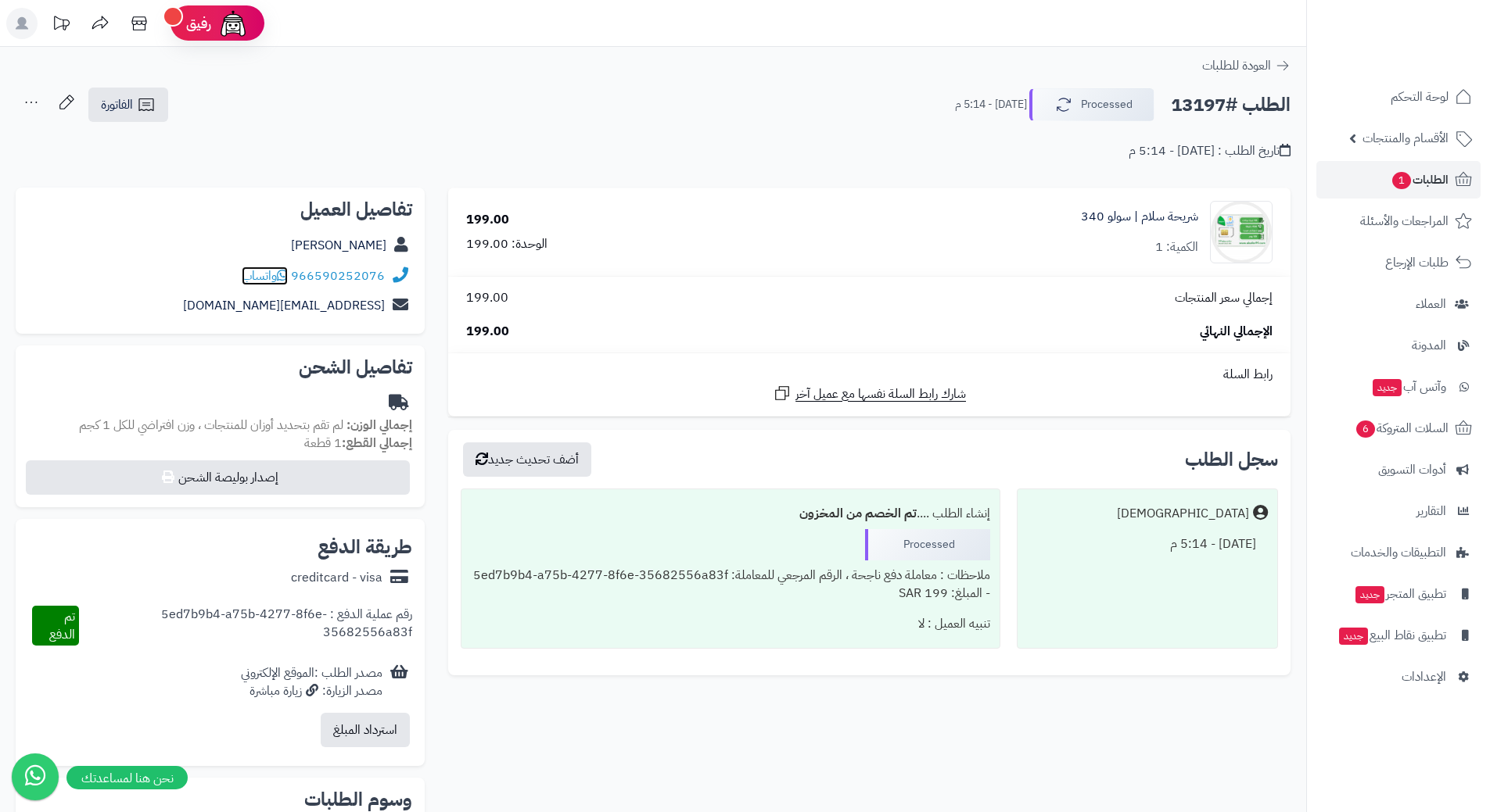
click at [288, 275] on icon at bounding box center [282, 275] width 11 height 12
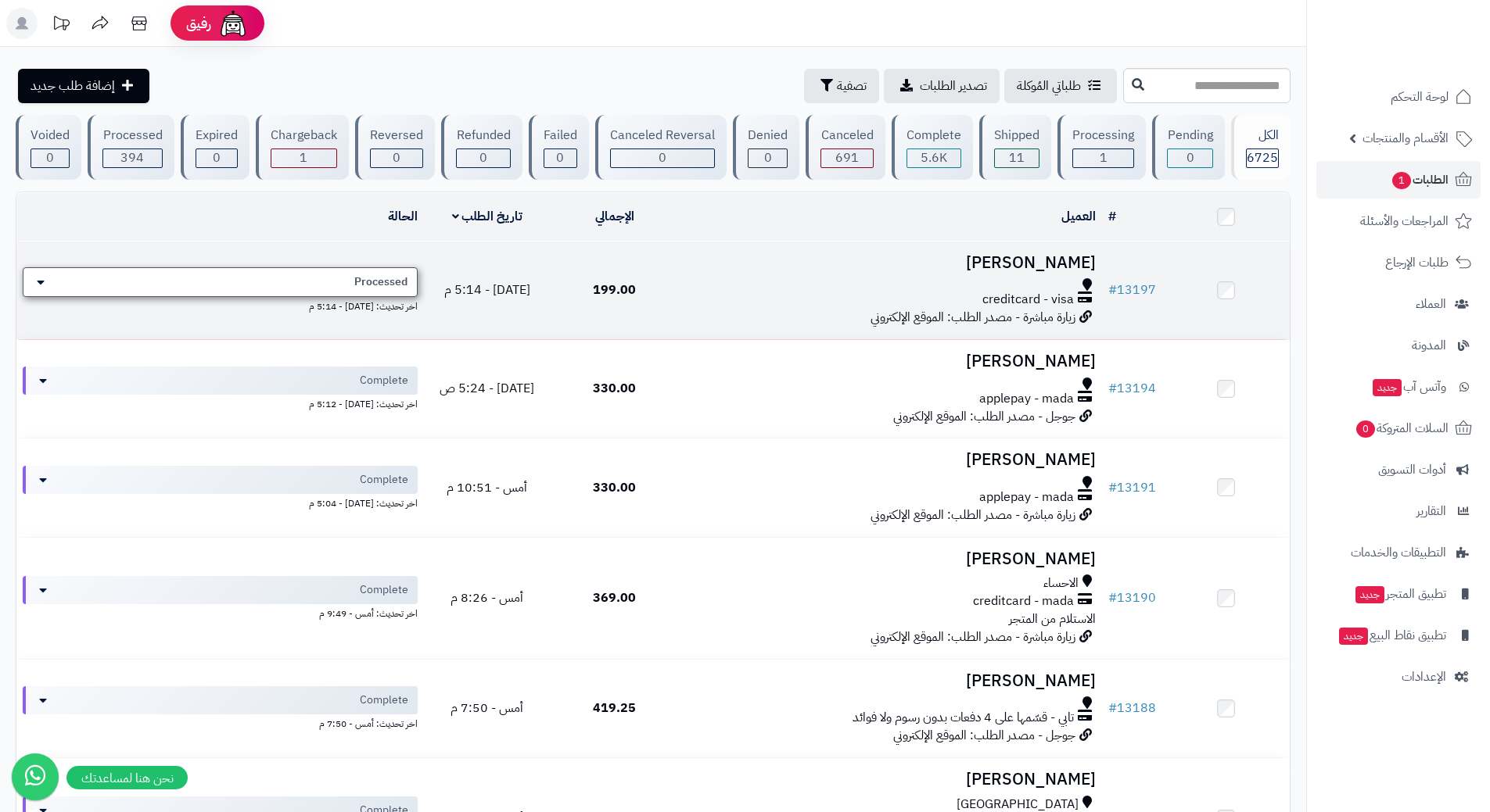
click at [295, 275] on div "Processed" at bounding box center [220, 282] width 395 height 30
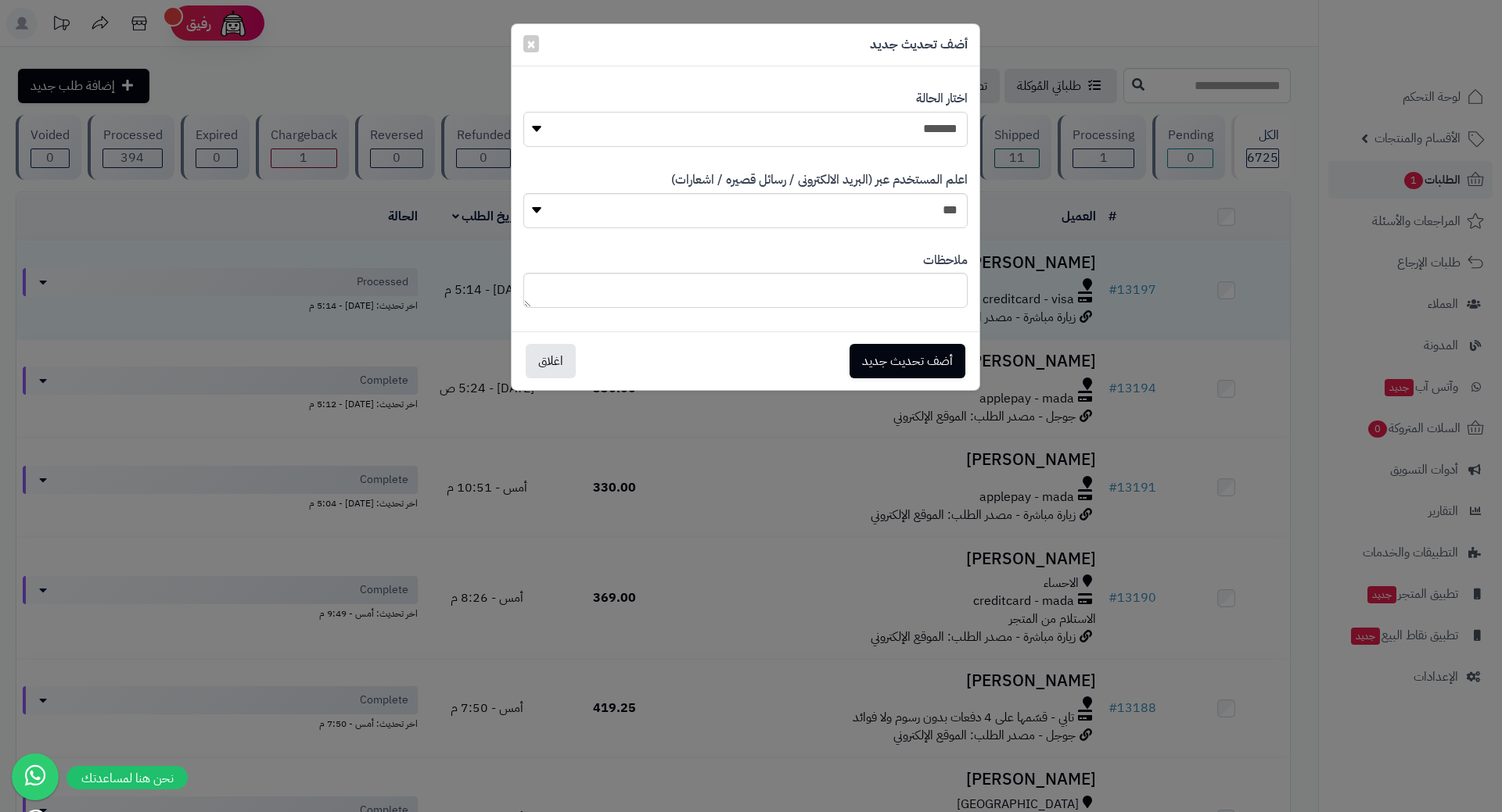
click at [683, 118] on select "**********" at bounding box center [745, 129] width 445 height 35
select select "*"
click at [523, 112] on select "**********" at bounding box center [745, 129] width 445 height 35
click at [901, 353] on button "أضف تحديث جديد" at bounding box center [907, 360] width 115 height 35
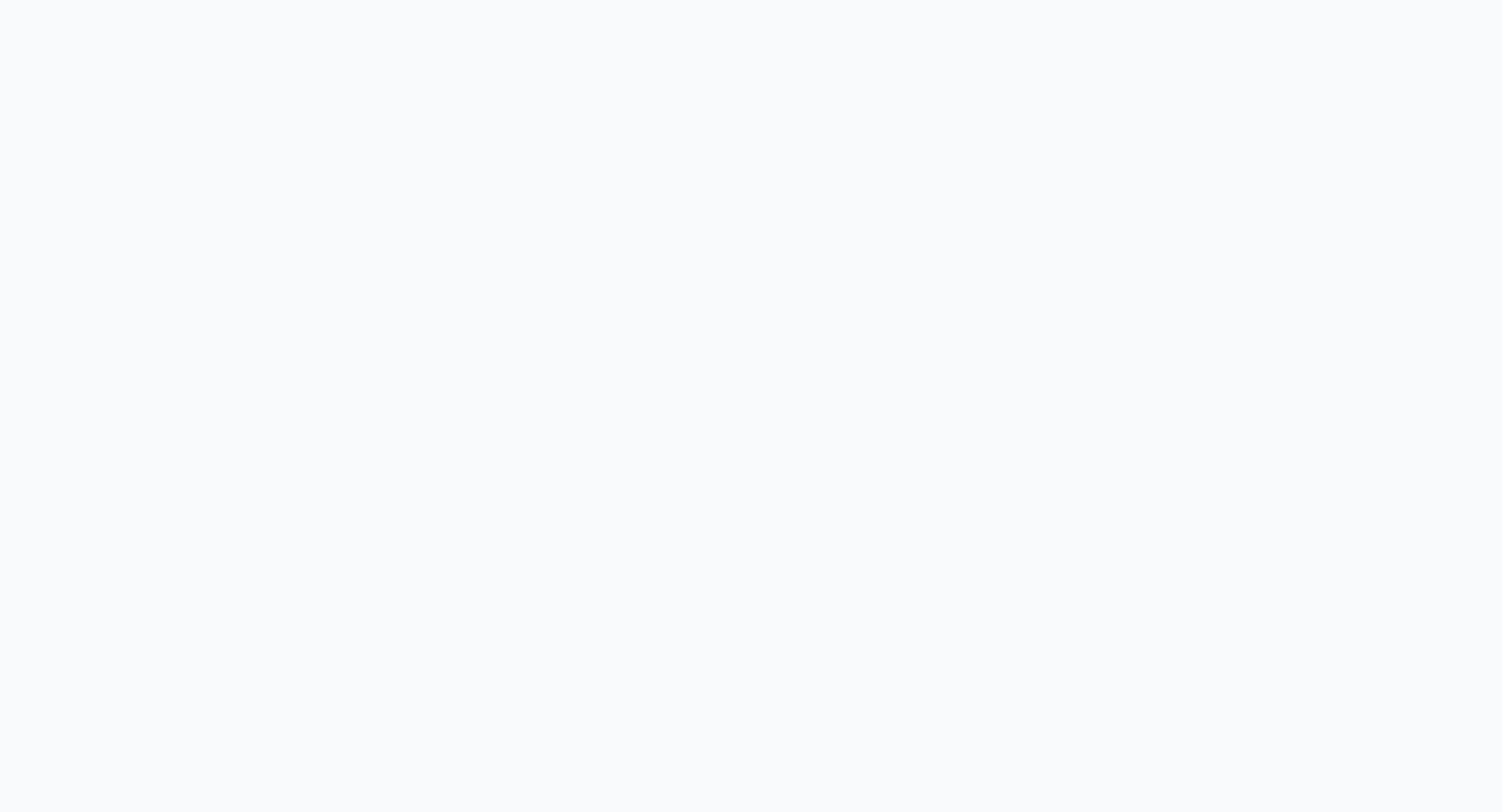
drag, startPoint x: 857, startPoint y: 254, endPoint x: 888, endPoint y: 372, distance: 122.0
click at [994, 334] on body at bounding box center [751, 406] width 1502 height 812
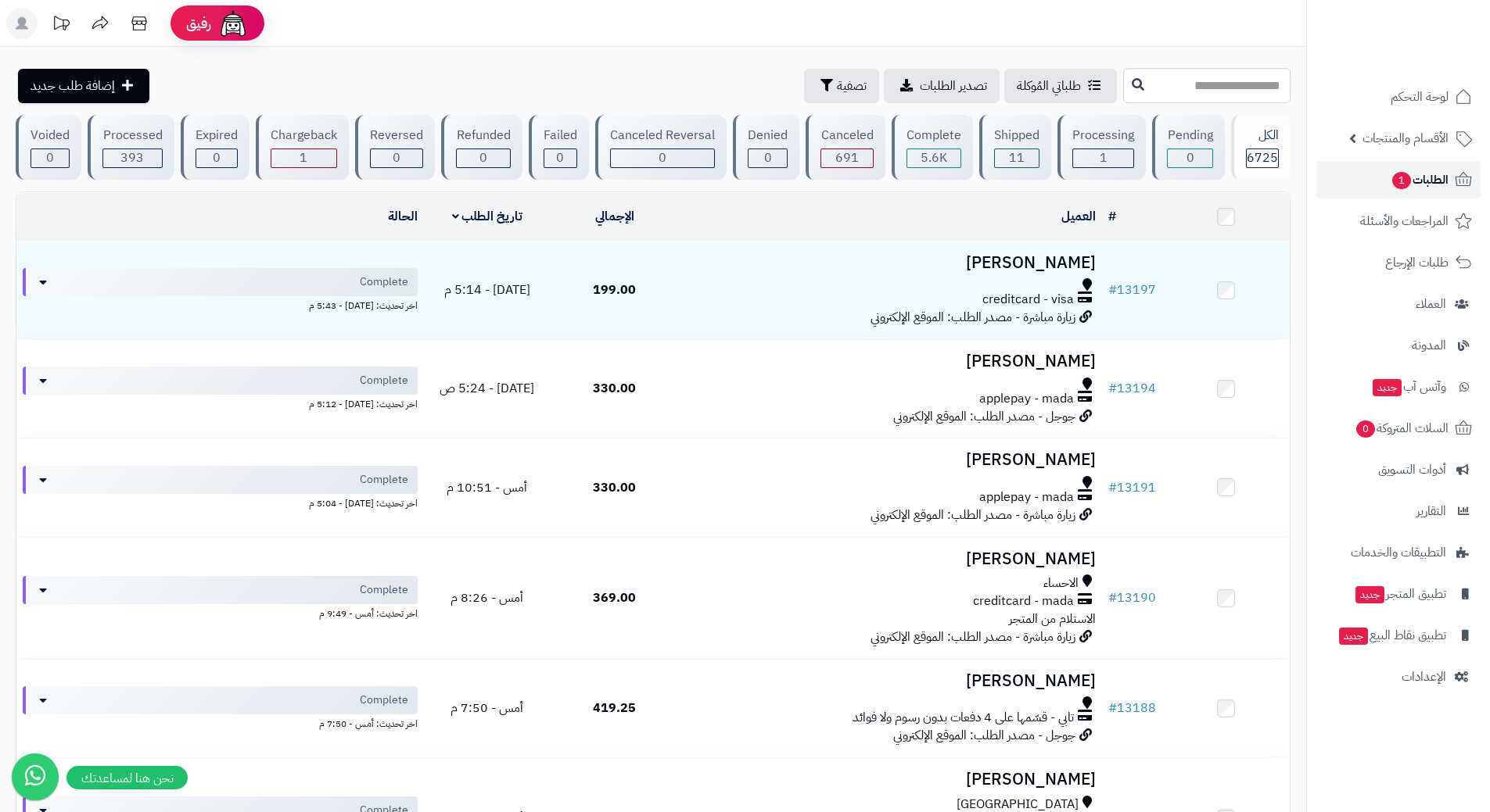
click at [1346, 175] on link "الطلبات 1" at bounding box center [1398, 180] width 164 height 38
click at [1404, 181] on span "1" at bounding box center [1401, 181] width 19 height 17
click at [1394, 177] on span "1" at bounding box center [1401, 181] width 19 height 17
click at [1341, 183] on link "الطلبات 1" at bounding box center [1398, 180] width 164 height 38
click at [1369, 185] on link "الطلبات" at bounding box center [1398, 180] width 164 height 38
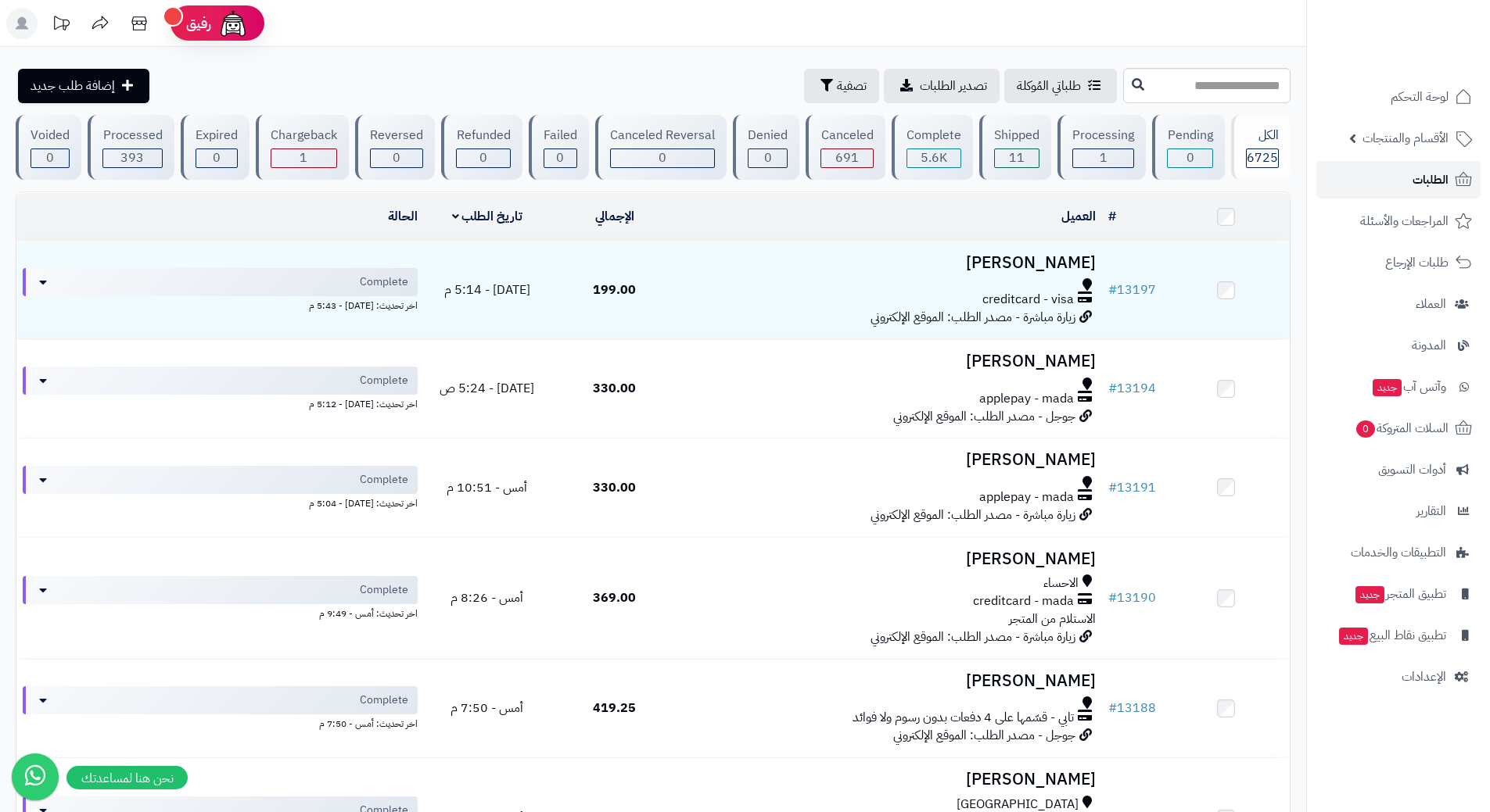
click at [1402, 185] on link "الطلبات" at bounding box center [1398, 180] width 164 height 38
click at [1382, 185] on link "الطلبات" at bounding box center [1398, 180] width 164 height 38
click at [1350, 186] on link "الطلبات" at bounding box center [1398, 180] width 164 height 38
